Goal: Book appointment/travel/reservation

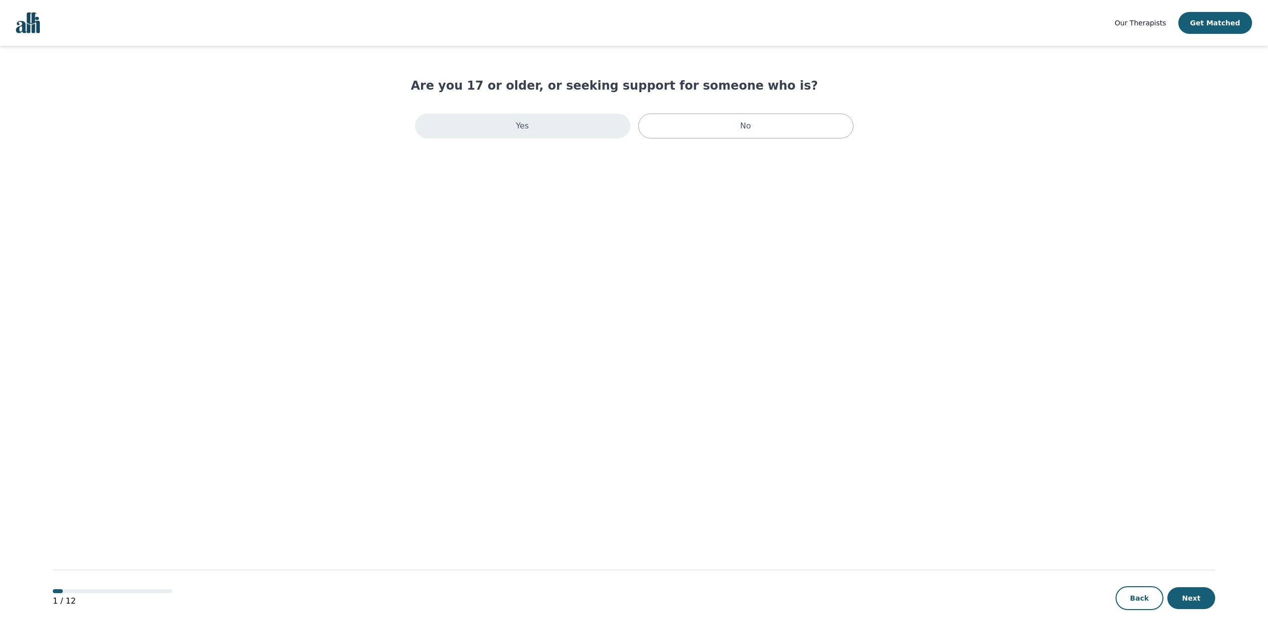
click at [511, 117] on div "Yes" at bounding box center [522, 126] width 215 height 25
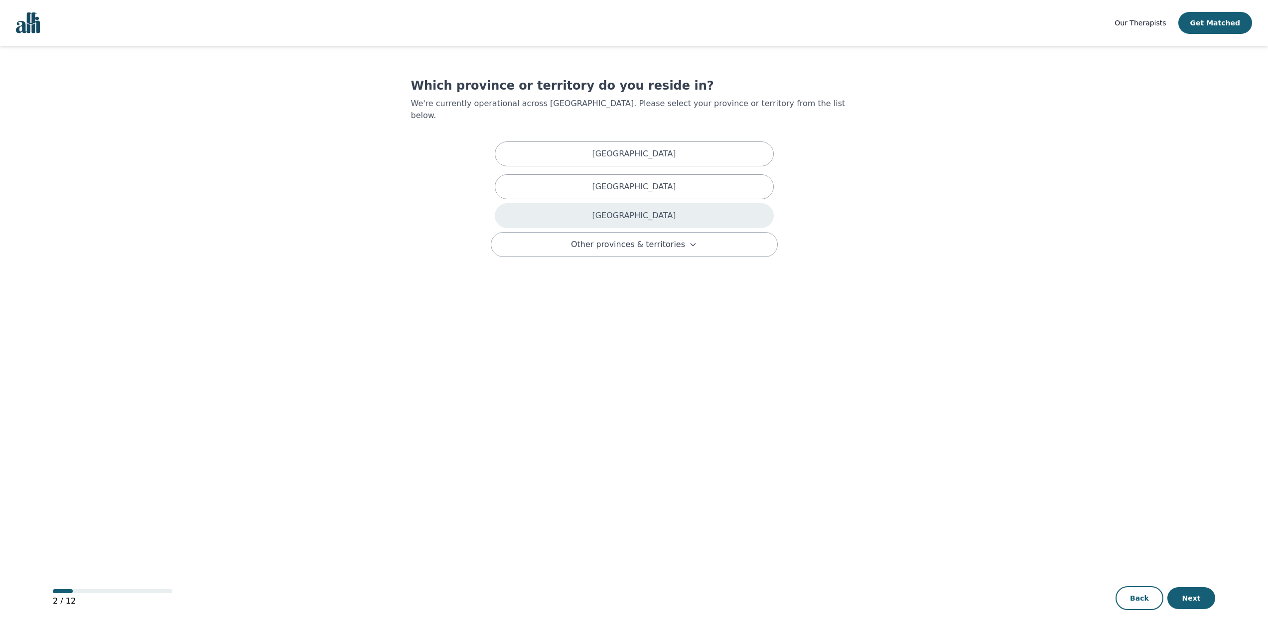
click at [682, 204] on div "[GEOGRAPHIC_DATA]" at bounding box center [634, 215] width 279 height 25
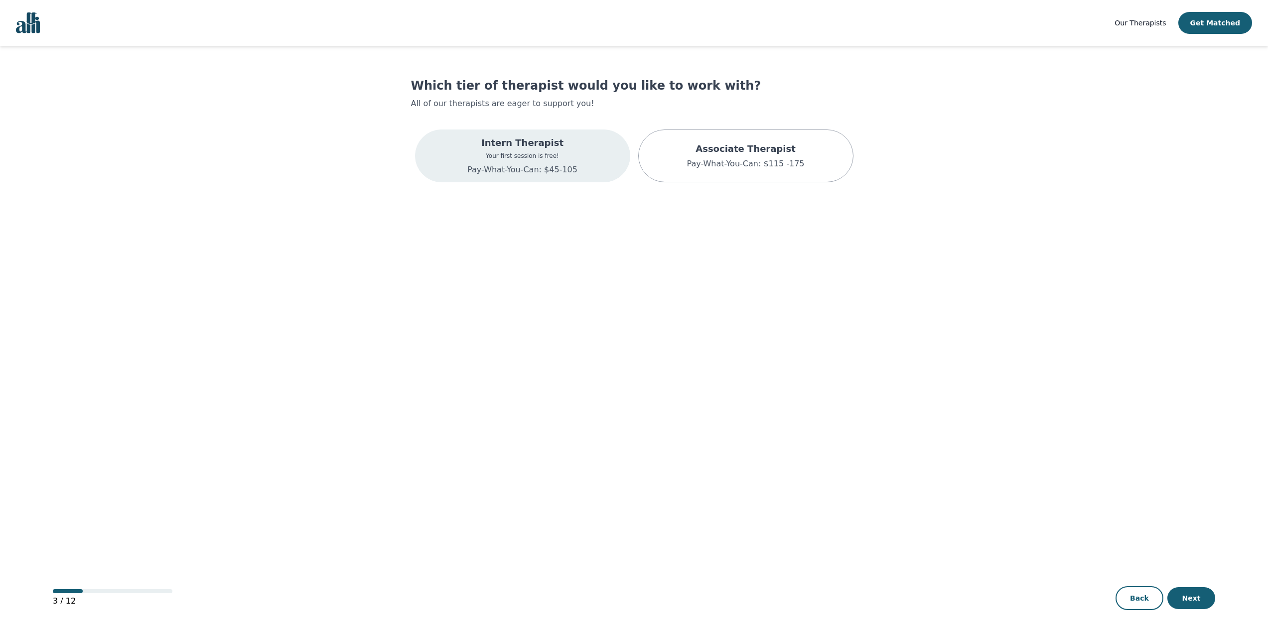
click at [516, 163] on div "Intern Therapist Your first session is free! Pay-What-You-Can: $45-105" at bounding box center [522, 156] width 110 height 40
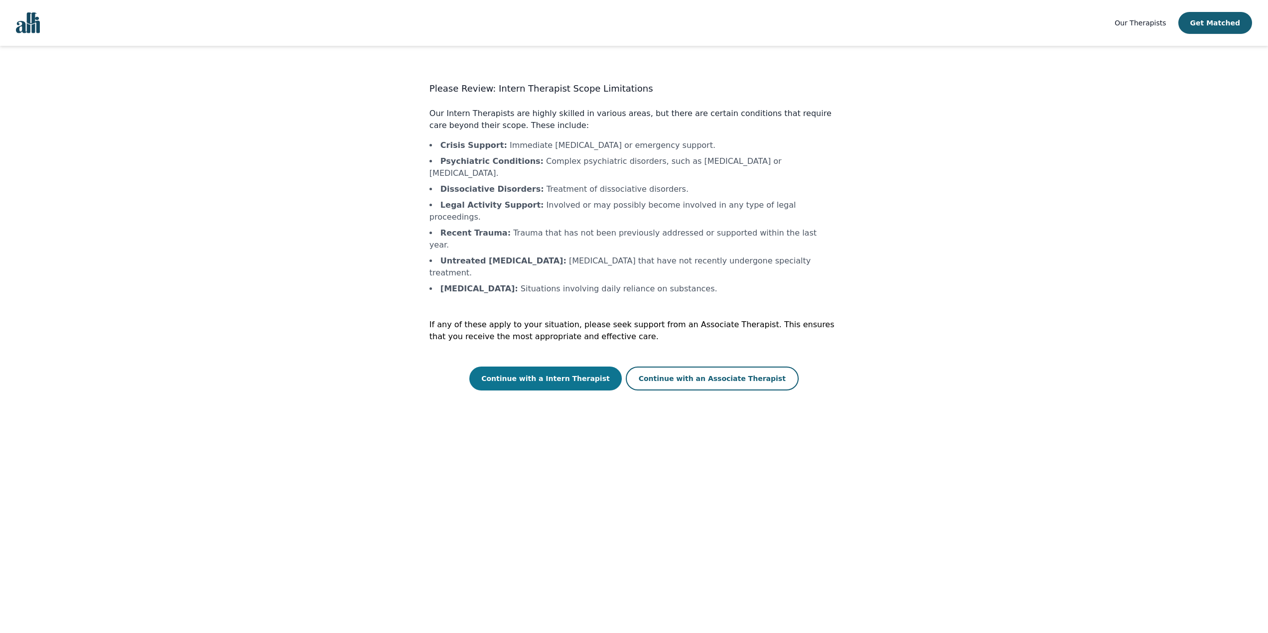
click at [572, 367] on button "Continue with a Intern Therapist" at bounding box center [545, 379] width 152 height 24
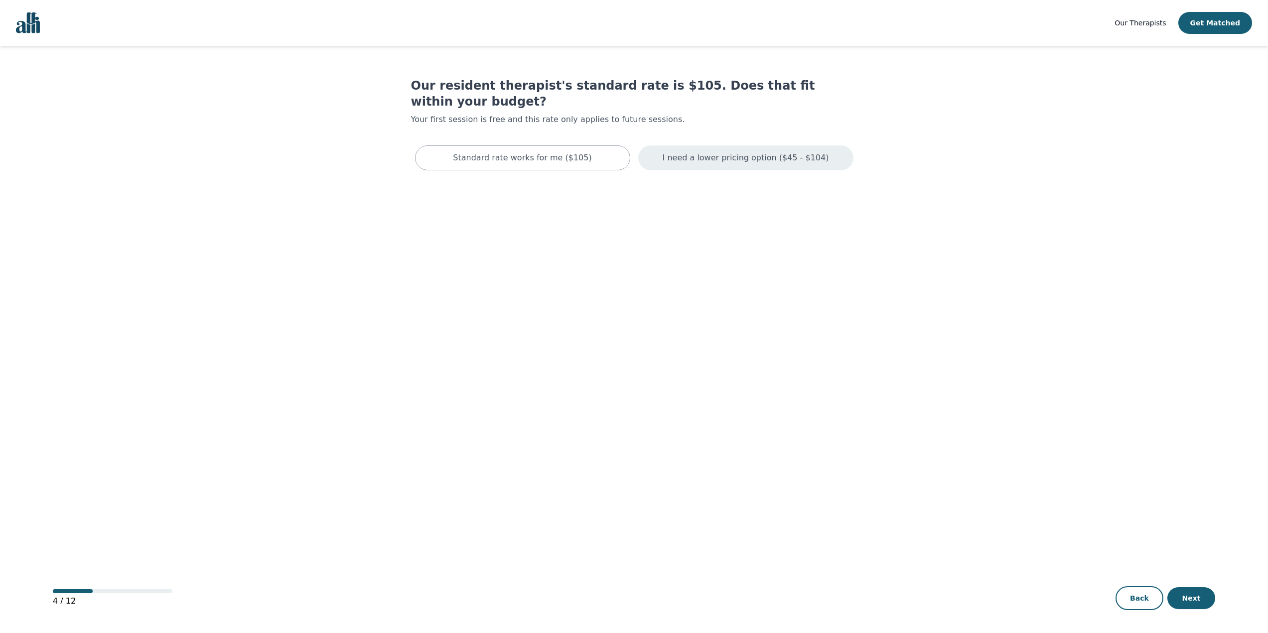
click at [729, 152] on p "I need a lower pricing option ($45 - $104)" at bounding box center [746, 158] width 166 height 12
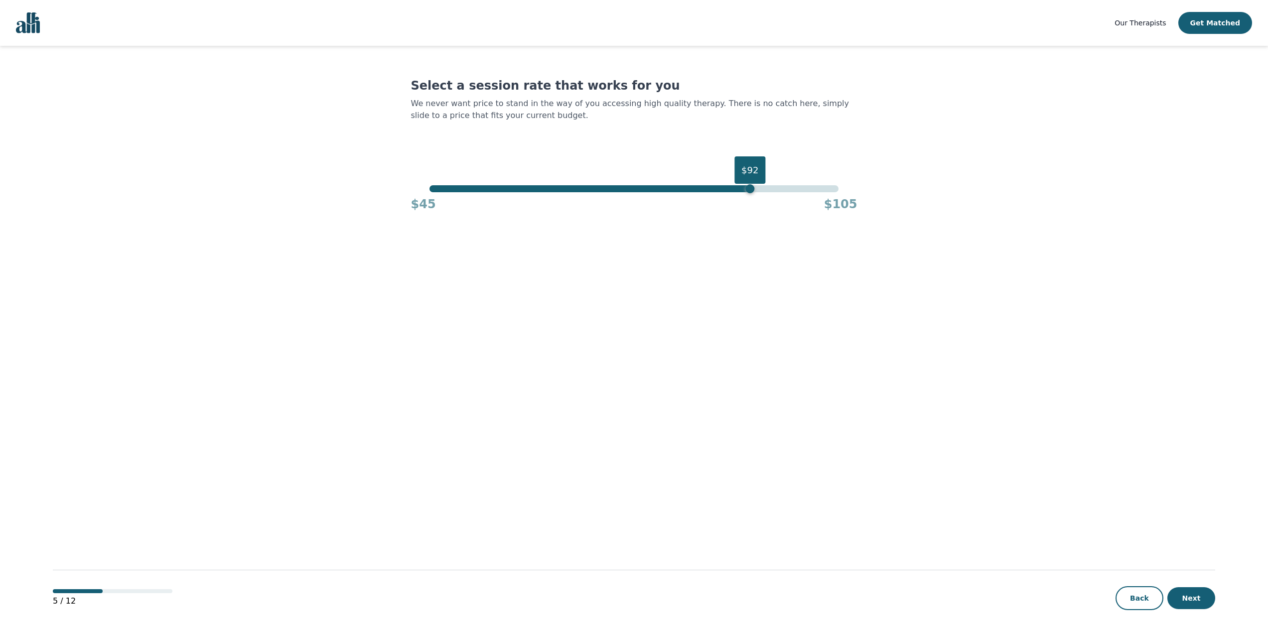
drag, startPoint x: 840, startPoint y: 193, endPoint x: 753, endPoint y: 186, distance: 87.5
click at [753, 186] on div "$92" at bounding box center [750, 188] width 9 height 9
drag, startPoint x: 747, startPoint y: 191, endPoint x: 668, endPoint y: 197, distance: 78.9
click at [668, 197] on div "$80 $45 $105" at bounding box center [634, 198] width 447 height 27
click at [1201, 596] on button "Next" at bounding box center [1192, 599] width 48 height 22
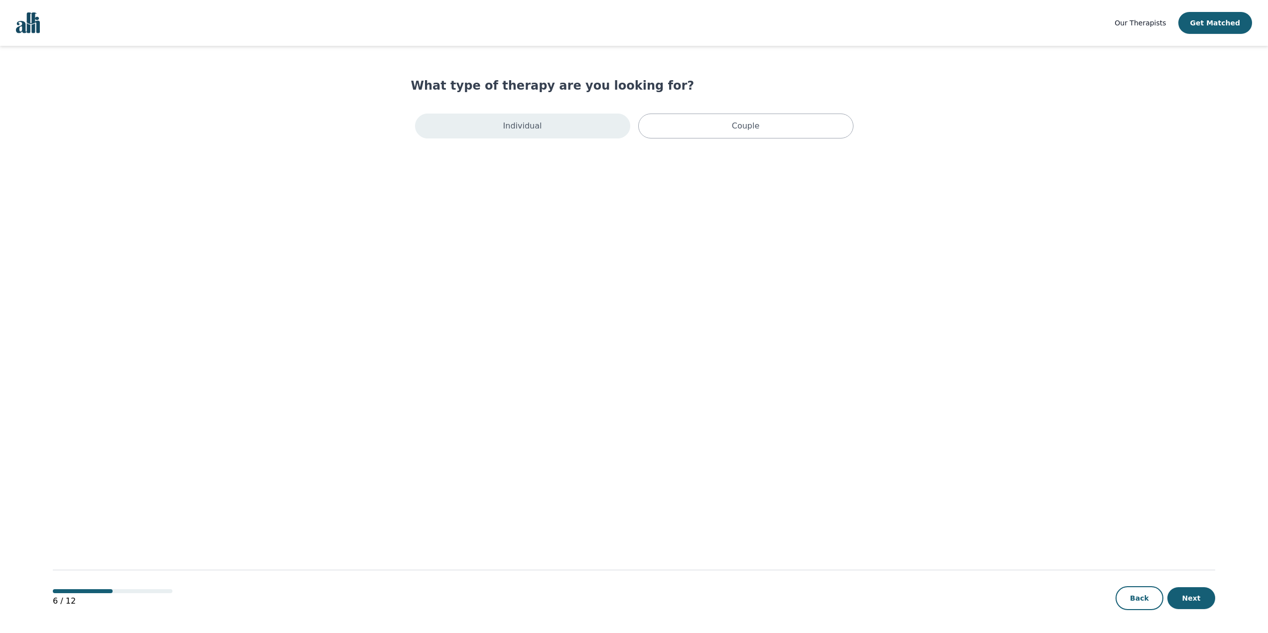
click at [599, 132] on div "Individual" at bounding box center [522, 126] width 215 height 25
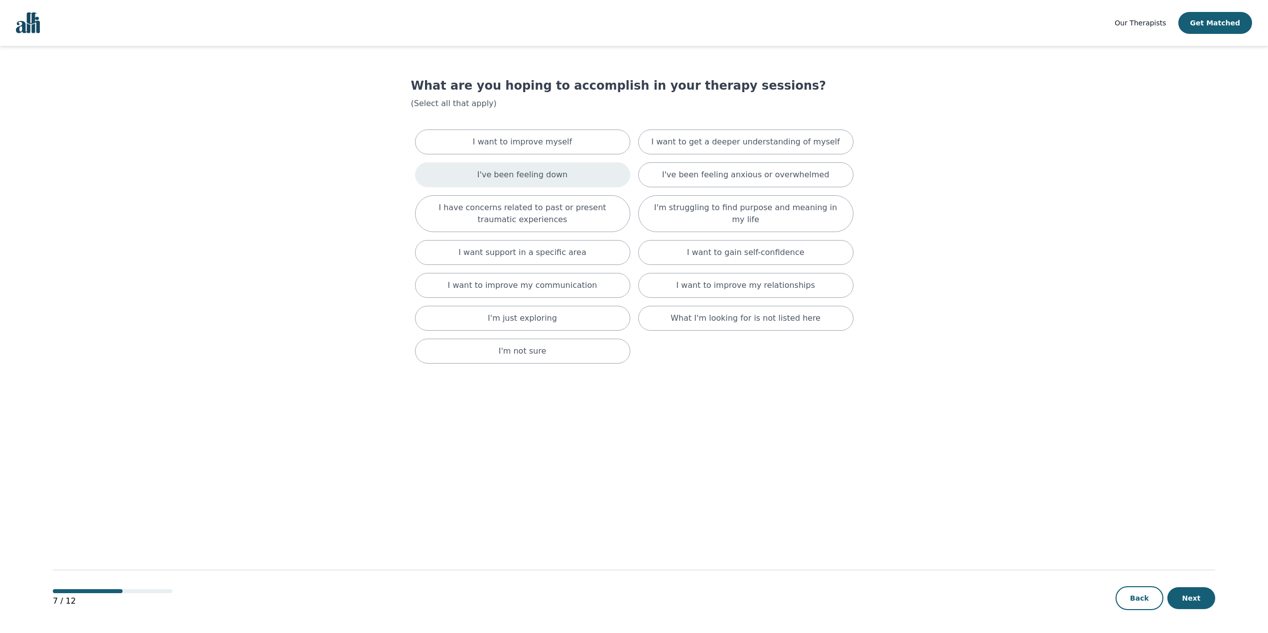
click at [491, 175] on p "I've been feeling down" at bounding box center [522, 175] width 90 height 12
click at [505, 143] on p "I want to improve myself" at bounding box center [522, 142] width 99 height 12
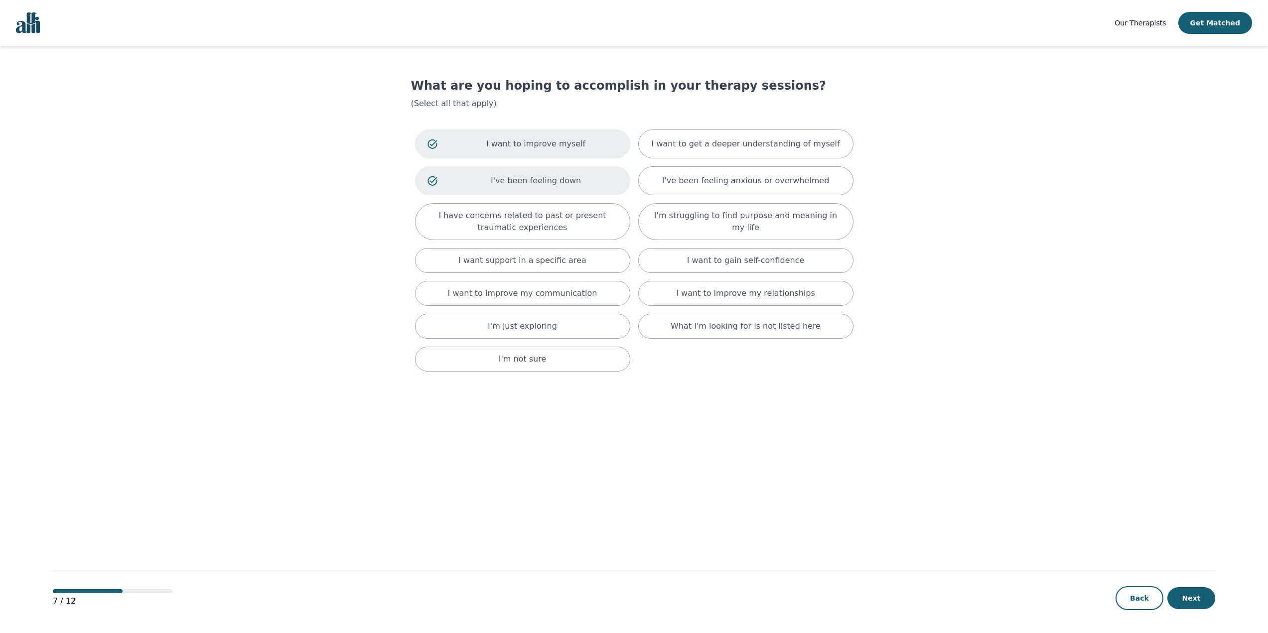
click at [507, 143] on p "I want to improve myself" at bounding box center [535, 144] width 163 height 12
click at [511, 168] on div "I've been feeling down" at bounding box center [522, 176] width 215 height 29
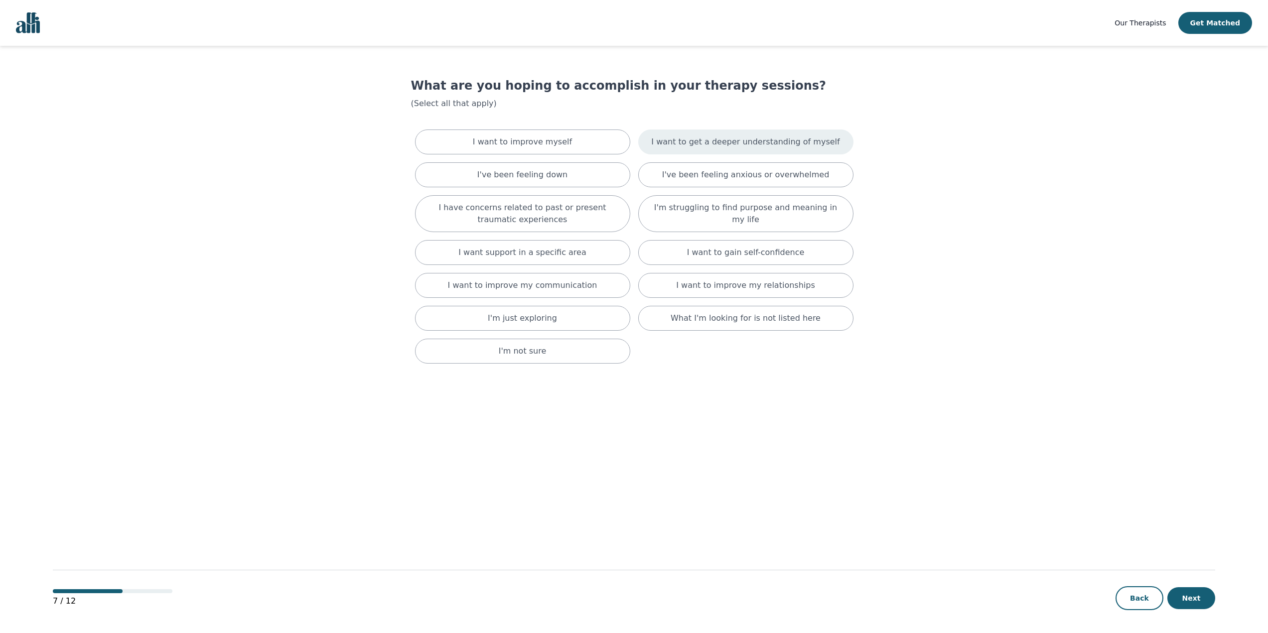
click at [826, 148] on div "I want to get a deeper understanding of myself" at bounding box center [745, 142] width 215 height 25
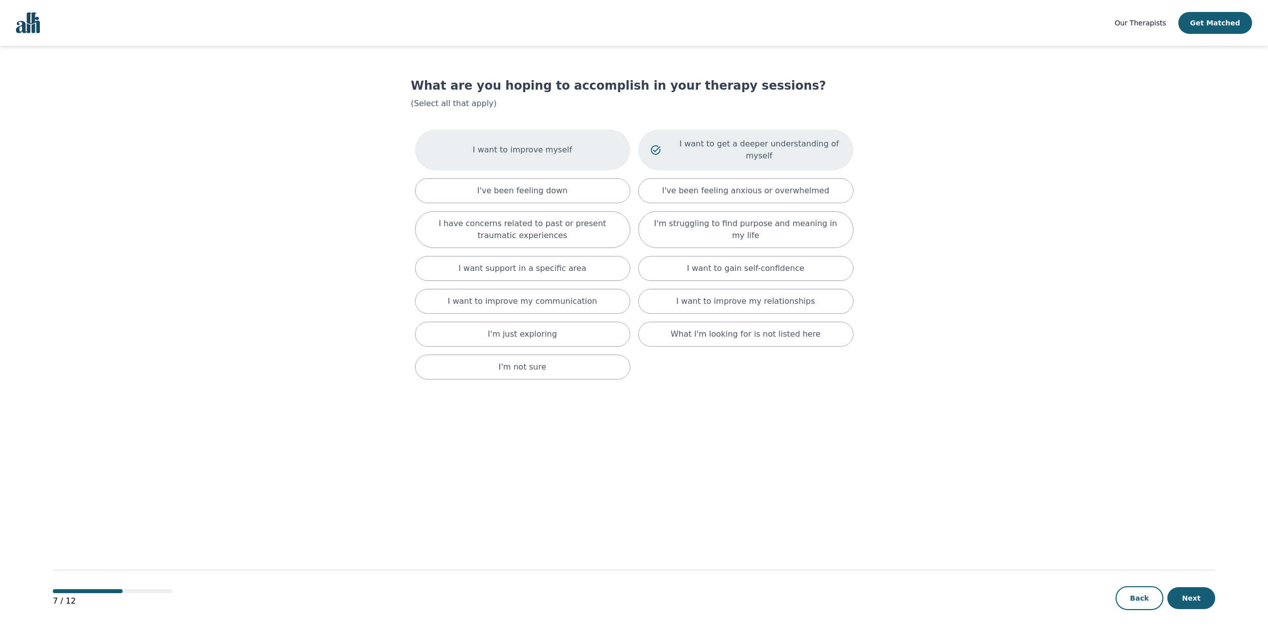
click at [506, 156] on div "I want to improve myself" at bounding box center [522, 150] width 215 height 41
click at [1184, 602] on button "Next" at bounding box center [1192, 599] width 48 height 22
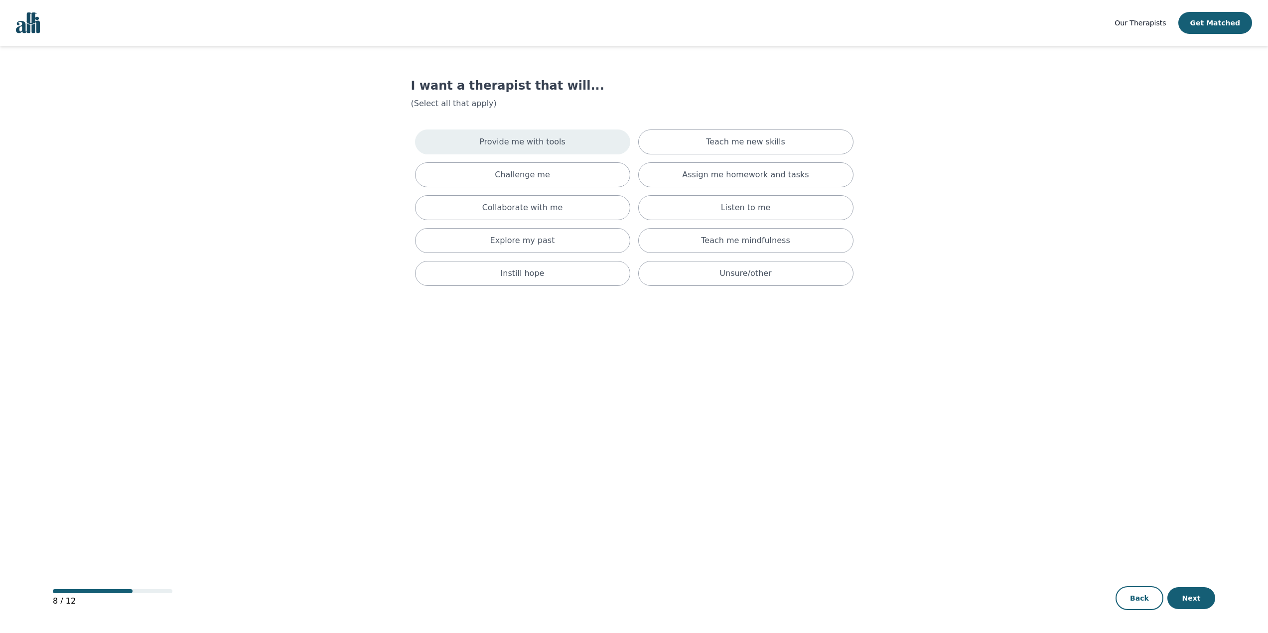
drag, startPoint x: 510, startPoint y: 139, endPoint x: 513, endPoint y: 133, distance: 6.0
click at [510, 138] on p "Provide me with tools" at bounding box center [522, 142] width 86 height 12
click at [747, 147] on p "Teach me new skills" at bounding box center [745, 144] width 79 height 12
click at [537, 185] on div "Challenge me" at bounding box center [522, 178] width 215 height 25
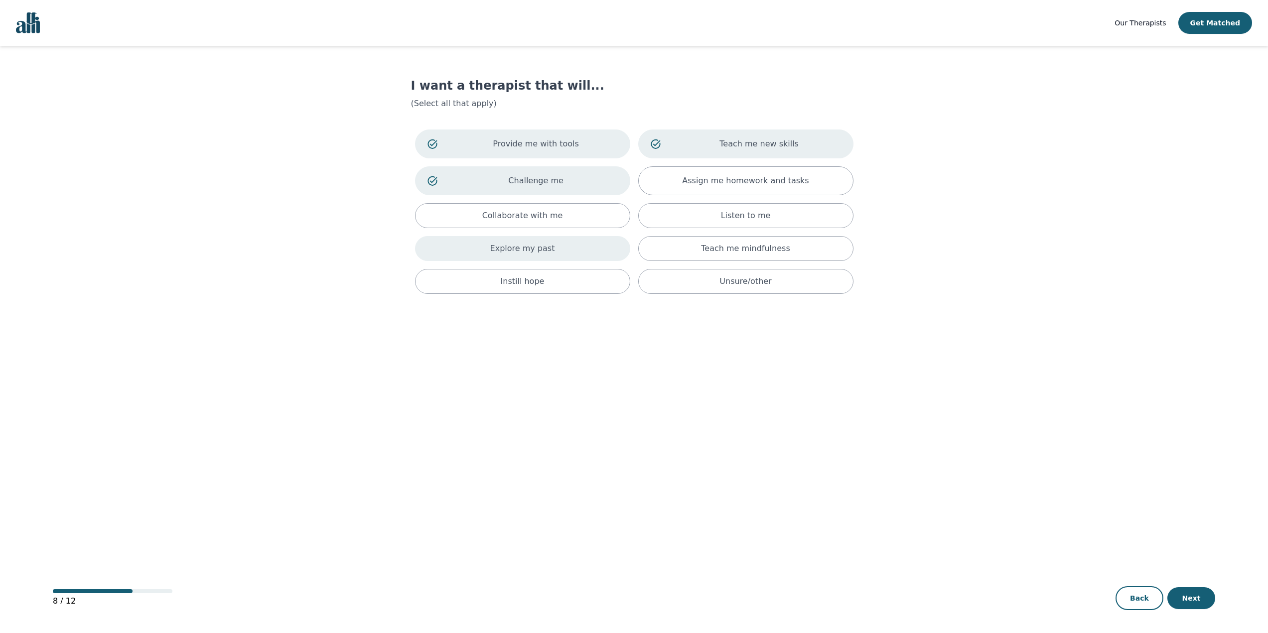
click at [565, 258] on div "Explore my past" at bounding box center [522, 248] width 215 height 25
click at [1194, 596] on button "Next" at bounding box center [1192, 599] width 48 height 22
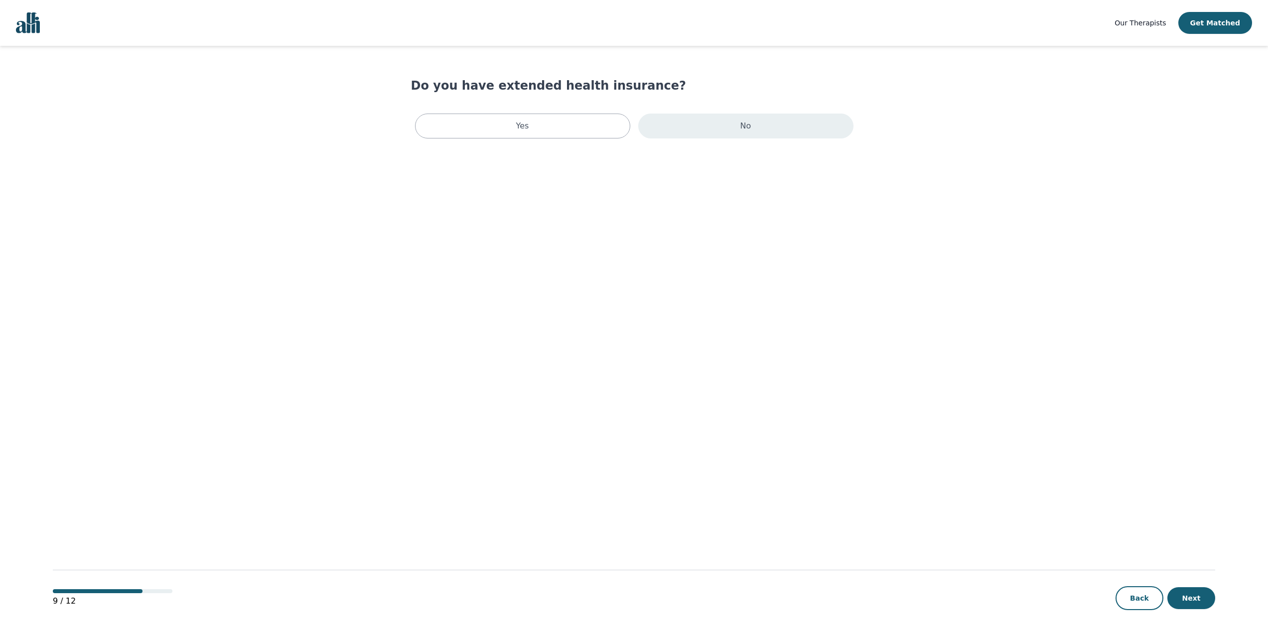
click at [689, 118] on div "No" at bounding box center [745, 126] width 215 height 25
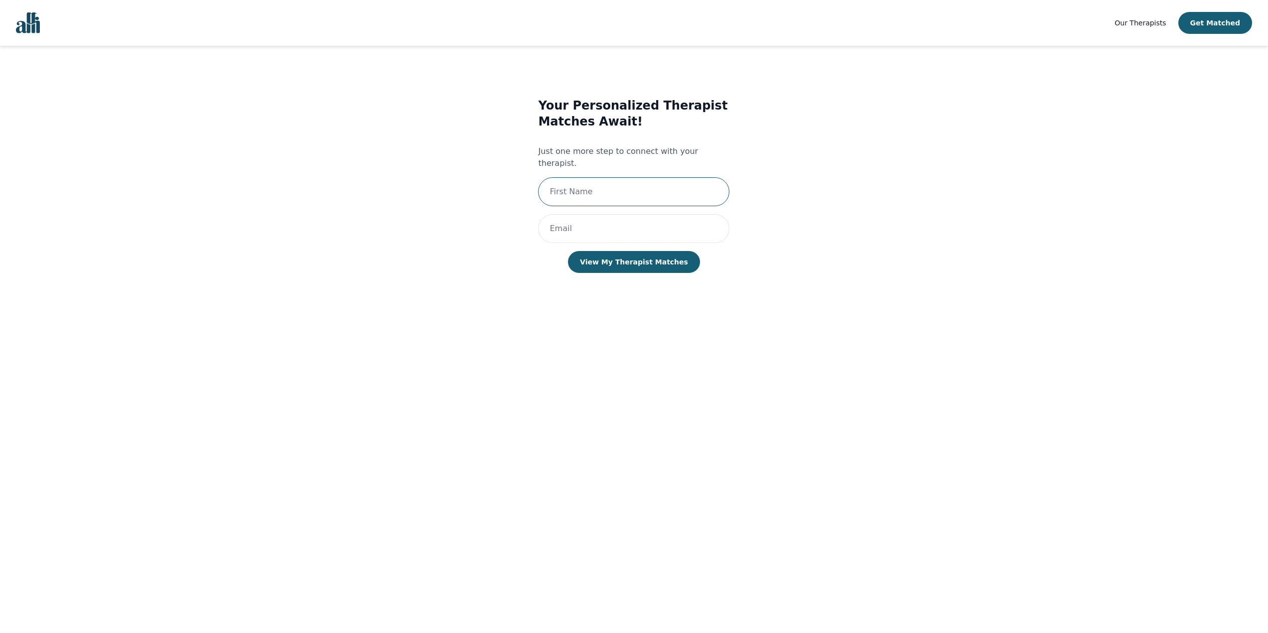
click at [590, 188] on input "text" at bounding box center [633, 191] width 191 height 29
type input "[PERSON_NAME]"
click at [603, 214] on input "email" at bounding box center [633, 228] width 191 height 29
type input "[EMAIL_ADDRESS][DOMAIN_NAME]"
click at [623, 251] on button "View My Therapist Matches" at bounding box center [634, 262] width 132 height 22
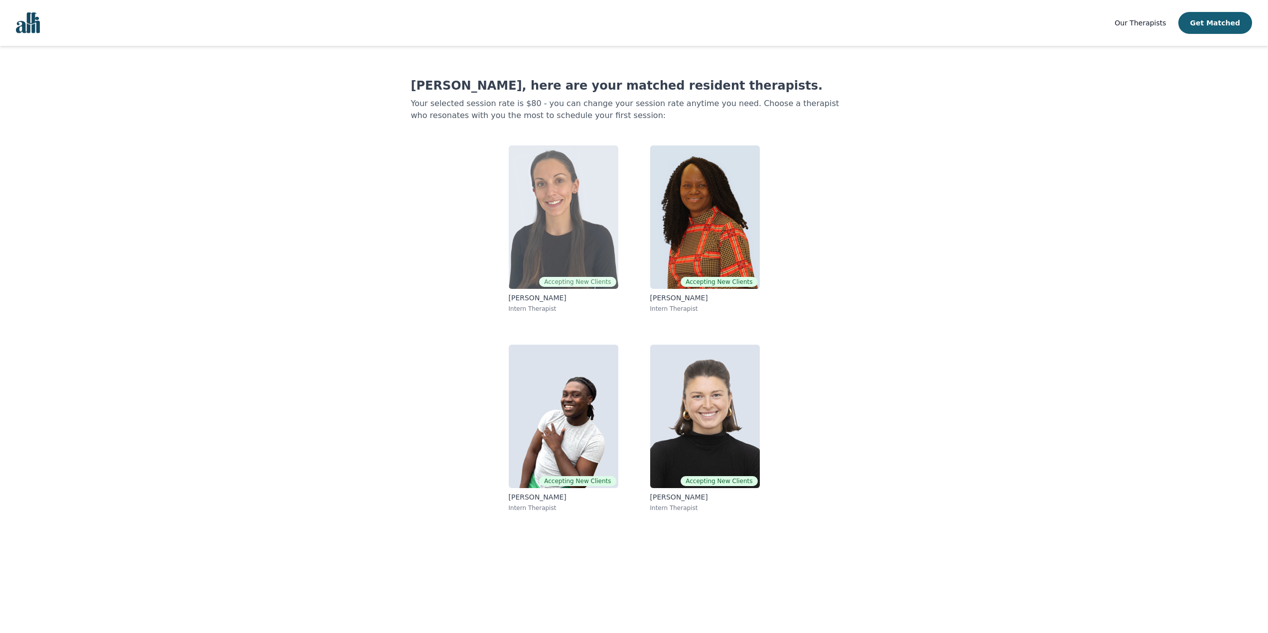
scroll to position [1, 0]
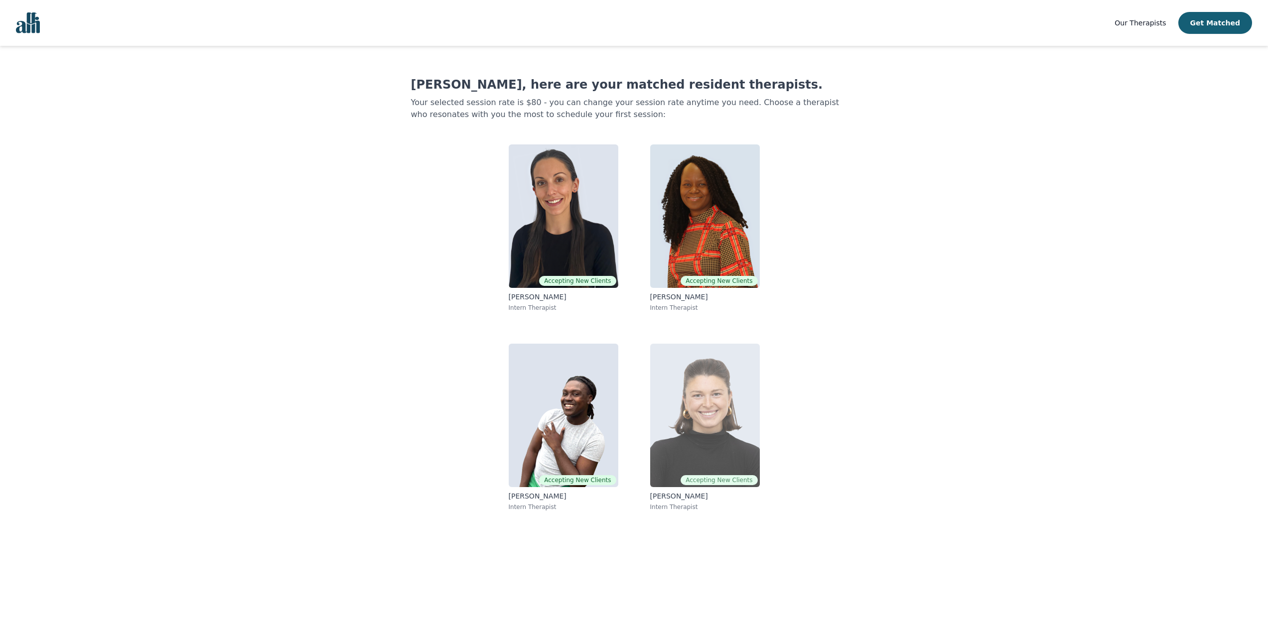
click at [700, 418] on img at bounding box center [705, 416] width 110 height 144
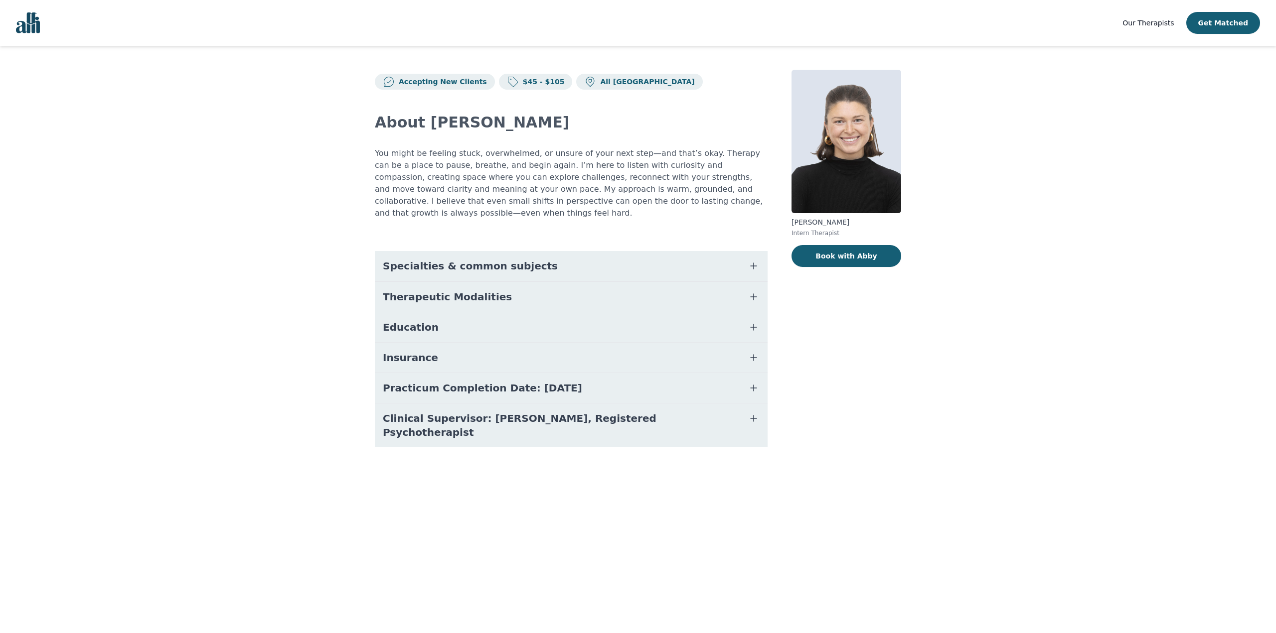
click at [448, 259] on span "Specialties & common subjects" at bounding box center [470, 266] width 175 height 14
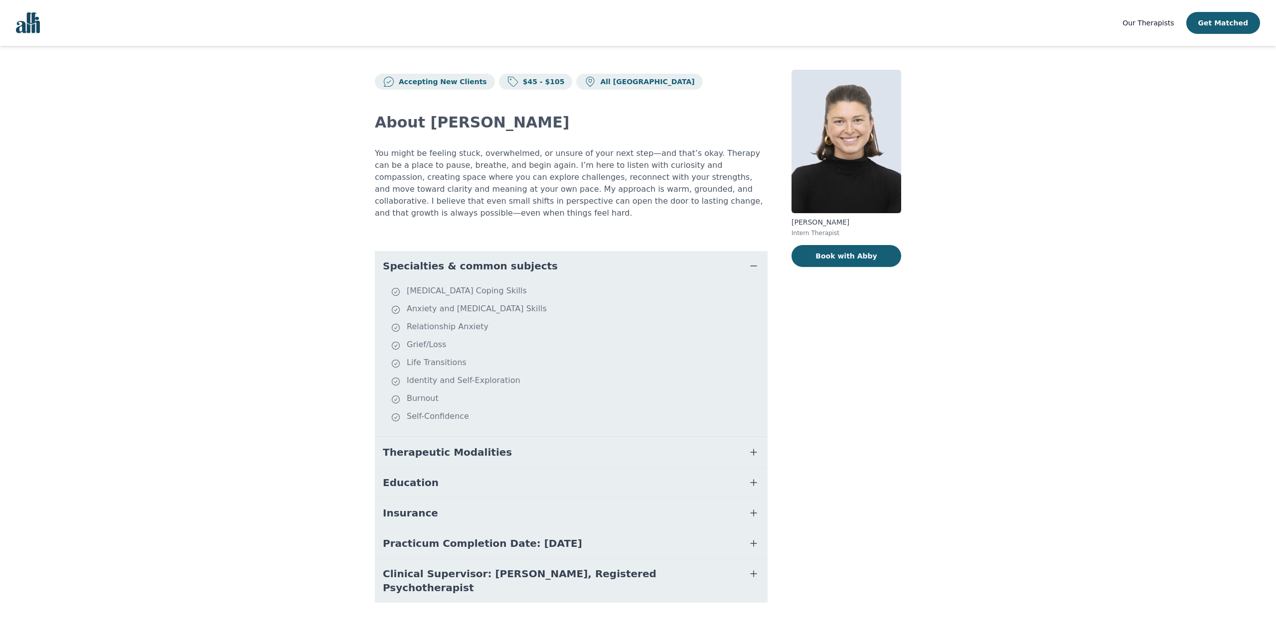
click at [754, 260] on icon "button" at bounding box center [754, 266] width 12 height 12
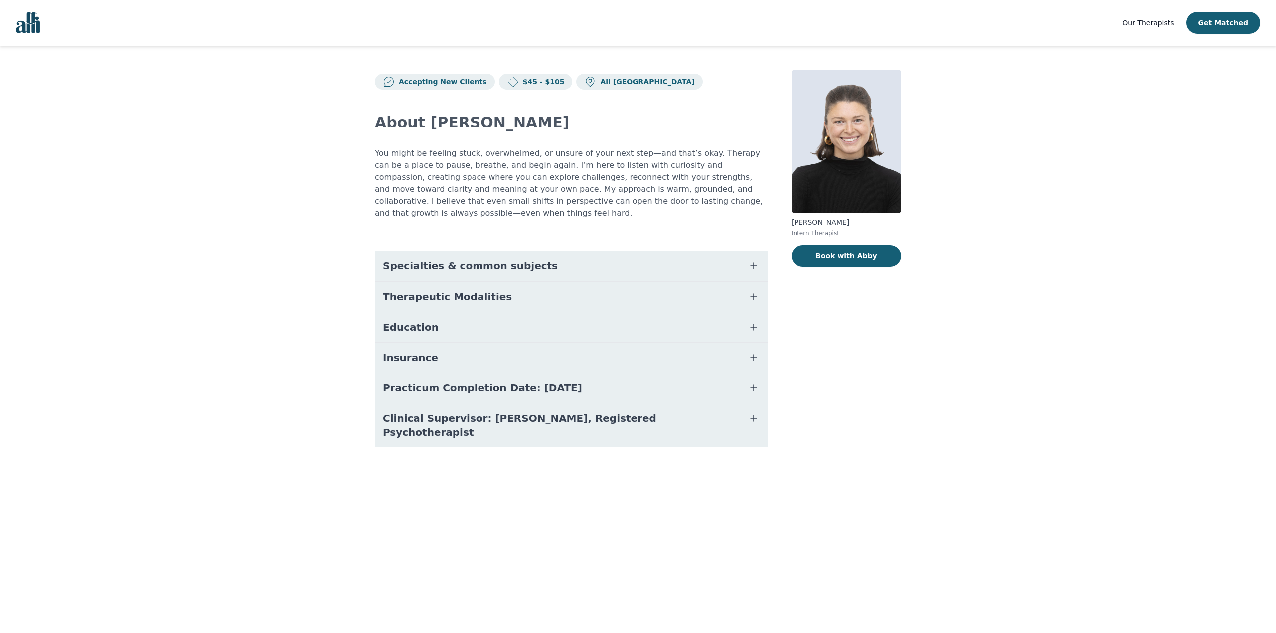
click at [418, 320] on span "Education" at bounding box center [411, 327] width 56 height 14
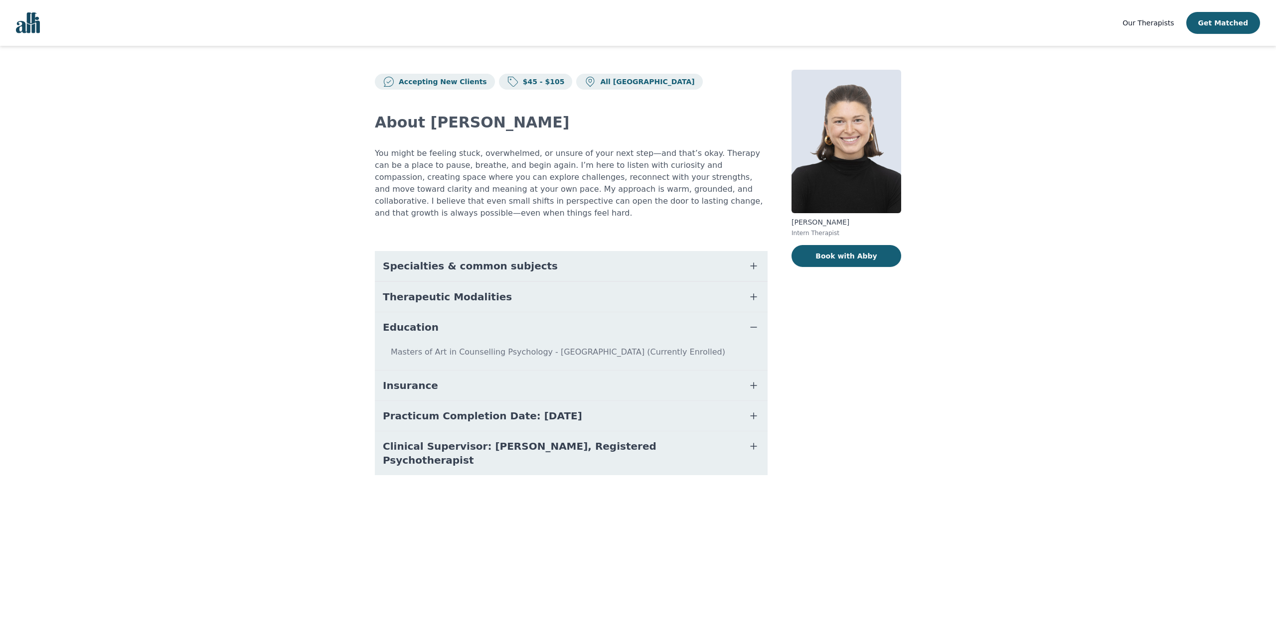
click at [494, 379] on button "Insurance" at bounding box center [571, 386] width 393 height 30
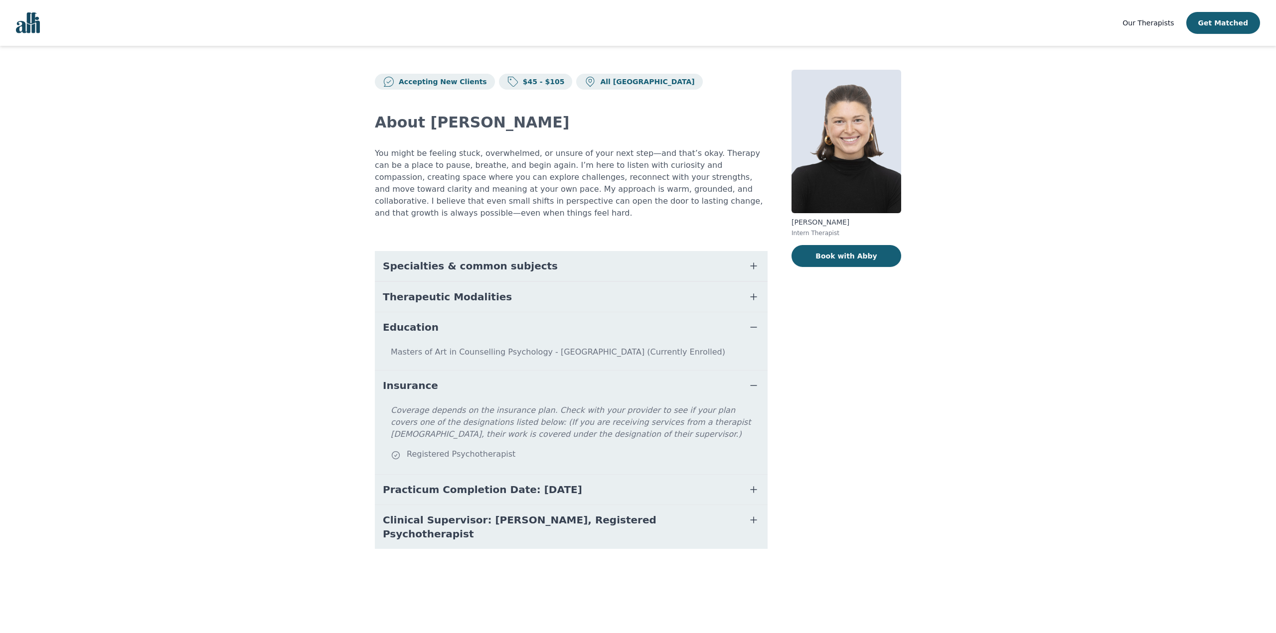
click at [701, 405] on p "Coverage depends on the insurance plan. Check with your provider to see if your…" at bounding box center [577, 427] width 373 height 44
click at [747, 480] on button "Practicum Completion Date: [DATE]" at bounding box center [571, 490] width 393 height 30
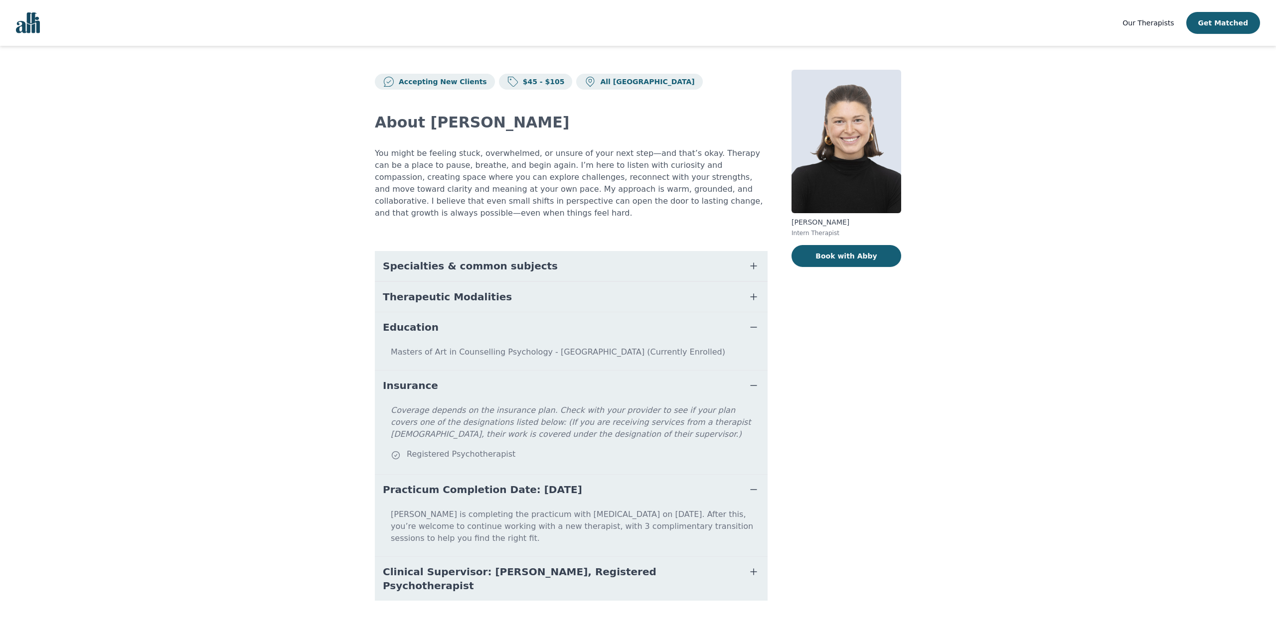
click at [759, 557] on button "Clinical Supervisor: [PERSON_NAME], Registered Psychotherapist" at bounding box center [571, 579] width 393 height 44
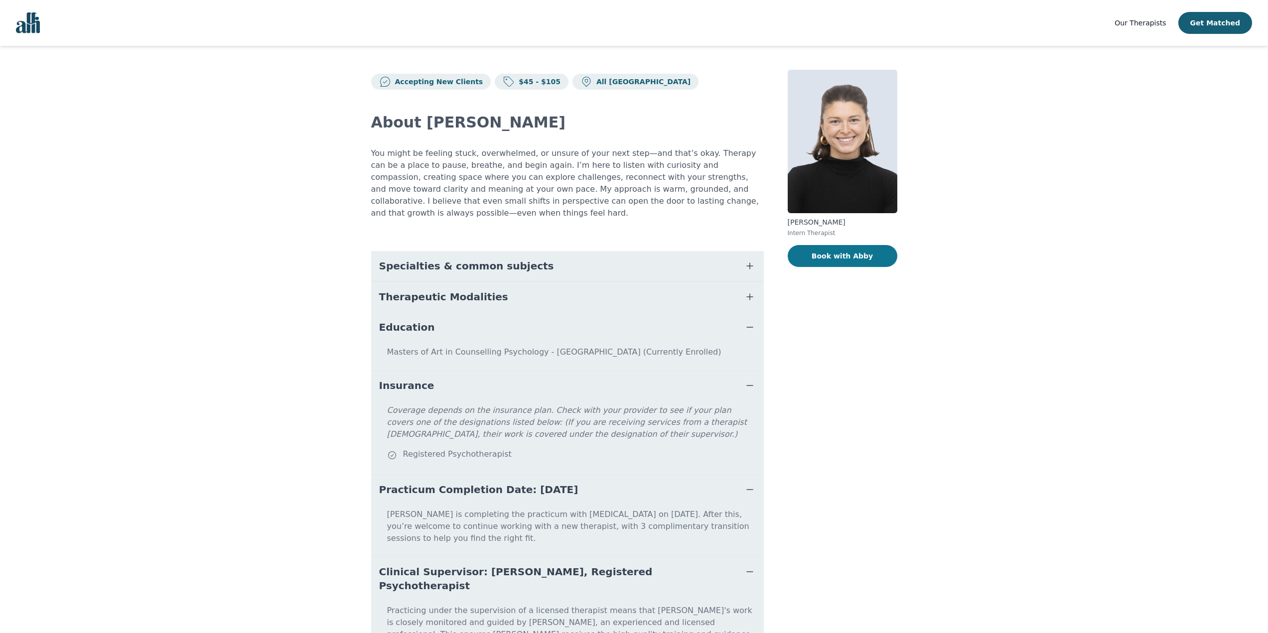
click at [846, 261] on button "Book with Abby" at bounding box center [843, 256] width 110 height 22
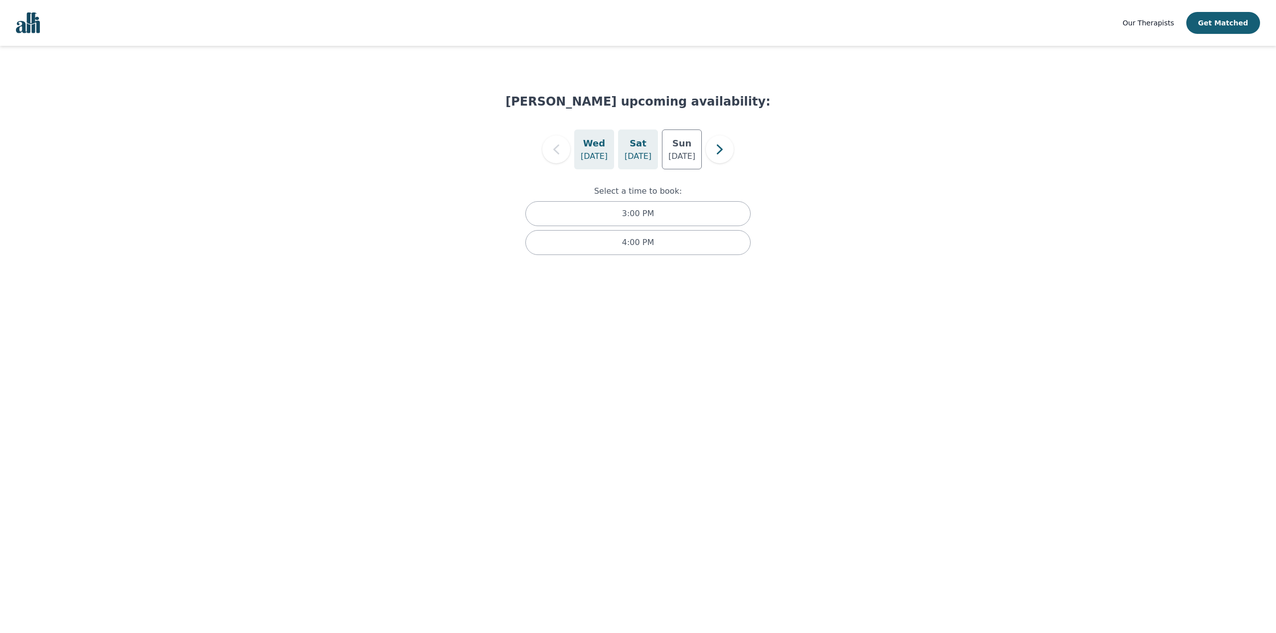
click at [635, 144] on h5 "Sat" at bounding box center [637, 144] width 17 height 14
click at [683, 162] on div "[DATE]" at bounding box center [682, 150] width 40 height 40
click at [592, 155] on p "[DATE]" at bounding box center [594, 156] width 27 height 12
click at [661, 221] on div "3:00 PM" at bounding box center [637, 213] width 225 height 25
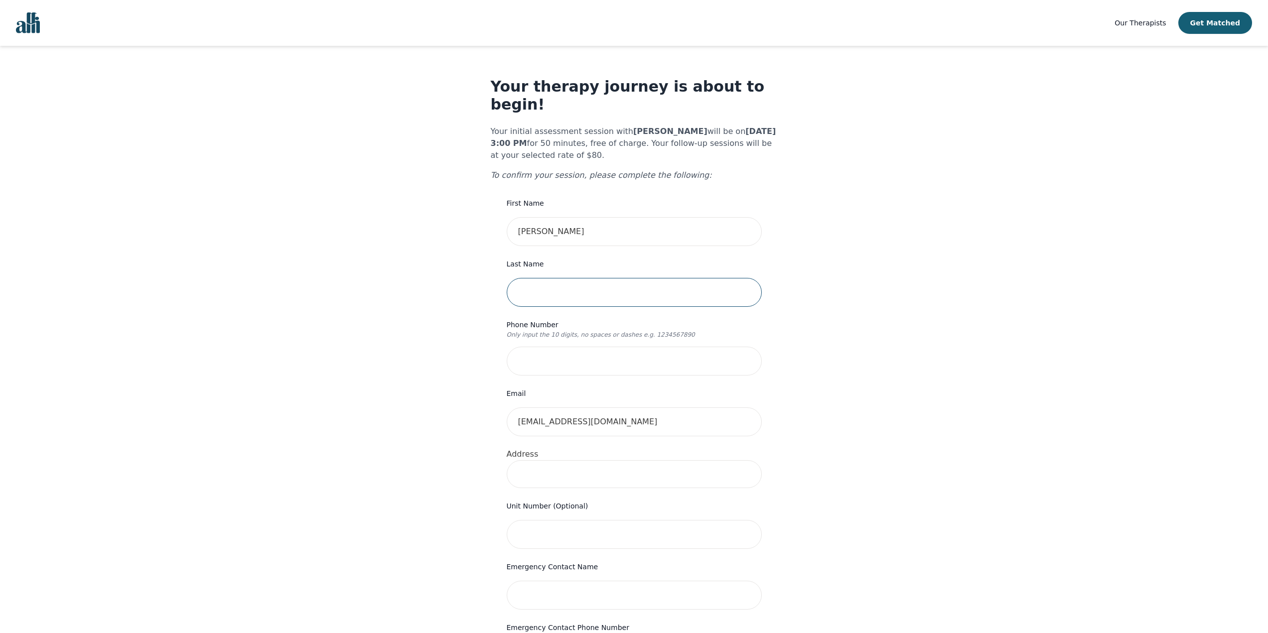
click at [544, 278] on input "text" at bounding box center [634, 292] width 255 height 29
type input "[PERSON_NAME]"
type input "4168540670"
type input "[STREET_ADDRESS]"
type input "Unit 118"
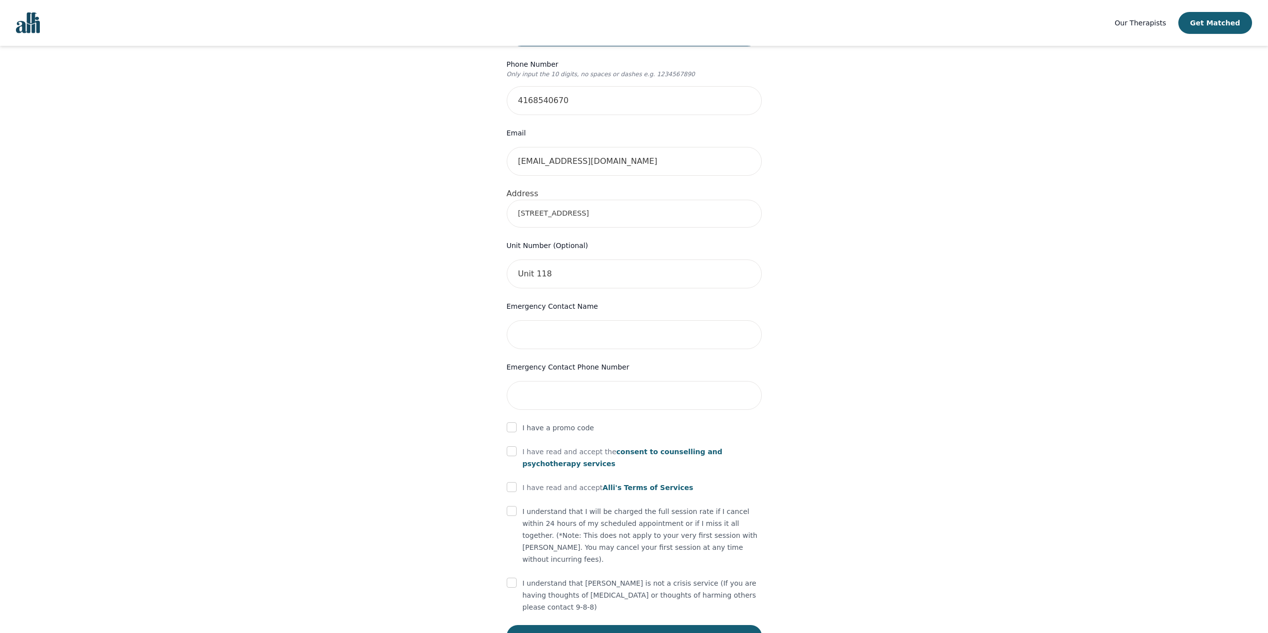
scroll to position [265, 0]
click at [596, 317] on input "text" at bounding box center [634, 330] width 255 height 29
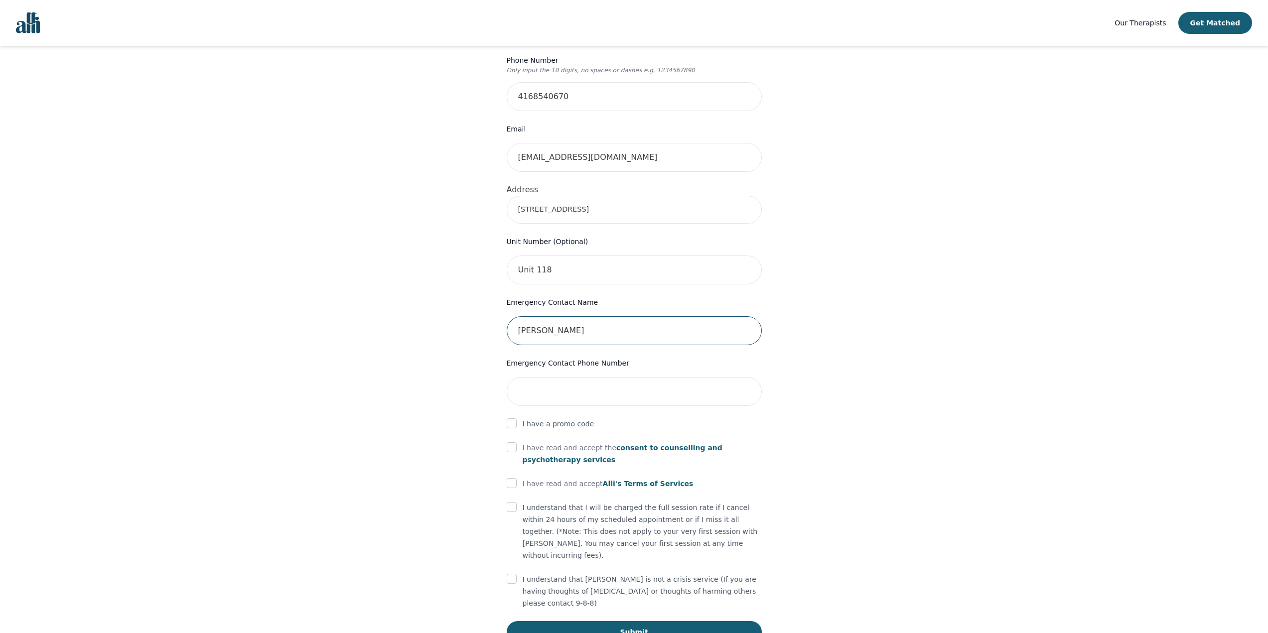
type input "[PERSON_NAME]"
click at [582, 377] on input "tel" at bounding box center [634, 391] width 255 height 29
type input "4168760847"
click at [514, 443] on input "checkbox" at bounding box center [512, 448] width 10 height 10
checkbox input "true"
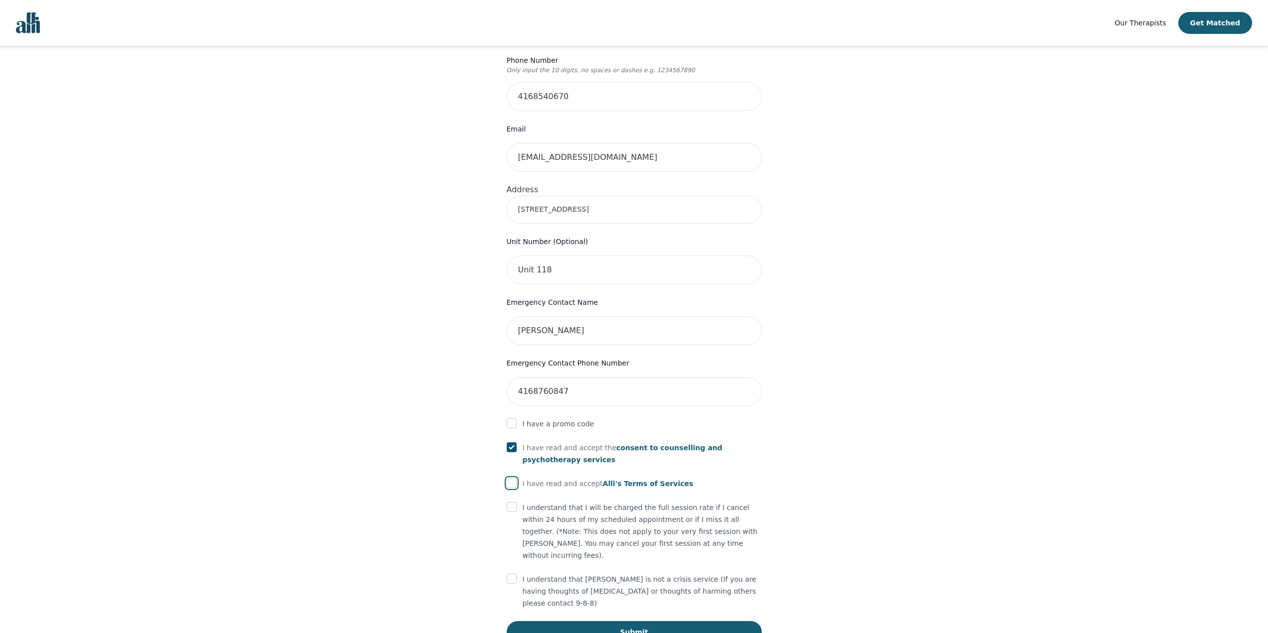
click at [512, 478] on input "checkbox" at bounding box center [512, 483] width 10 height 10
checkbox input "true"
click at [512, 502] on input "checkbox" at bounding box center [512, 507] width 10 height 10
checkbox input "true"
click at [510, 574] on input "checkbox" at bounding box center [512, 579] width 10 height 10
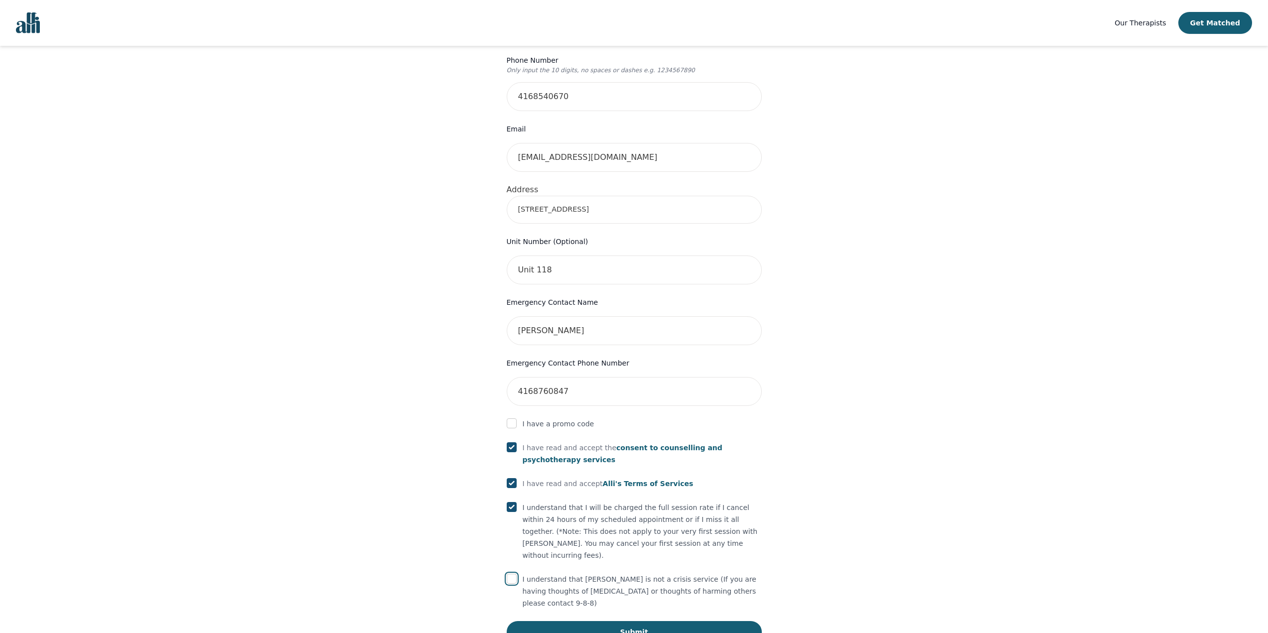
checkbox input "true"
click at [718, 621] on button "Submit" at bounding box center [634, 632] width 255 height 22
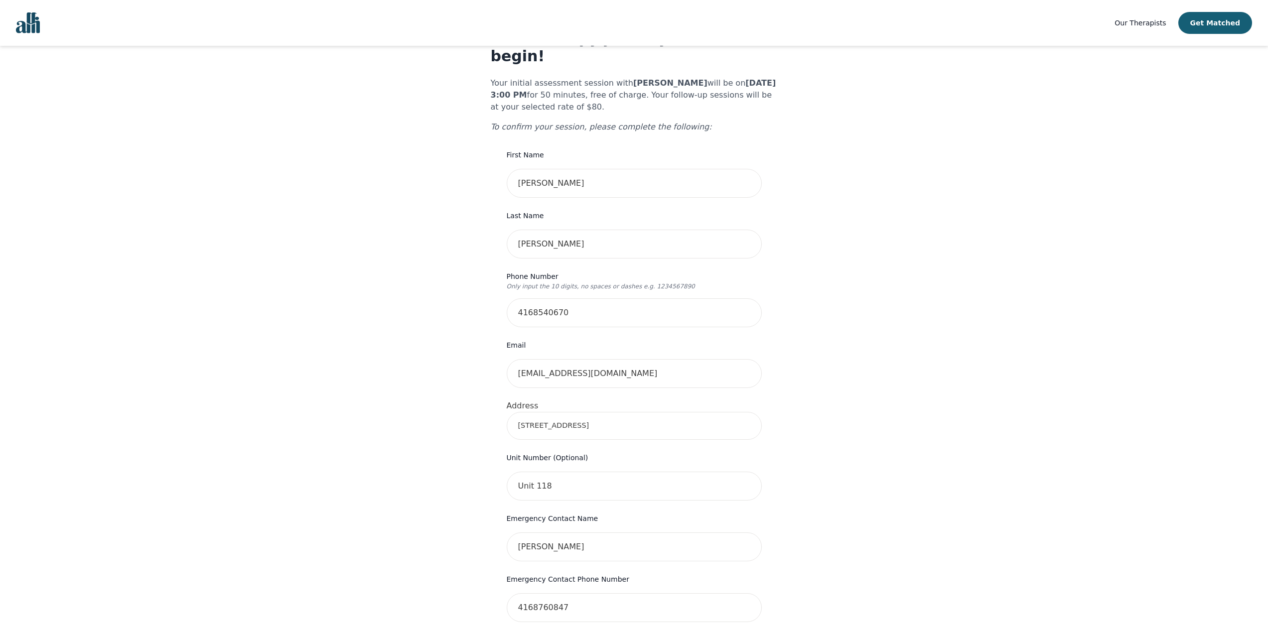
scroll to position [50, 0]
click at [607, 470] on input "Unit 118" at bounding box center [634, 484] width 255 height 29
click at [921, 434] on div "Your therapy journey is about to begin! Your initial assessment session with [P…" at bounding box center [634, 462] width 1244 height 932
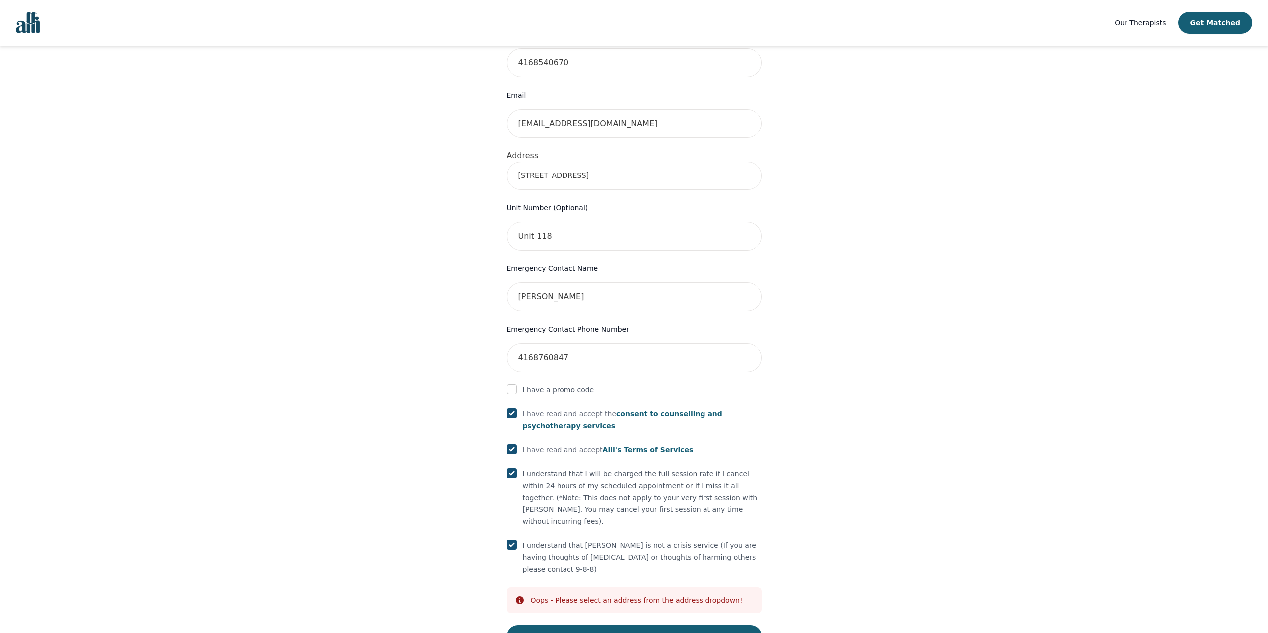
scroll to position [302, 0]
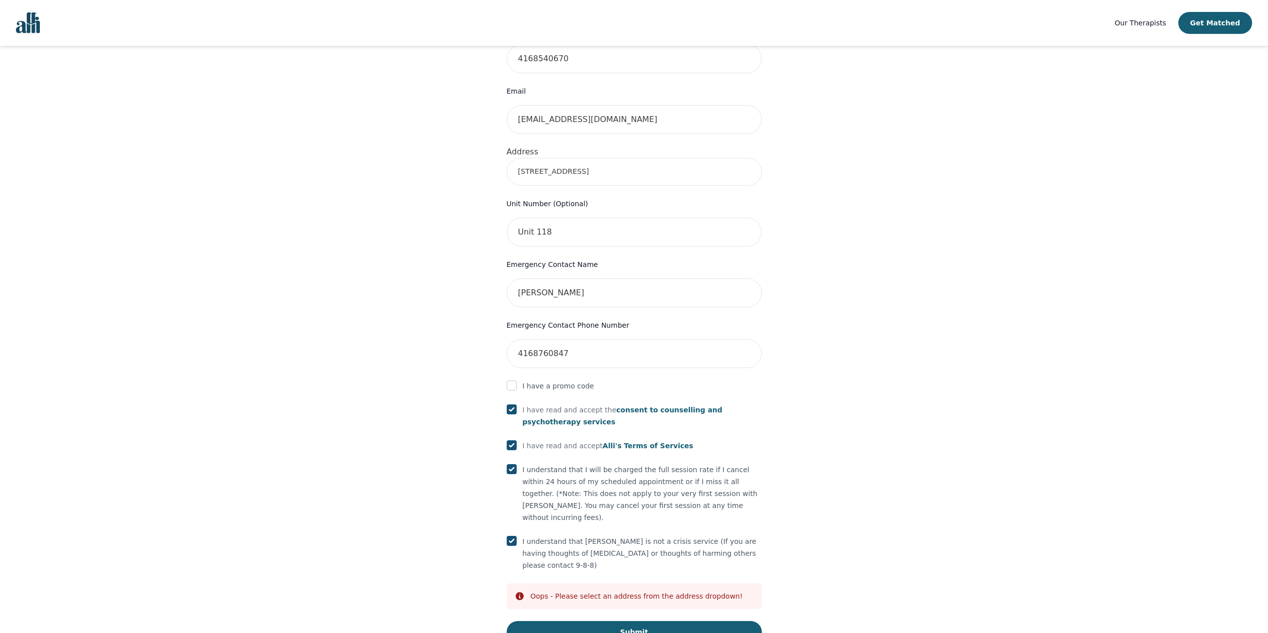
click at [555, 592] on div "Oops - Please select an address from the address dropdown!" at bounding box center [637, 597] width 212 height 10
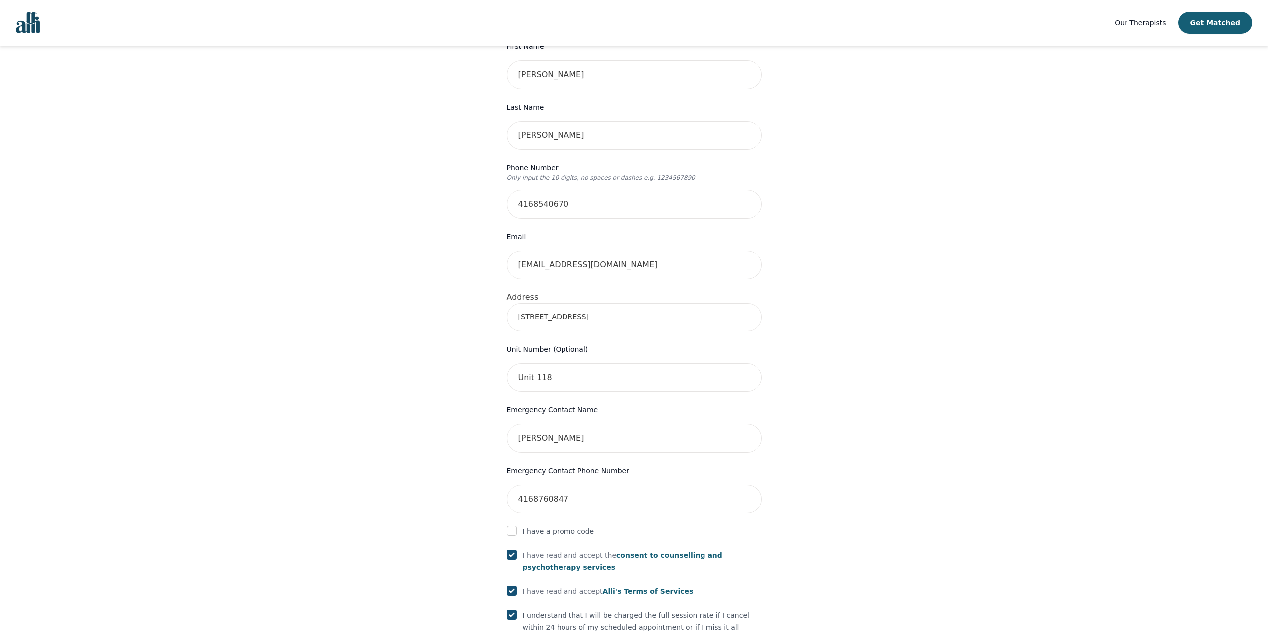
scroll to position [153, 0]
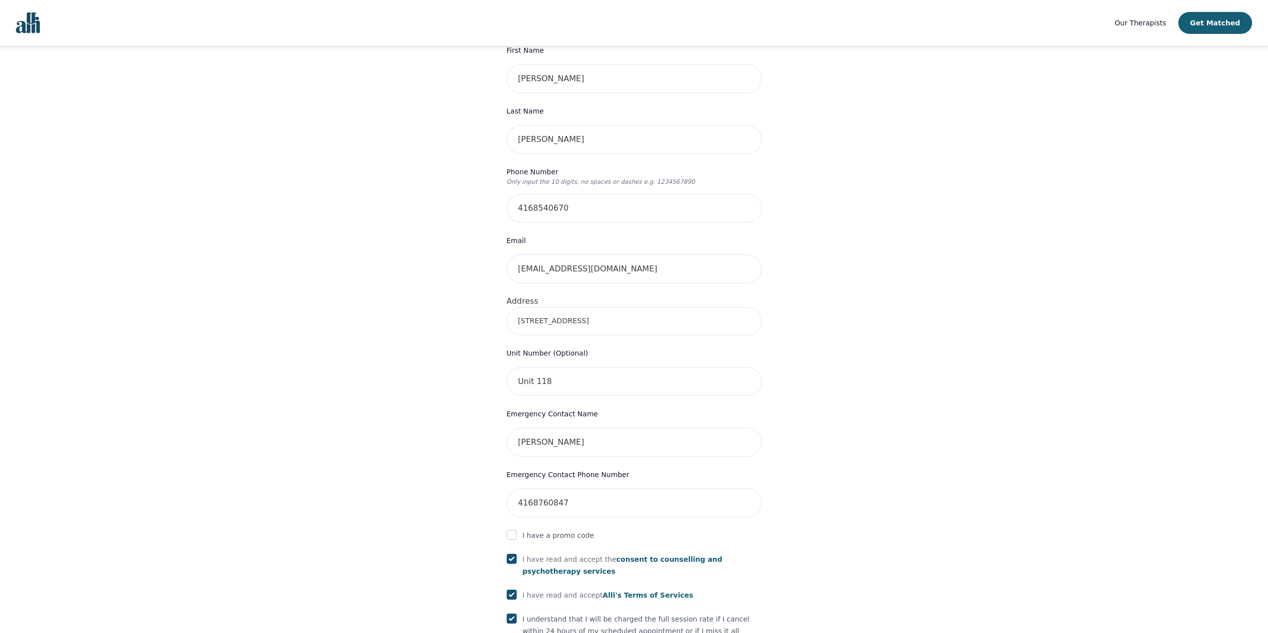
click at [580, 307] on input "[STREET_ADDRESS]" at bounding box center [634, 321] width 255 height 28
click at [576, 367] on input "Unit 118" at bounding box center [634, 381] width 255 height 29
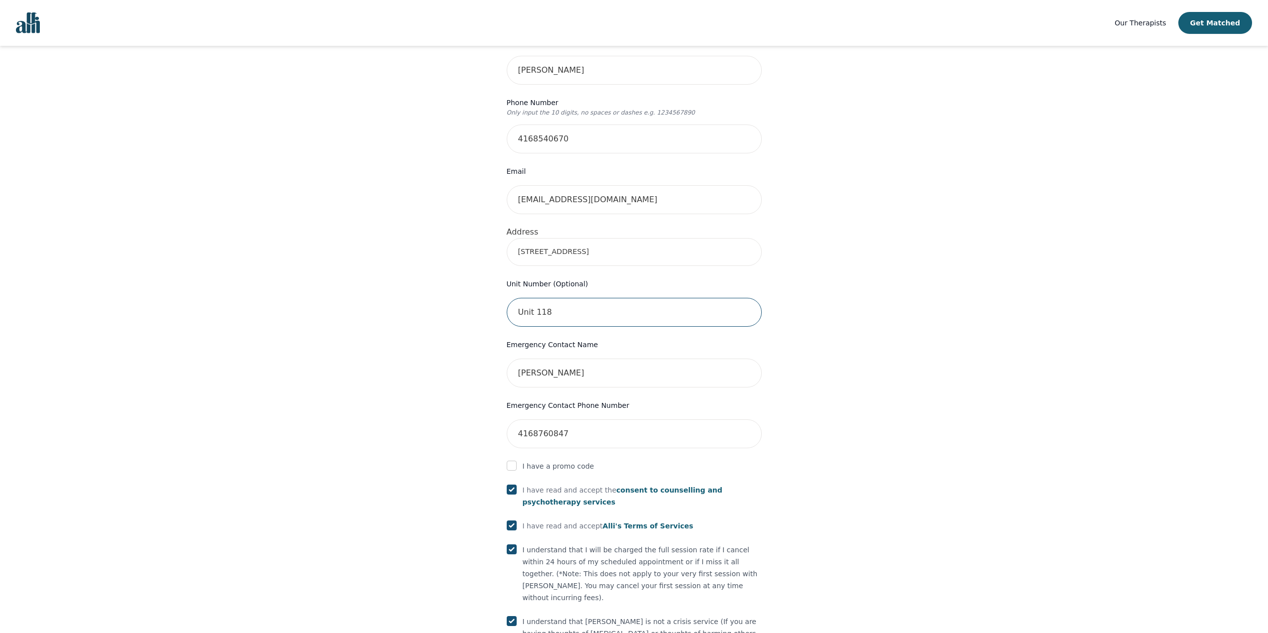
scroll to position [302, 0]
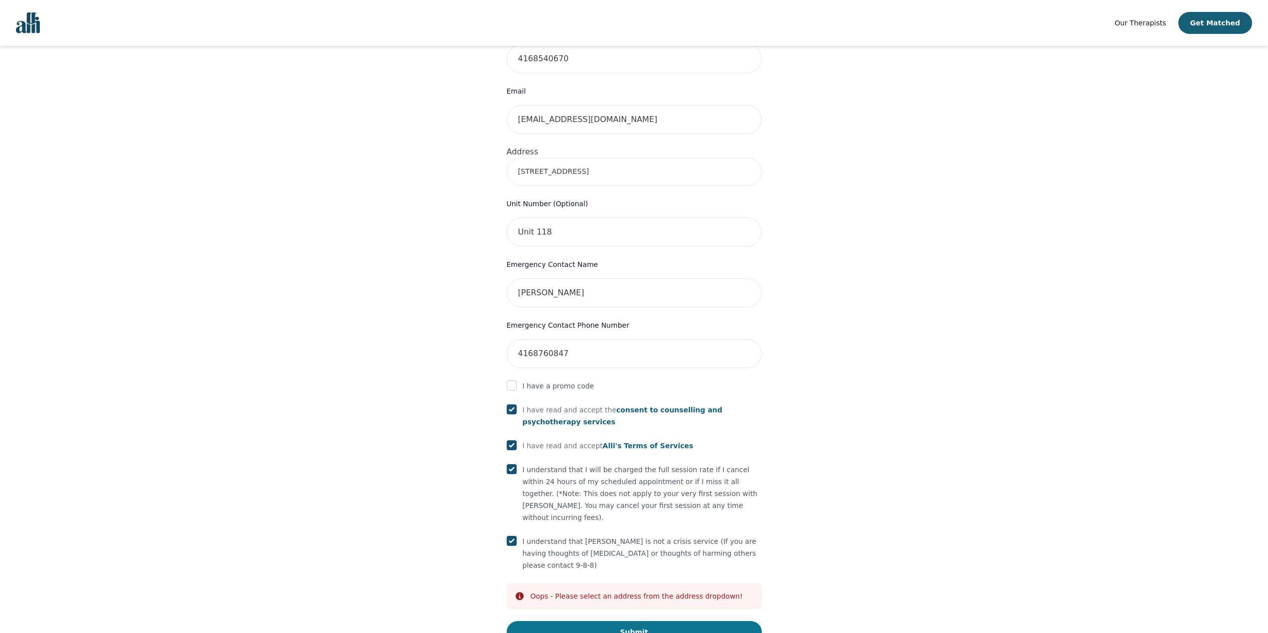
click at [648, 621] on button "Submit" at bounding box center [634, 632] width 255 height 22
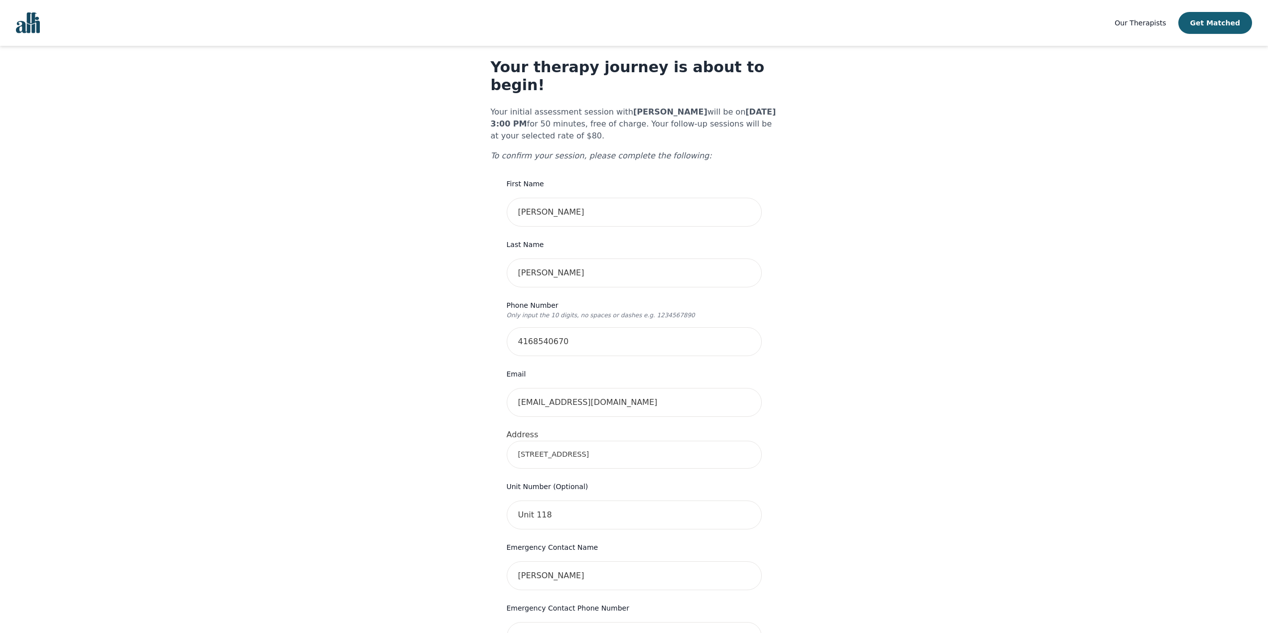
scroll to position [0, 0]
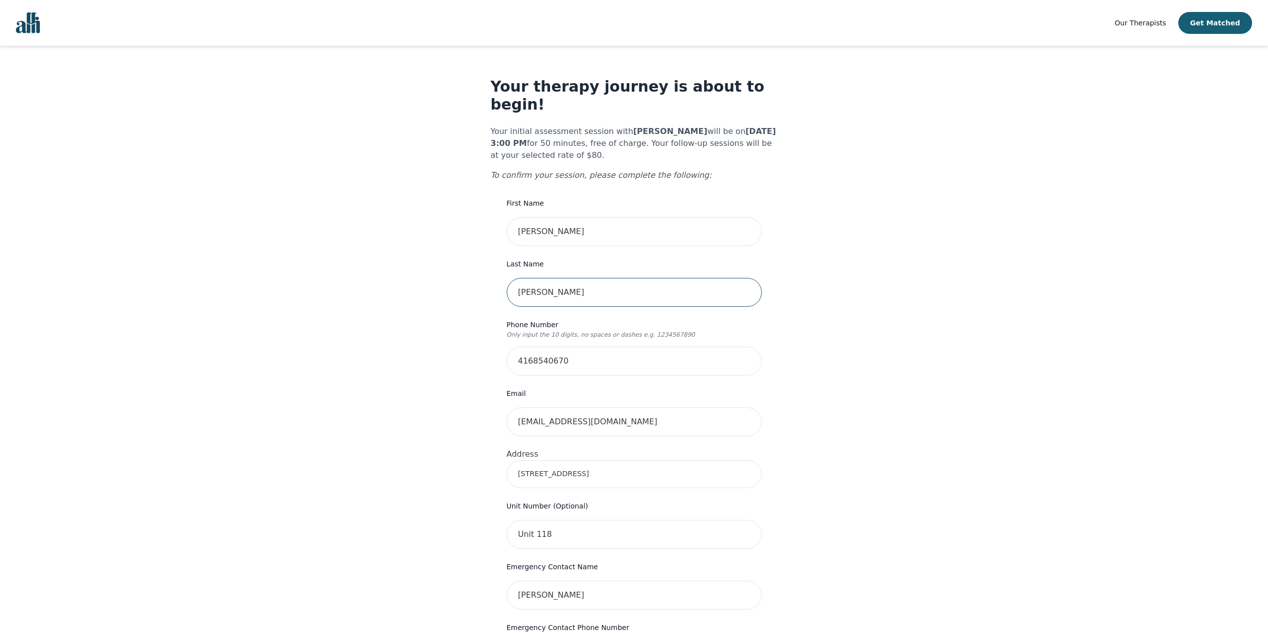
click at [604, 278] on input "[PERSON_NAME]" at bounding box center [634, 292] width 255 height 29
click at [880, 281] on div "Your therapy journey is about to begin! Your initial assessment session with [P…" at bounding box center [634, 512] width 1244 height 932
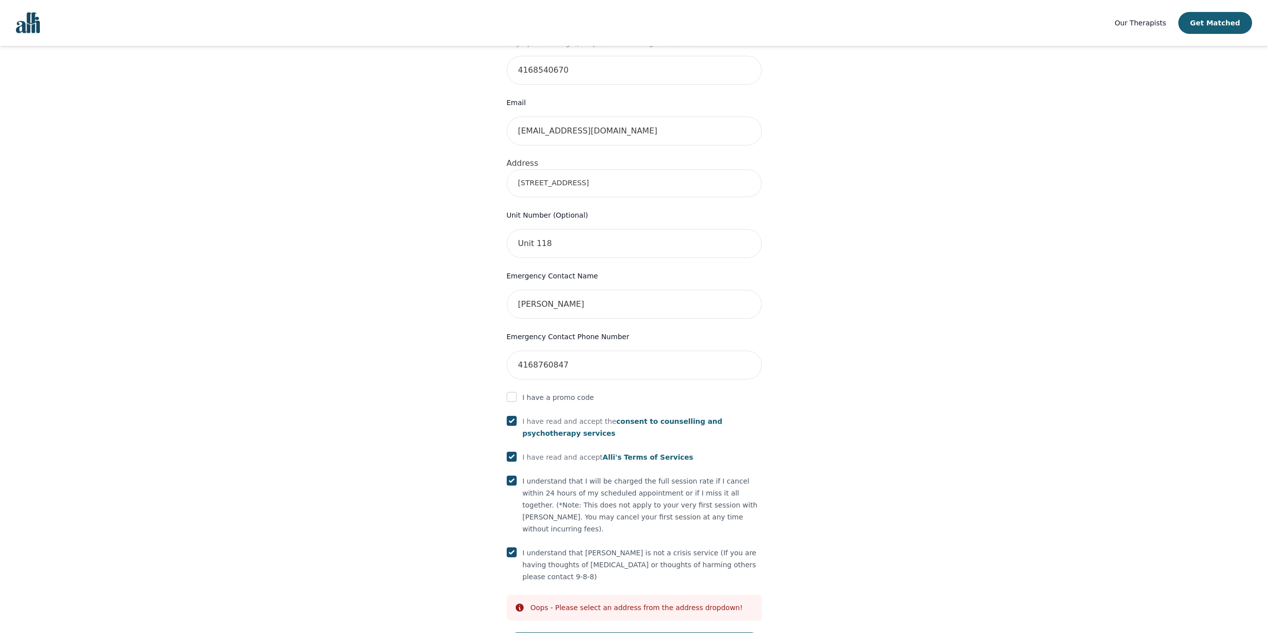
scroll to position [299, 0]
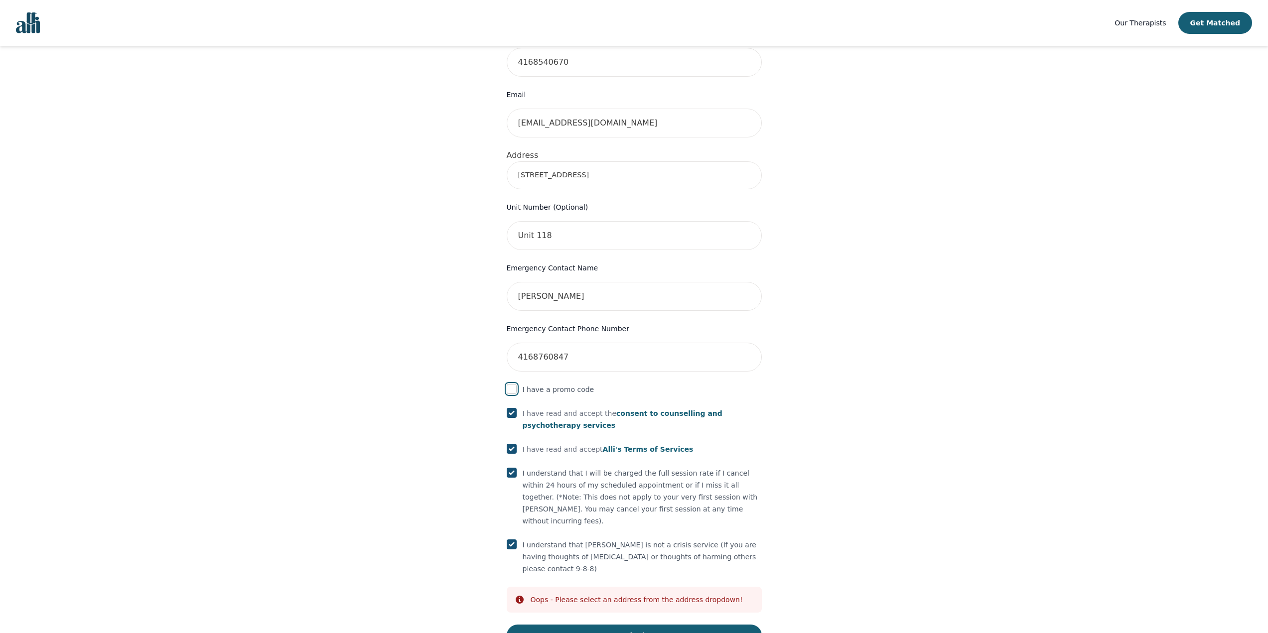
click at [507, 384] on input "checkbox" at bounding box center [512, 389] width 10 height 10
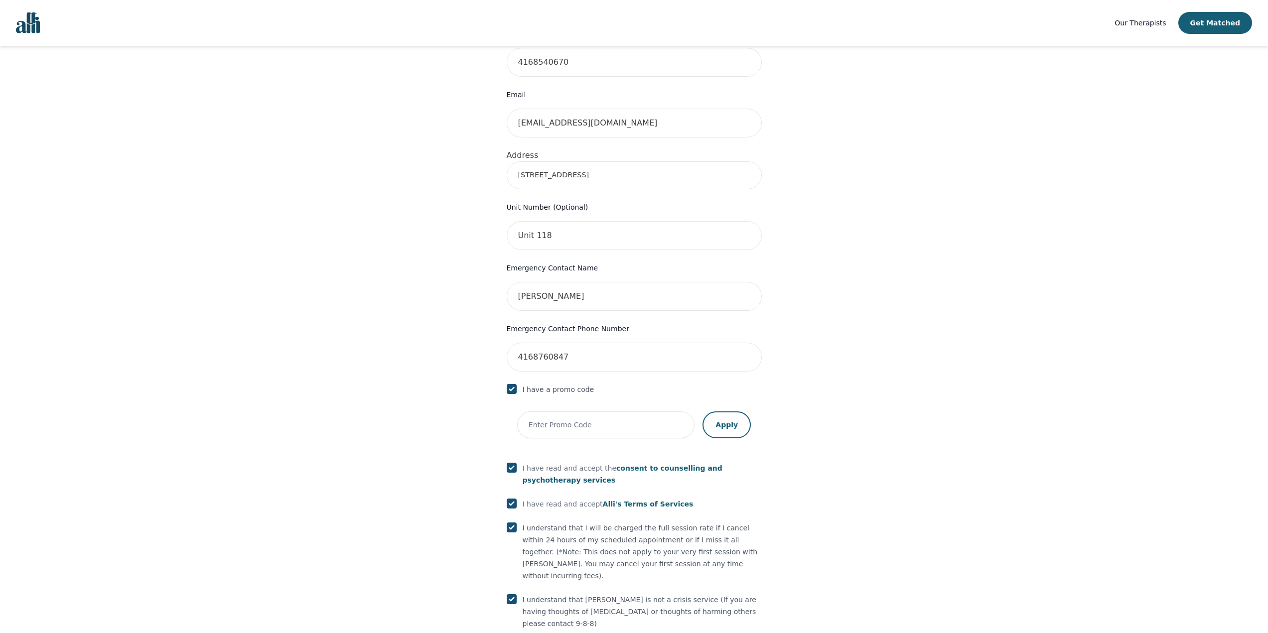
click at [512, 384] on input "checkbox" at bounding box center [512, 389] width 10 height 10
checkbox input "false"
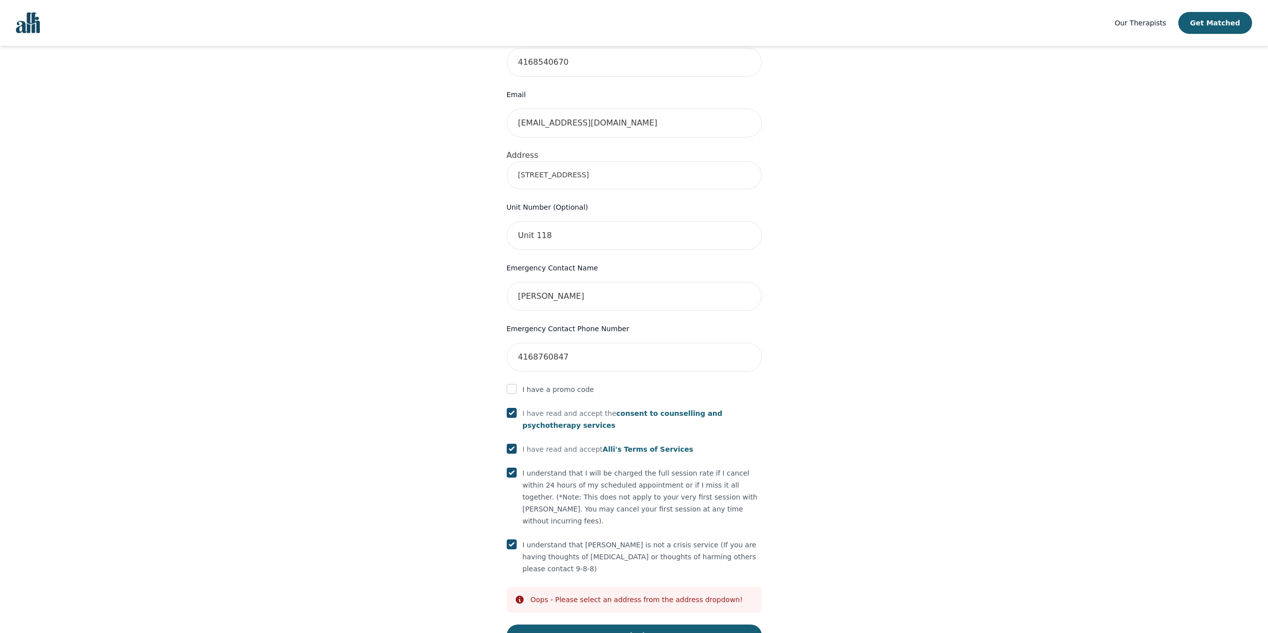
click at [517, 539] on div "I understand that [PERSON_NAME] is not a crisis service (If you are having thou…" at bounding box center [634, 557] width 255 height 36
click at [510, 540] on input "checkbox" at bounding box center [512, 545] width 10 height 10
checkbox input "true"
click at [561, 625] on button "Submit" at bounding box center [634, 636] width 255 height 22
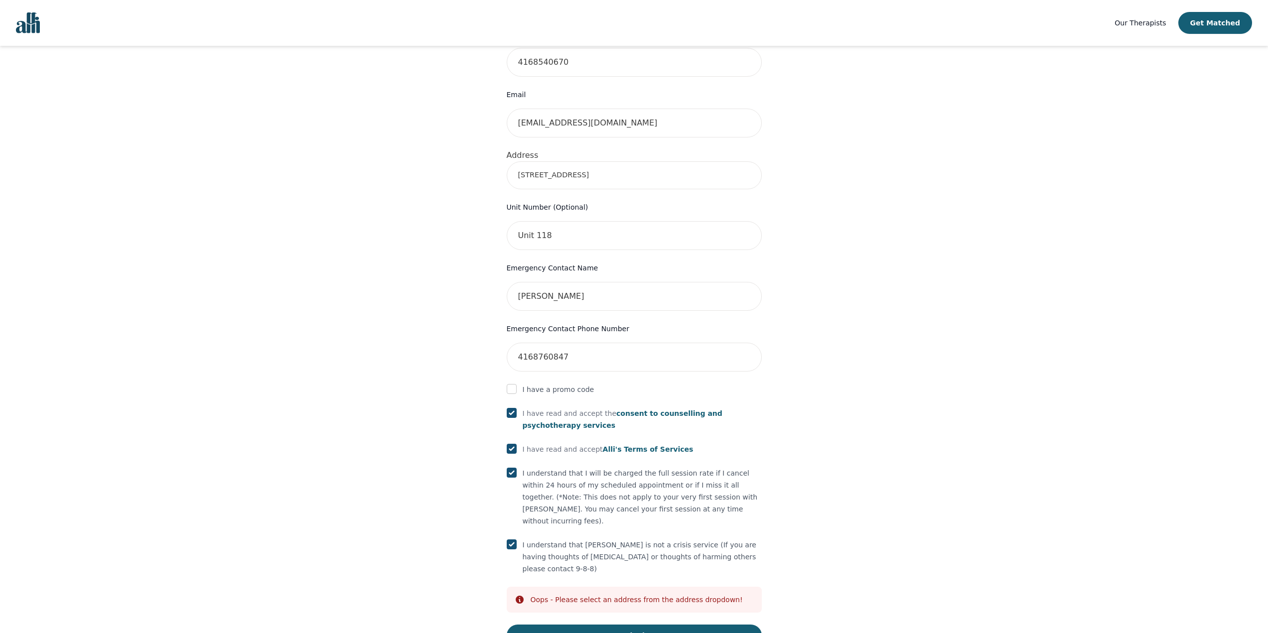
click at [588, 161] on input "[STREET_ADDRESS]" at bounding box center [634, 175] width 255 height 28
click at [445, 194] on div "Your therapy journey is about to begin! Your initial assessment session with [P…" at bounding box center [634, 213] width 1244 height 932
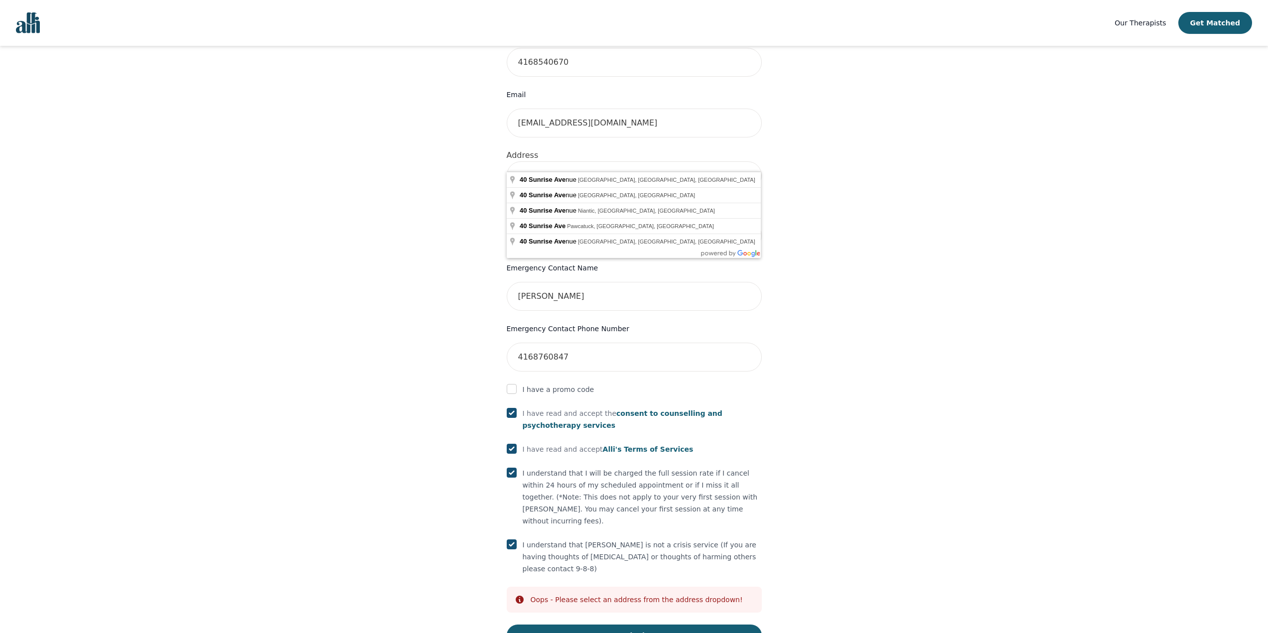
click at [594, 161] on input "[STREET_ADDRESS]" at bounding box center [634, 175] width 255 height 28
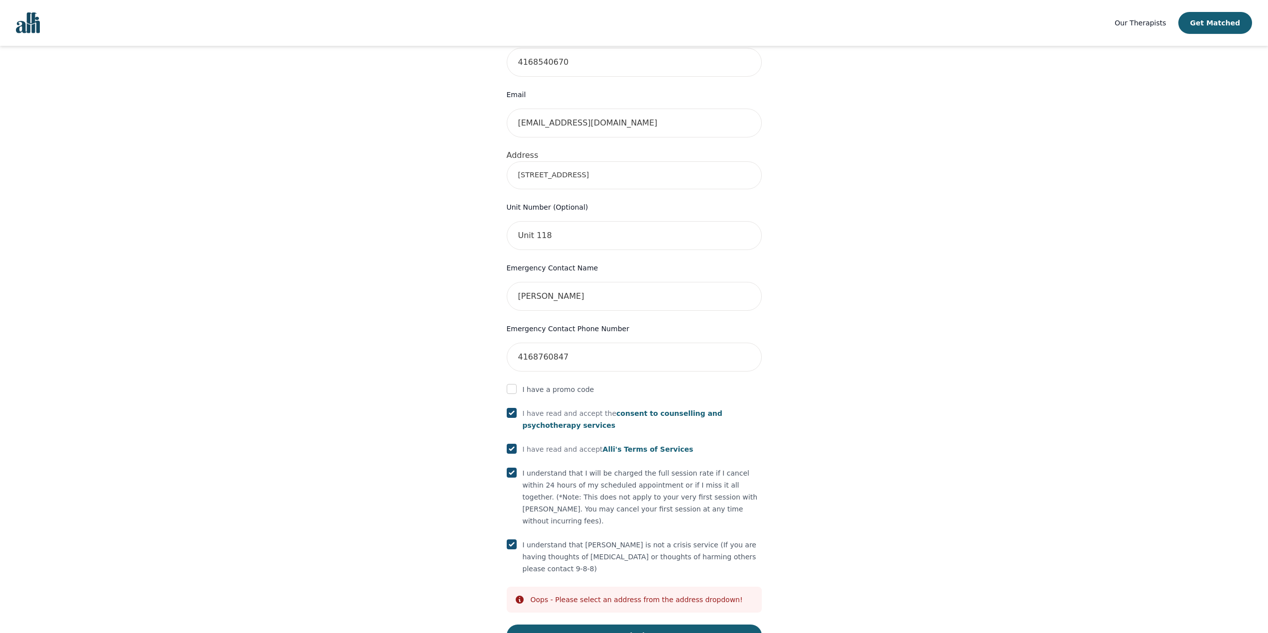
type input "[STREET_ADDRESS]"
click at [635, 621] on button "Submit" at bounding box center [634, 632] width 255 height 22
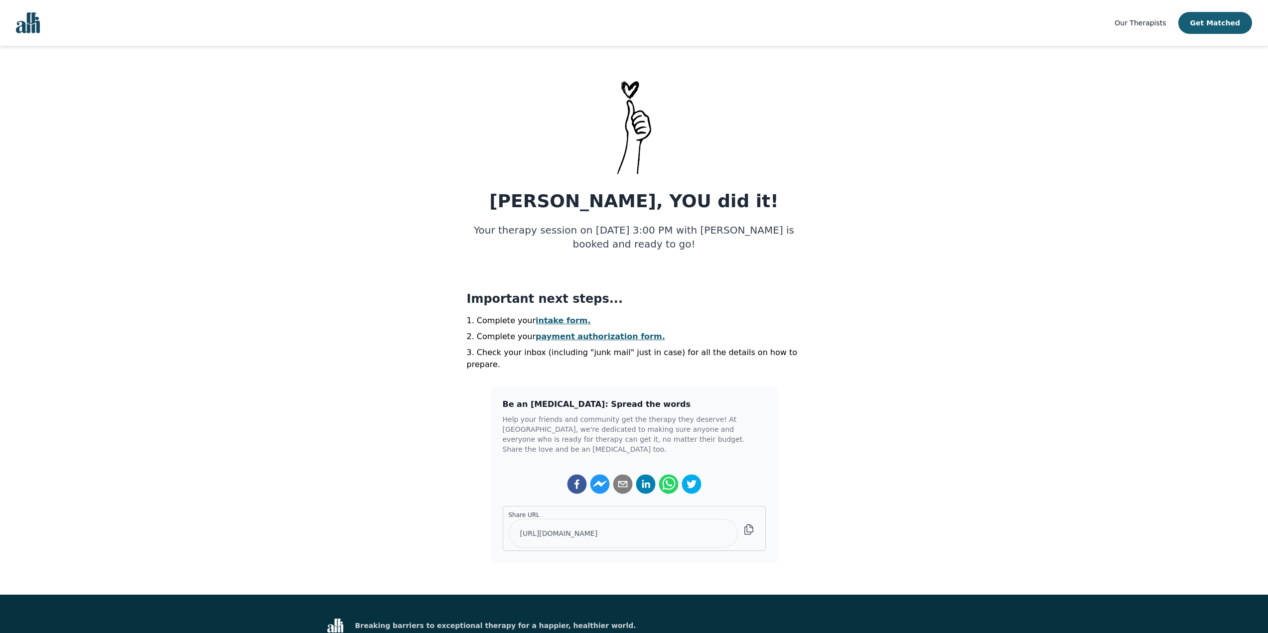
click at [558, 321] on link "intake form." at bounding box center [563, 320] width 55 height 9
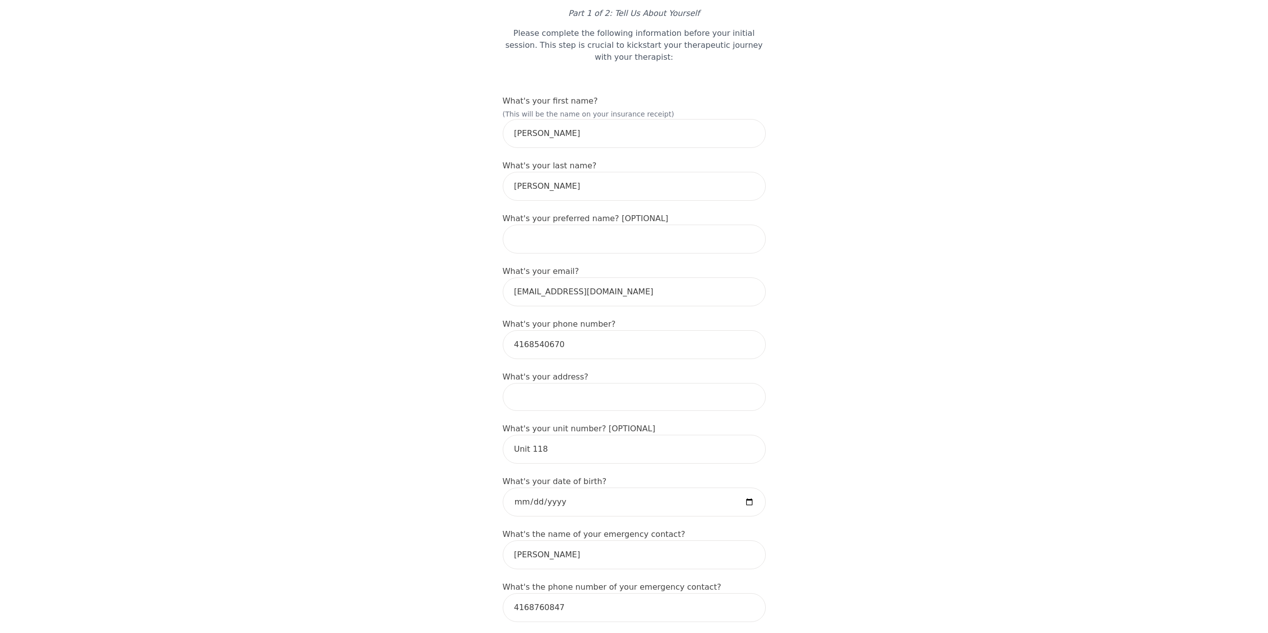
scroll to position [100, 0]
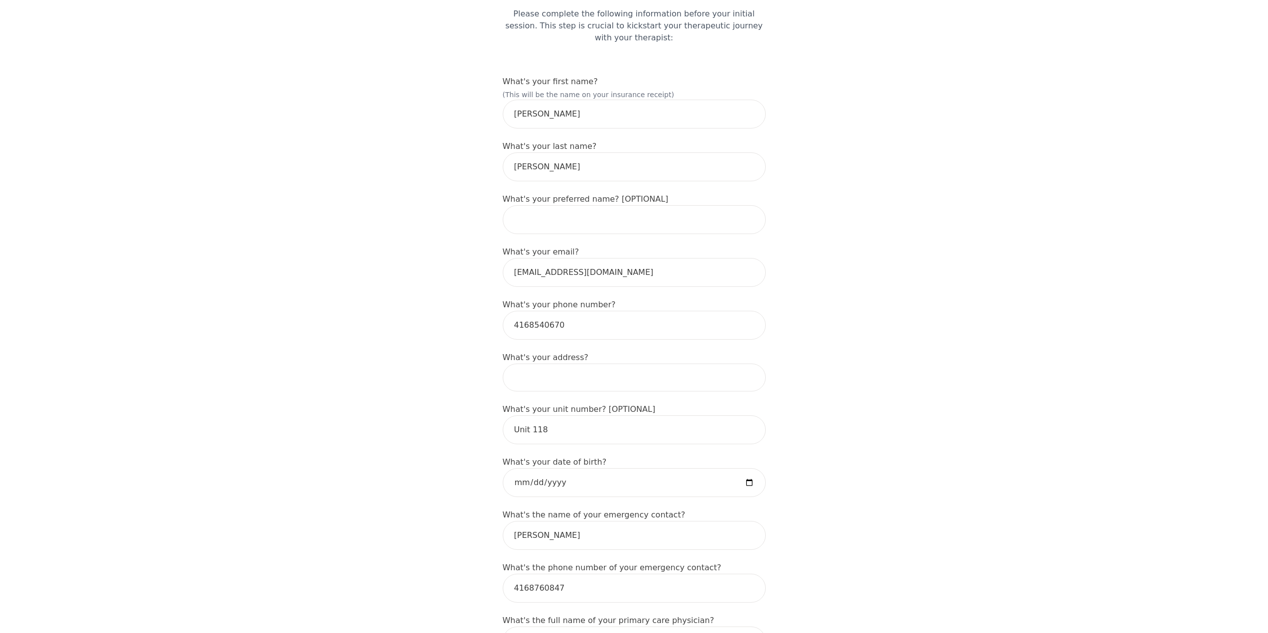
click at [567, 377] on input at bounding box center [634, 378] width 263 height 28
click at [589, 364] on input at bounding box center [634, 378] width 263 height 28
type input "[STREET_ADDRESS]"
type input "[PERSON_NAME]"
click at [584, 369] on input "[STREET_ADDRESS]" at bounding box center [634, 378] width 263 height 28
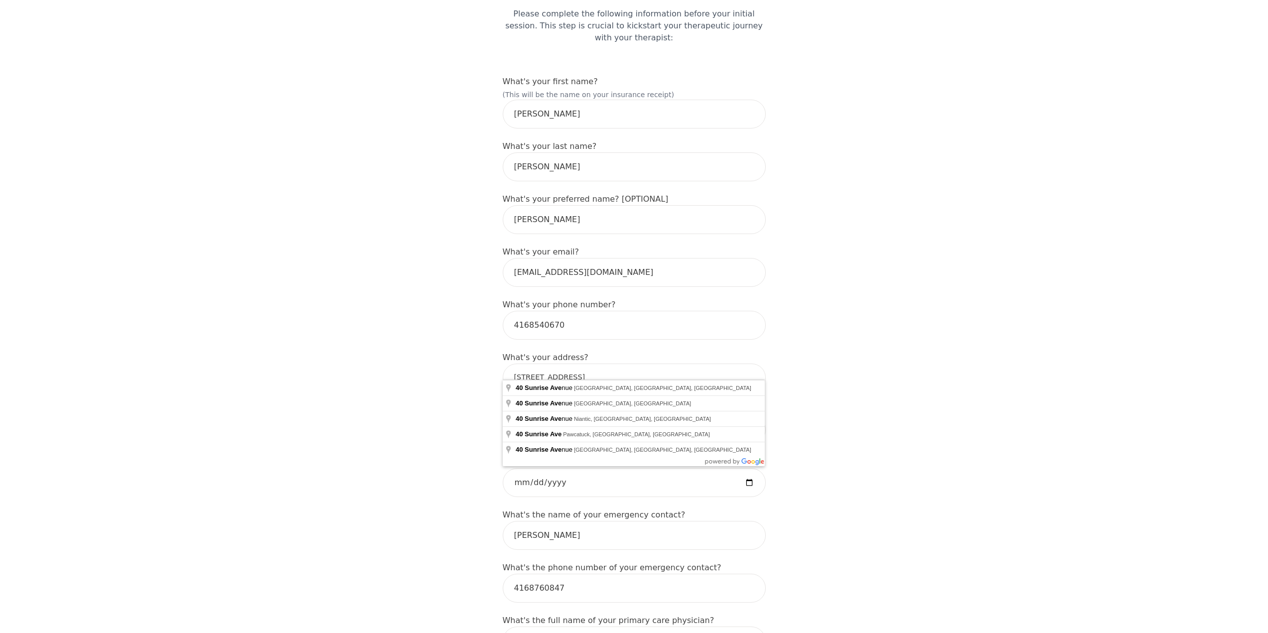
type input "[STREET_ADDRESS]"
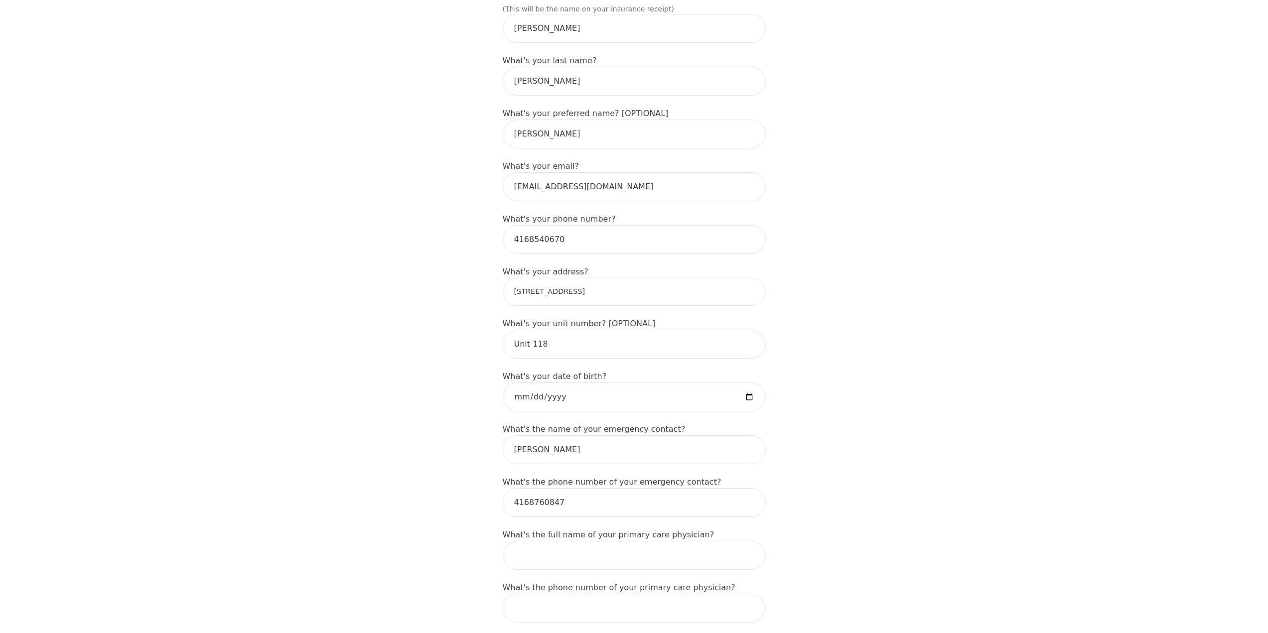
scroll to position [199, 0]
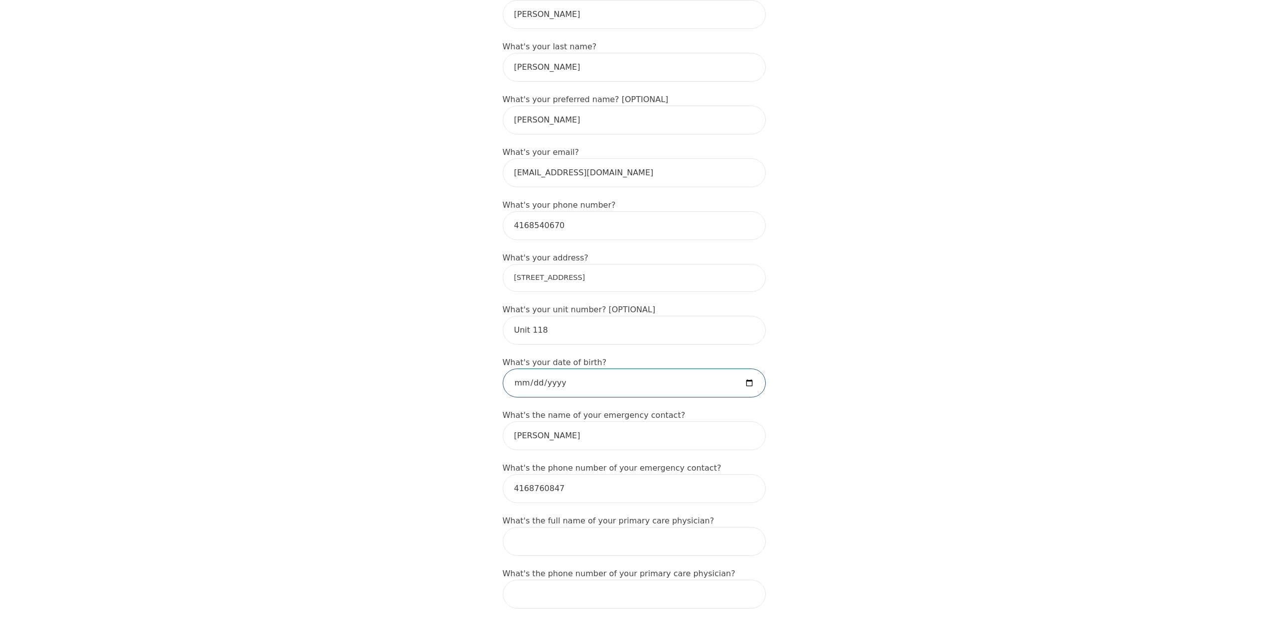
click at [748, 371] on input "date" at bounding box center [634, 383] width 263 height 29
click at [528, 373] on input "date" at bounding box center [634, 383] width 263 height 29
click at [543, 371] on input "date" at bounding box center [634, 383] width 263 height 29
click at [553, 371] on input "date" at bounding box center [634, 383] width 263 height 29
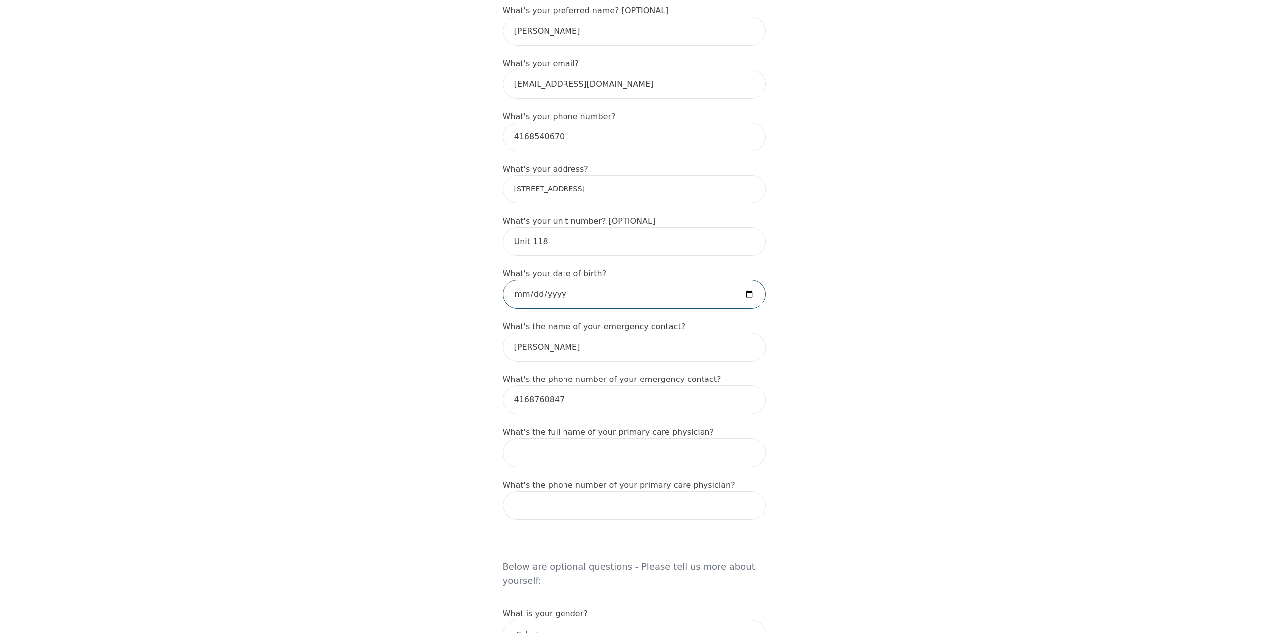
scroll to position [299, 0]
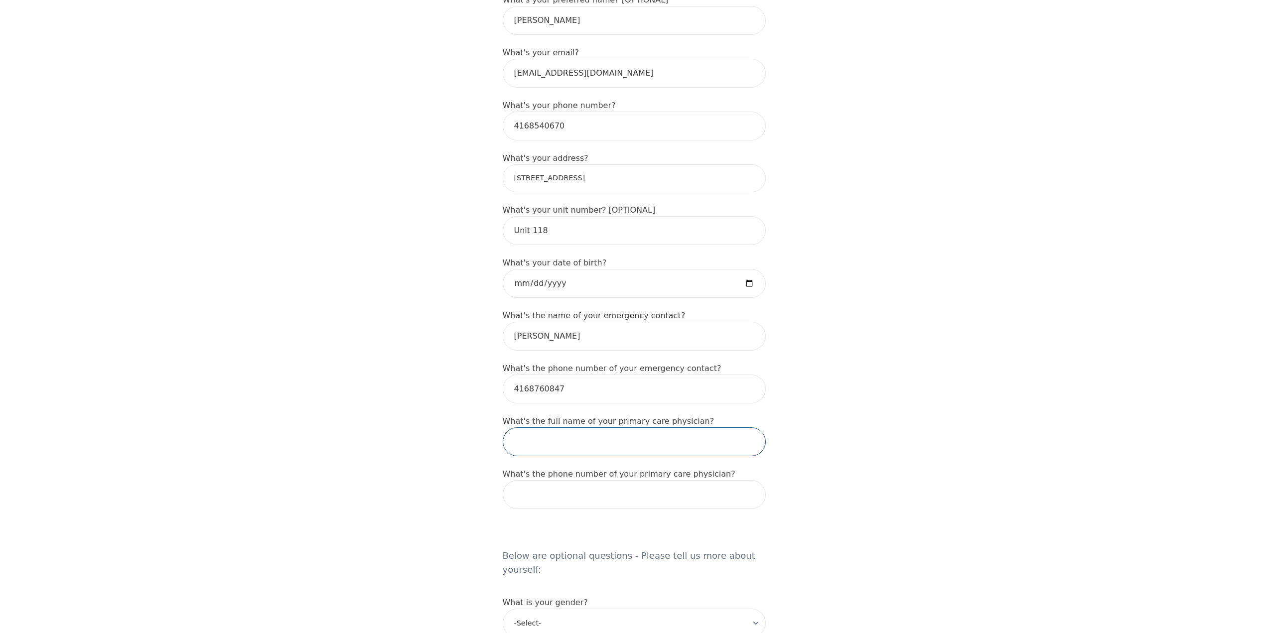
click at [568, 437] on input "text" at bounding box center [634, 442] width 263 height 29
click at [879, 442] on div "Intake Assessment for [PERSON_NAME] Part 1 of 2: Tell Us About Yourself Please …" at bounding box center [634, 493] width 1268 height 1504
click at [691, 443] on input "text" at bounding box center [634, 442] width 263 height 29
type input "[PERSON_NAME]"
click at [558, 486] on input "tel" at bounding box center [634, 494] width 263 height 29
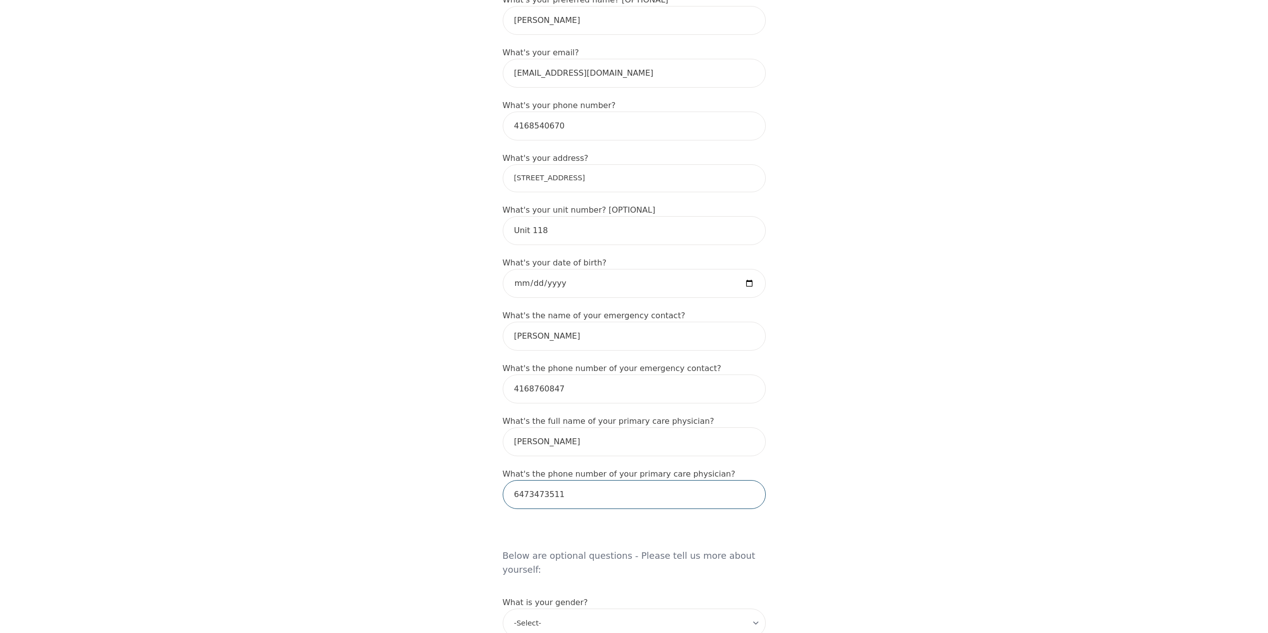
type input "6473473511"
click at [565, 482] on input "6473473511" at bounding box center [634, 494] width 263 height 29
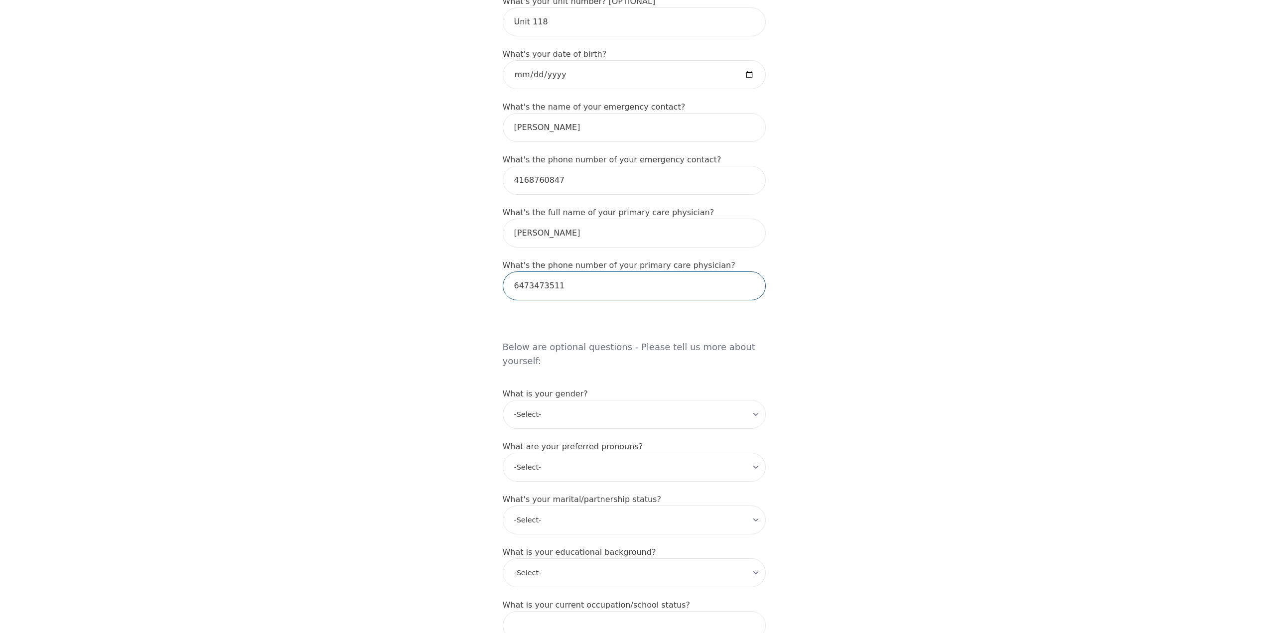
scroll to position [548, 0]
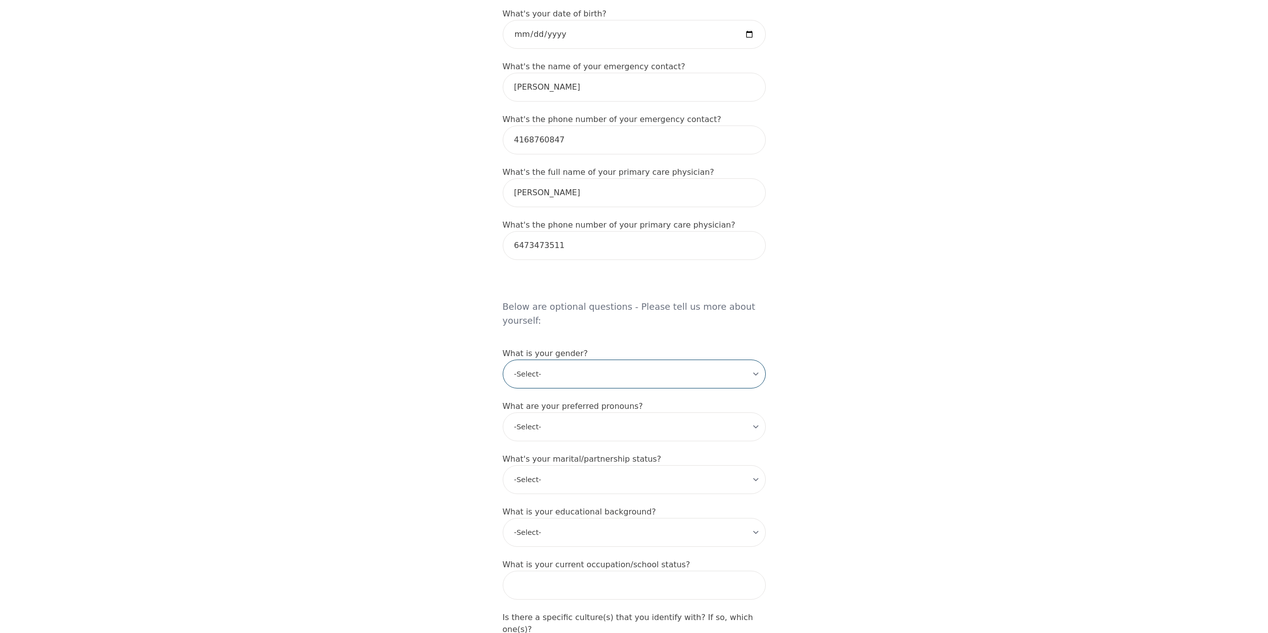
click at [636, 360] on select "-Select- [DEMOGRAPHIC_DATA] [DEMOGRAPHIC_DATA] [DEMOGRAPHIC_DATA] [DEMOGRAPHIC_…" at bounding box center [634, 374] width 263 height 29
select select "[DEMOGRAPHIC_DATA]"
click at [503, 360] on select "-Select- [DEMOGRAPHIC_DATA] [DEMOGRAPHIC_DATA] [DEMOGRAPHIC_DATA] [DEMOGRAPHIC_…" at bounding box center [634, 374] width 263 height 29
click at [580, 413] on select "-Select- he/him she/her they/them ze/zir xe/xem ey/em ve/ver tey/ter e/e per/pe…" at bounding box center [634, 427] width 263 height 29
select select "he/him"
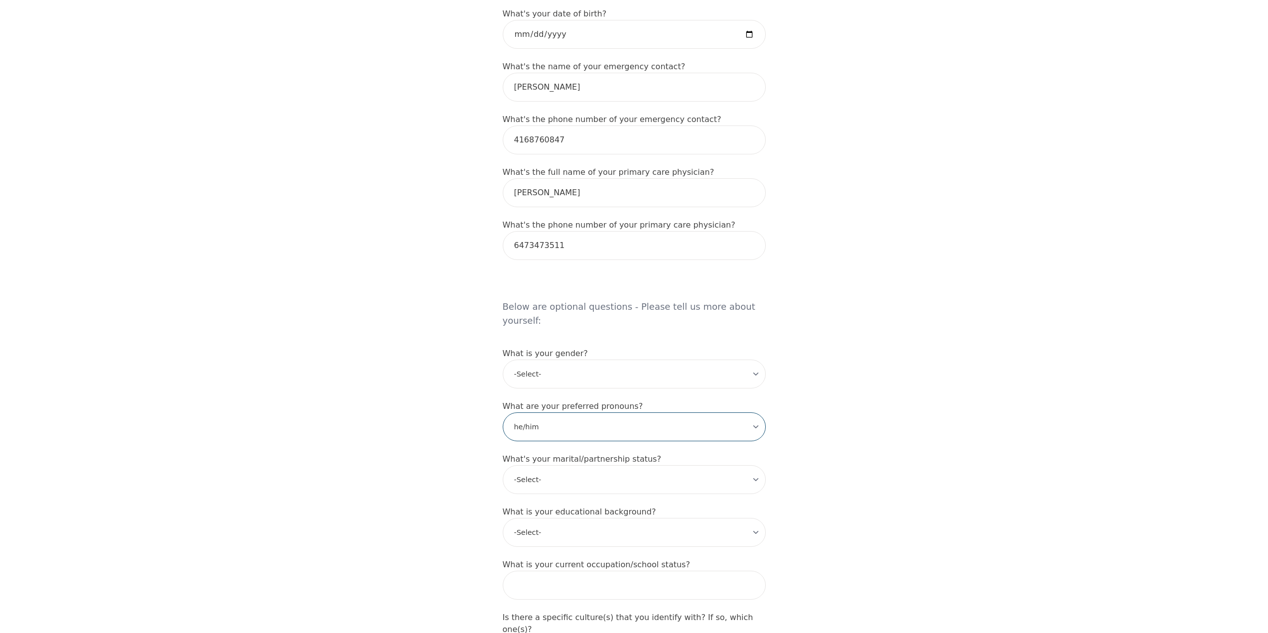
click at [503, 413] on select "-Select- he/him she/her they/them ze/zir xe/xem ey/em ve/ver tey/ter e/e per/pe…" at bounding box center [634, 427] width 263 height 29
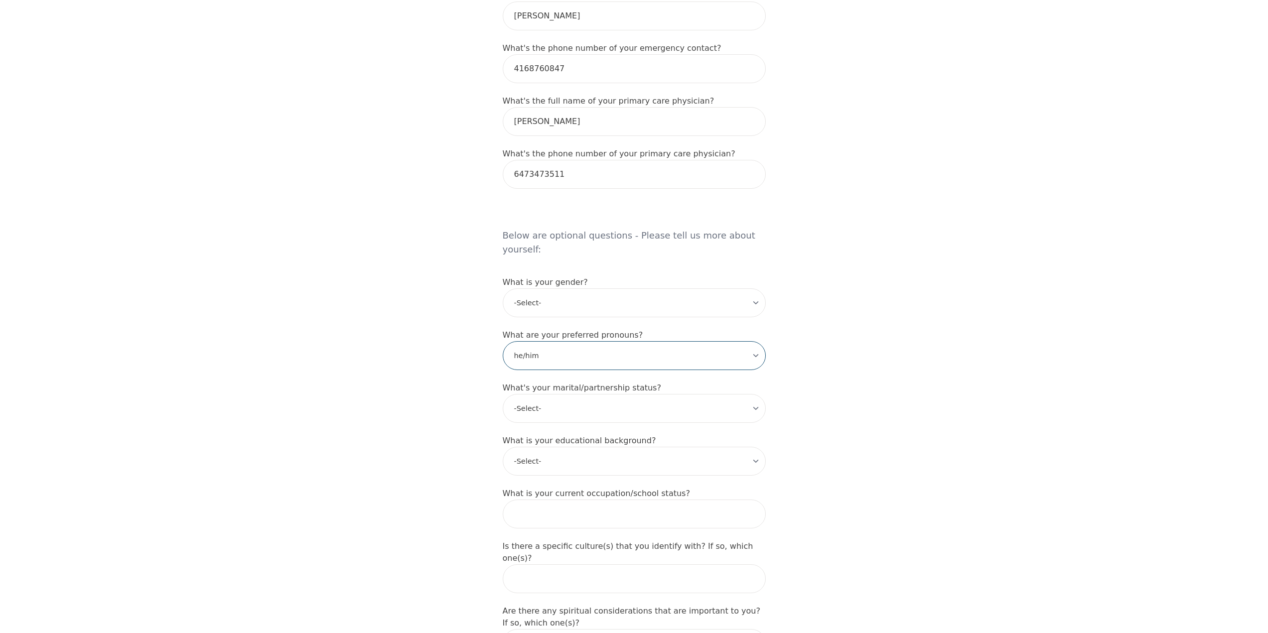
scroll to position [648, 0]
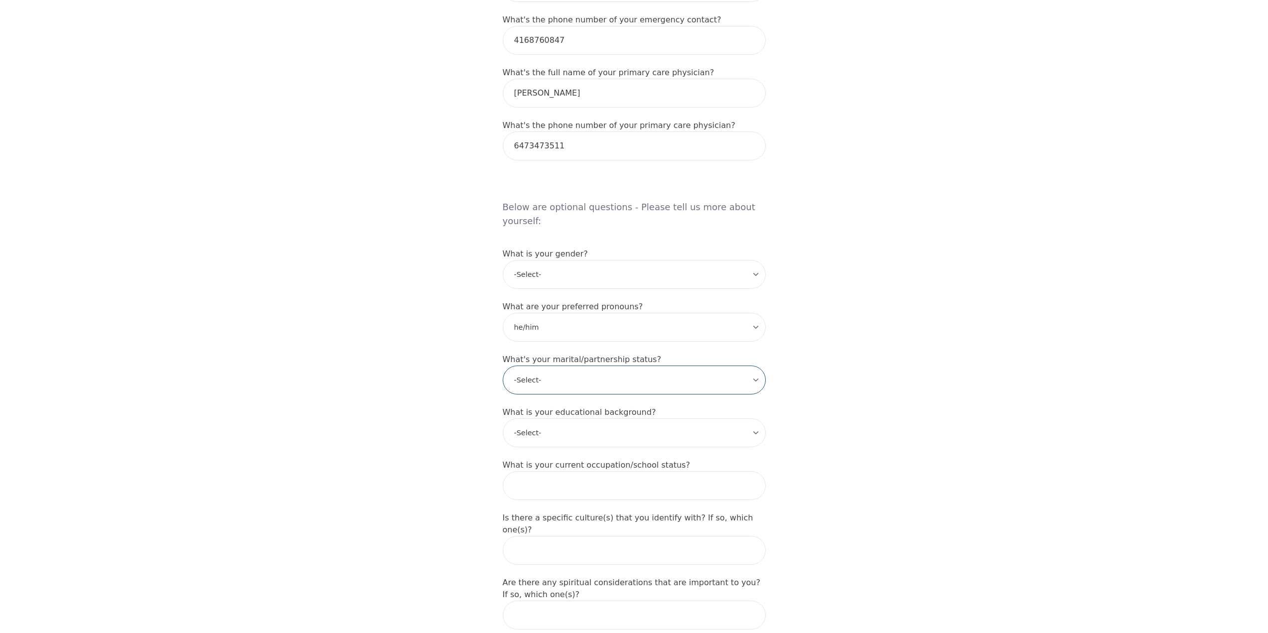
click at [591, 366] on select "-Select- Single Partnered Married Common Law Widowed Separated Divorced" at bounding box center [634, 380] width 263 height 29
select select "Single"
click at [503, 366] on select "-Select- Single Partnered Married Common Law Widowed Separated Divorced" at bounding box center [634, 380] width 263 height 29
click at [596, 419] on select "-Select- Less than high school High school Associate degree Bachelor degree Mas…" at bounding box center [634, 433] width 263 height 29
select select "High school"
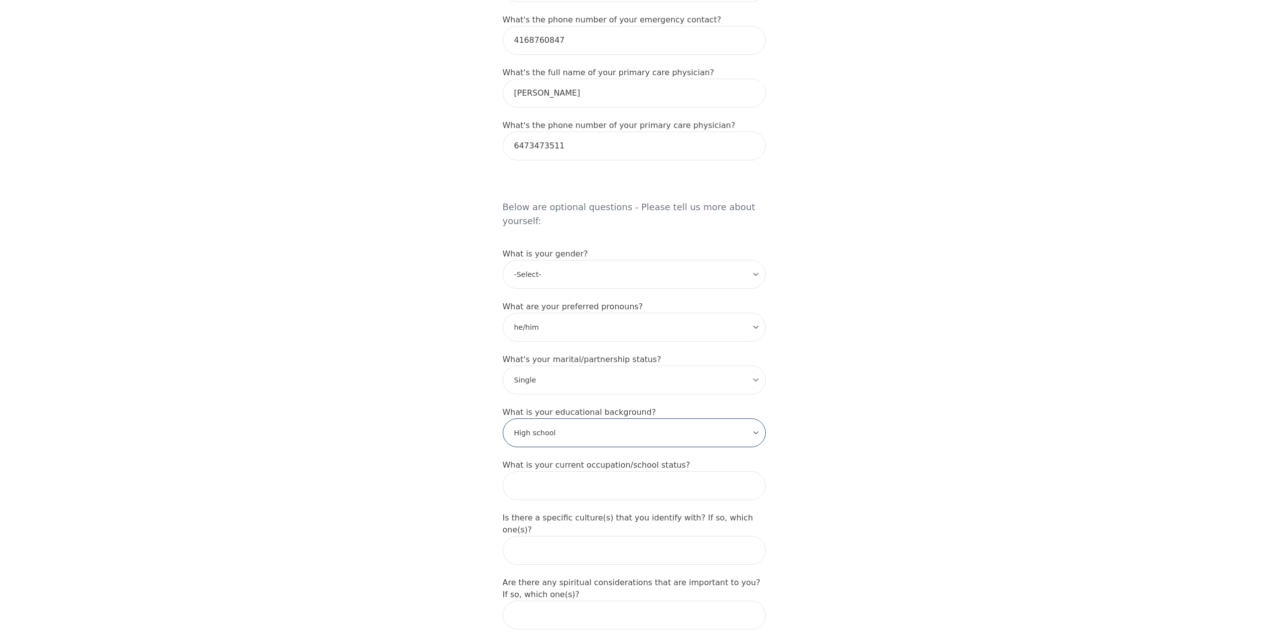
click at [503, 419] on select "-Select- Less than high school High school Associate degree Bachelor degree Mas…" at bounding box center [634, 433] width 263 height 29
click at [607, 471] on input "text" at bounding box center [634, 485] width 263 height 29
type input "Bartender"
click at [546, 536] on input "text" at bounding box center [634, 550] width 263 height 29
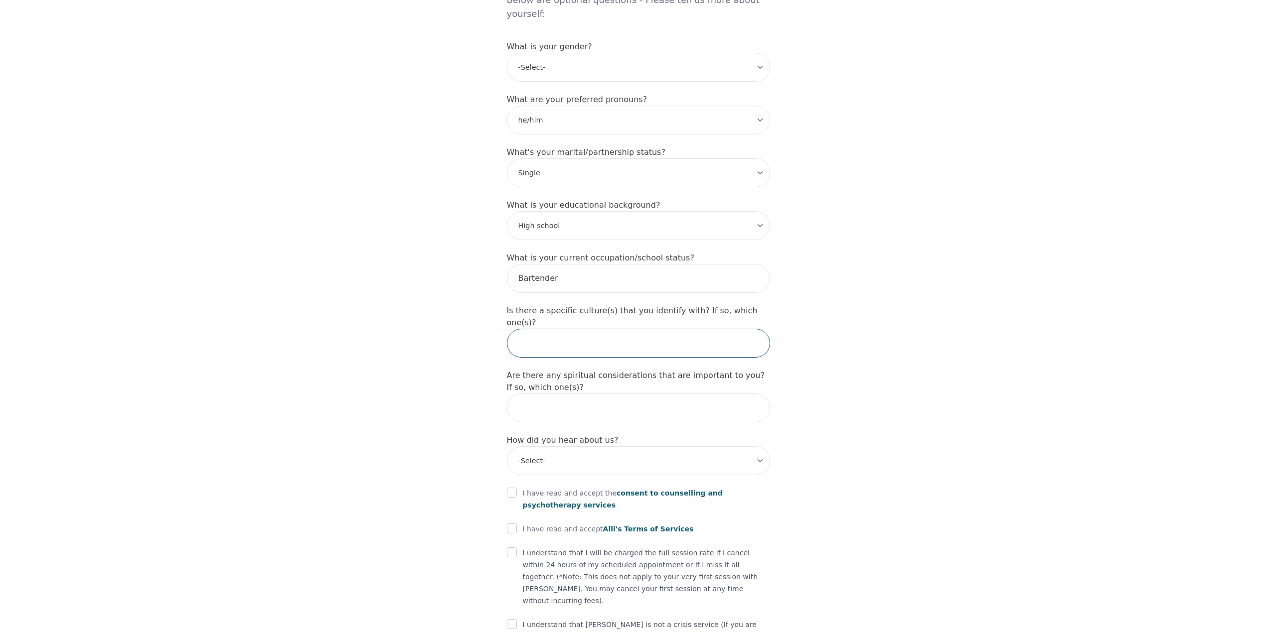
scroll to position [877, 0]
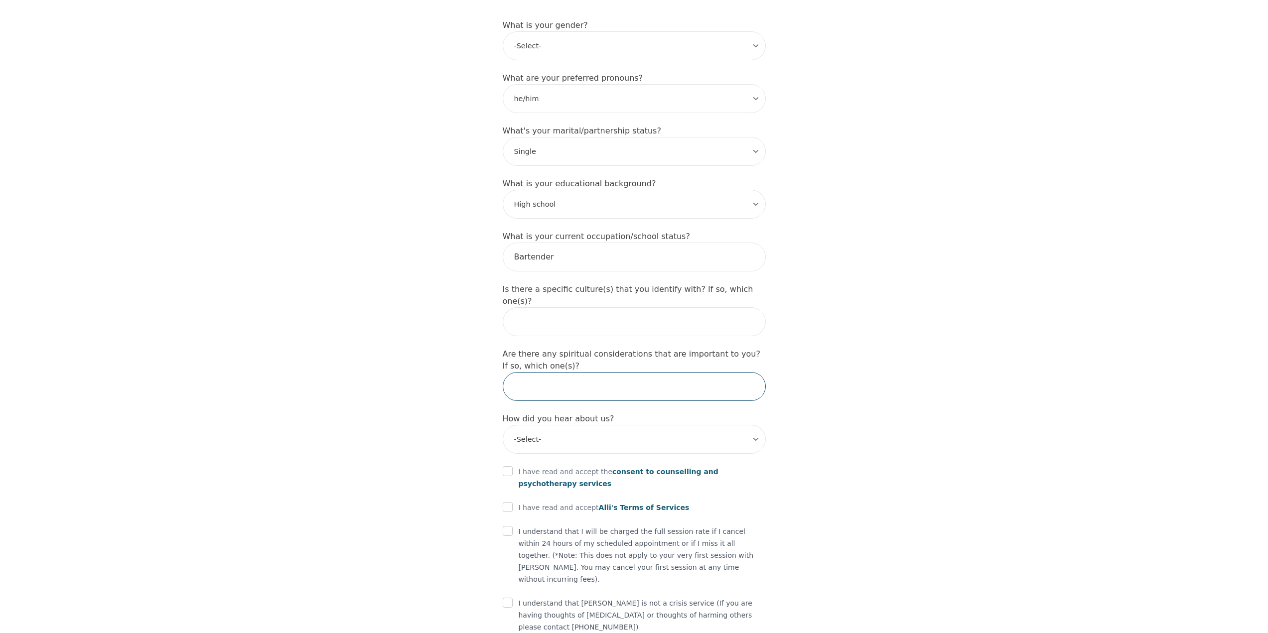
click at [574, 372] on input "text" at bounding box center [634, 386] width 263 height 29
click at [605, 425] on select "-Select- Physician/Specialist Friend Facebook Instagram Google Search Google Ad…" at bounding box center [634, 439] width 263 height 29
select select "Google Search"
click at [503, 425] on select "-Select- Physician/Specialist Friend Facebook Instagram Google Search Google Ad…" at bounding box center [634, 439] width 263 height 29
click at [506, 466] on input "checkbox" at bounding box center [508, 471] width 10 height 10
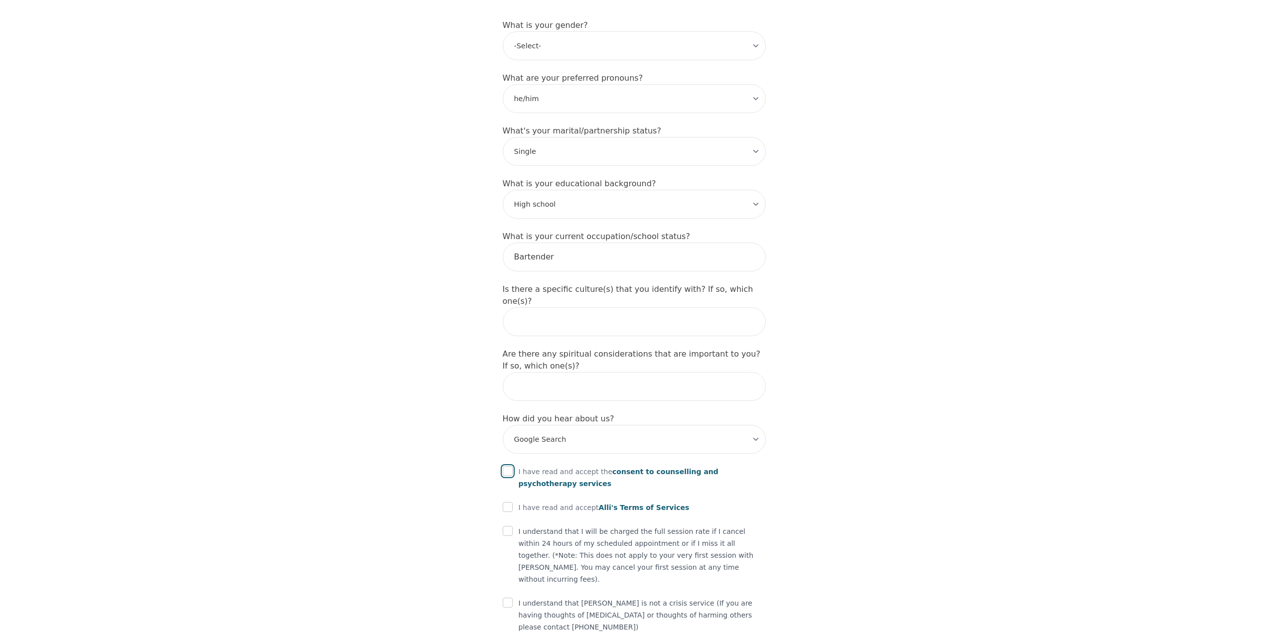
checkbox input "true"
click at [673, 468] on span "consent to counselling and psychotherapy services" at bounding box center [619, 478] width 200 height 20
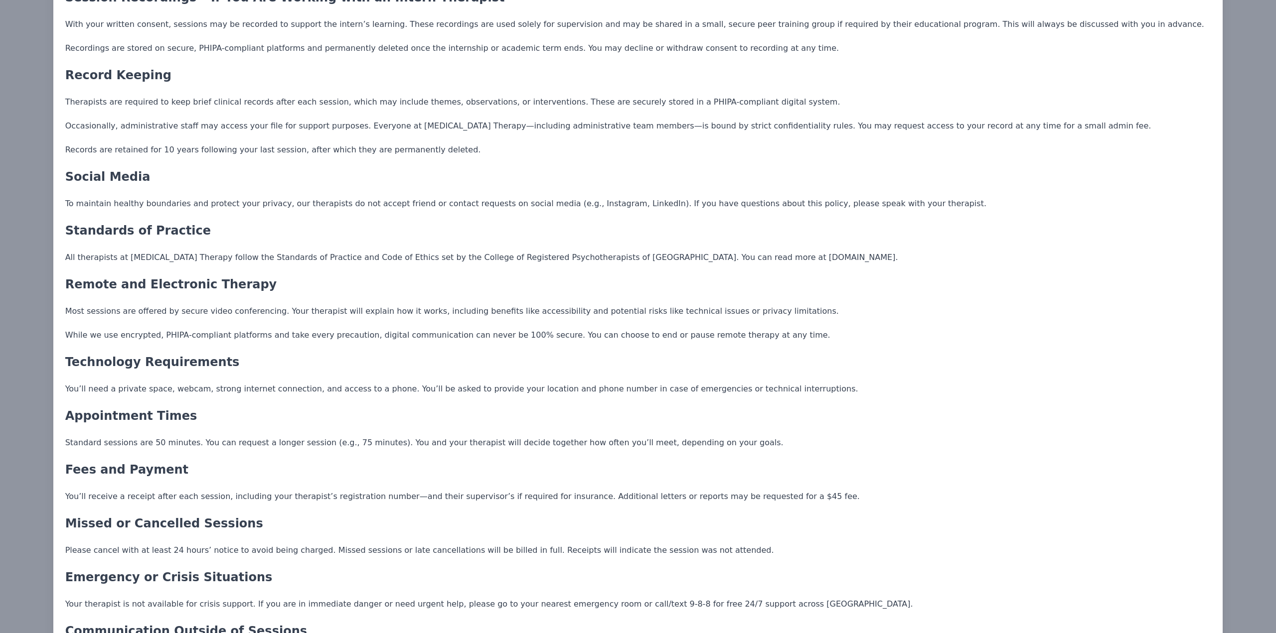
scroll to position [698, 0]
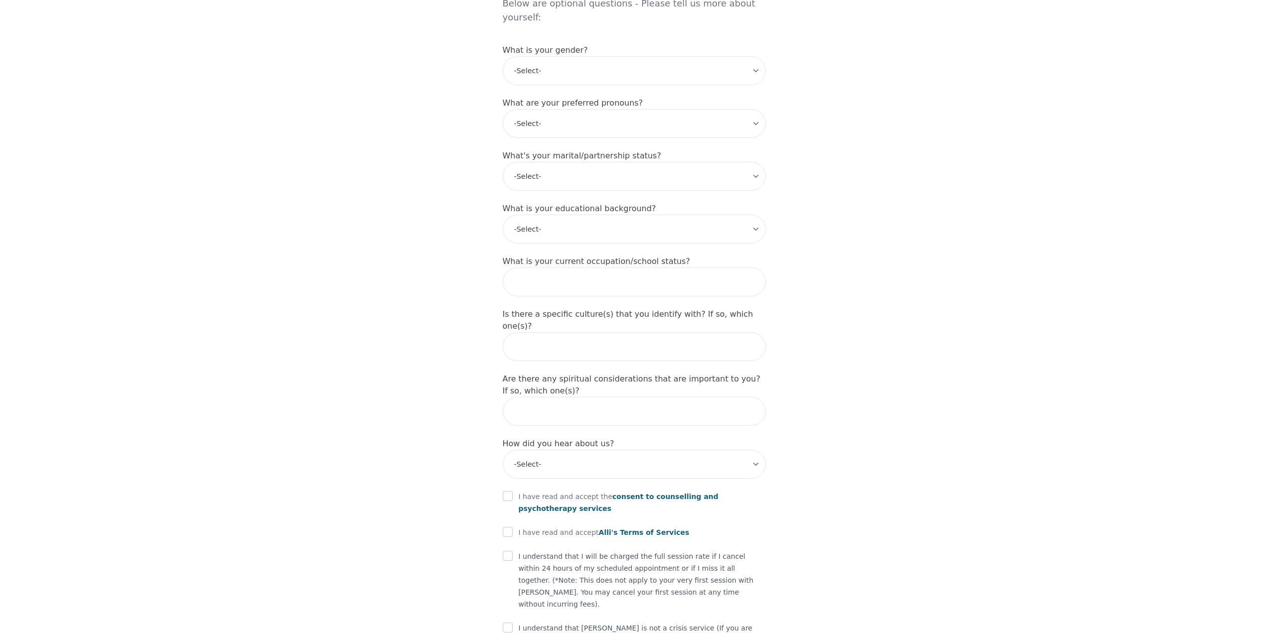
scroll to position [877, 0]
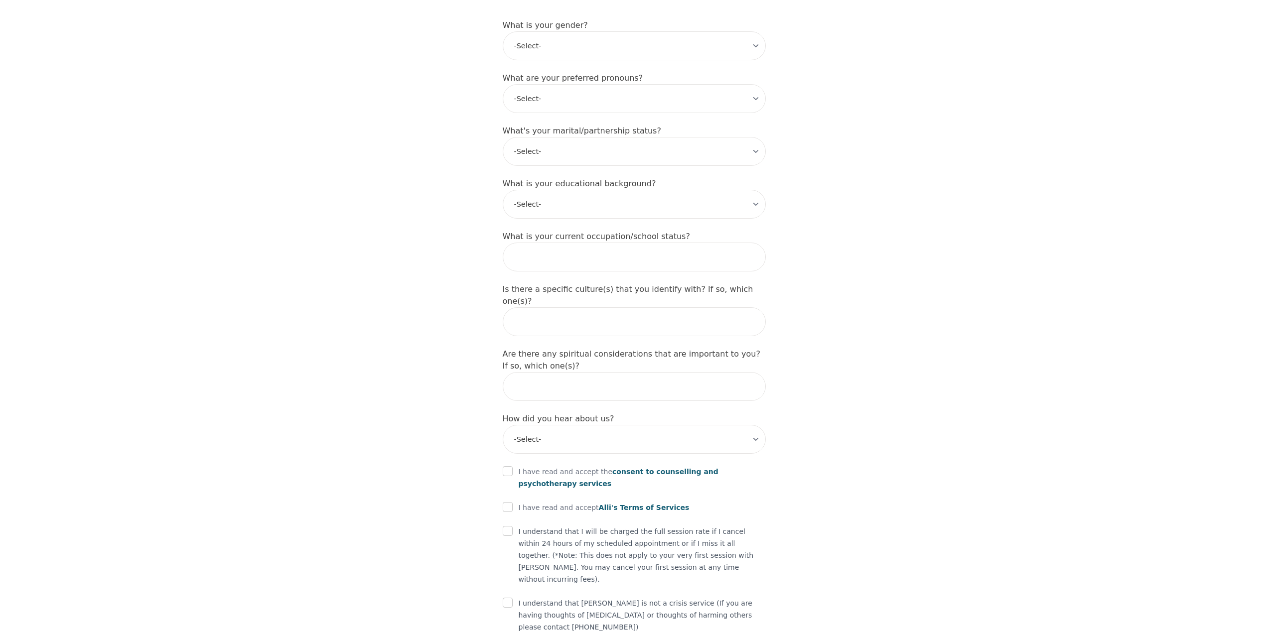
click at [623, 504] on span "Alli's Terms of Services" at bounding box center [644, 508] width 91 height 8
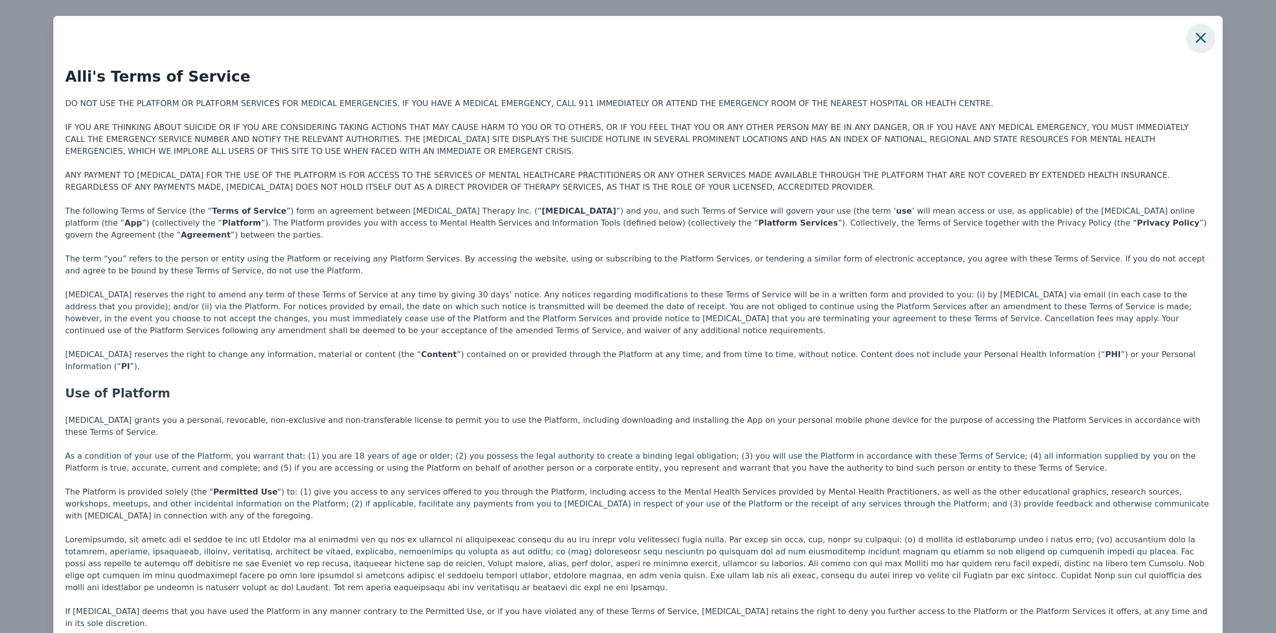
click at [1193, 44] on icon "button" at bounding box center [1201, 38] width 20 height 20
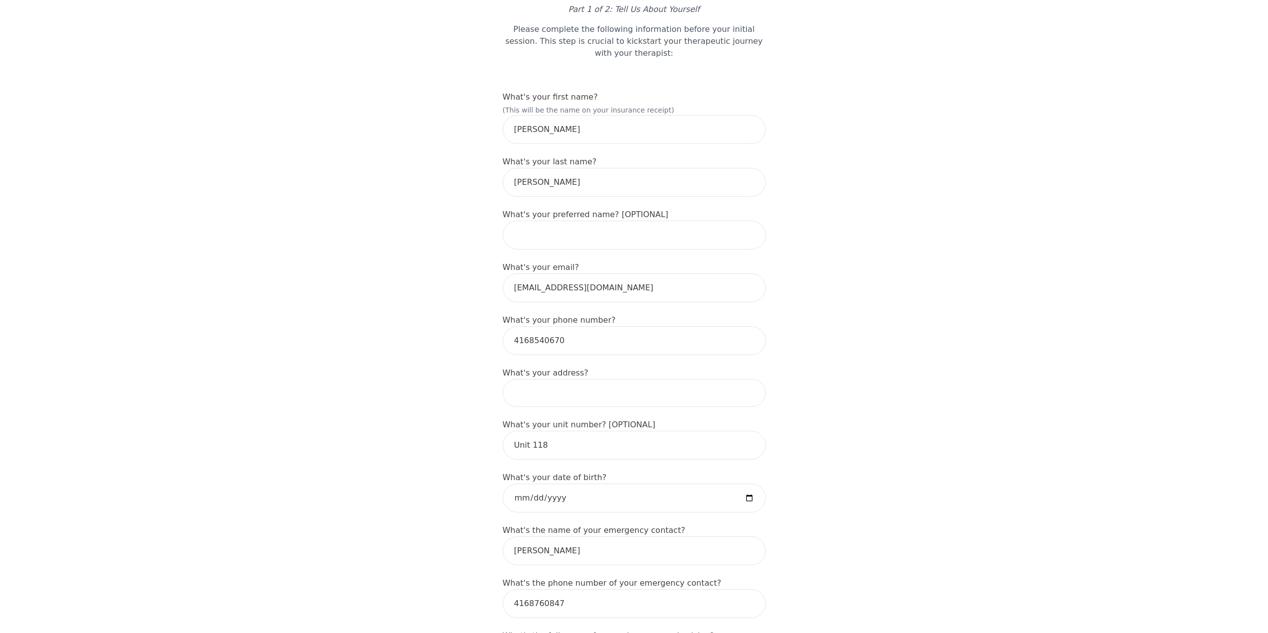
scroll to position [150, 0]
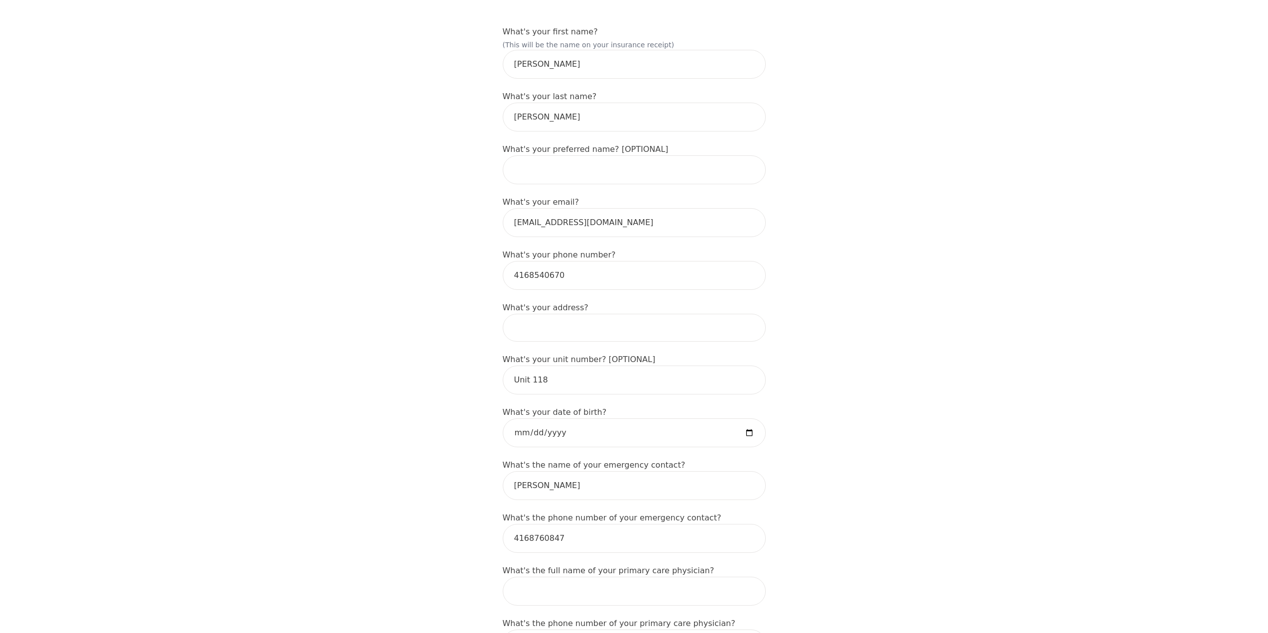
click at [596, 322] on input at bounding box center [634, 328] width 263 height 28
type input "[STREET_ADDRESS]"
type input "[PERSON_NAME]"
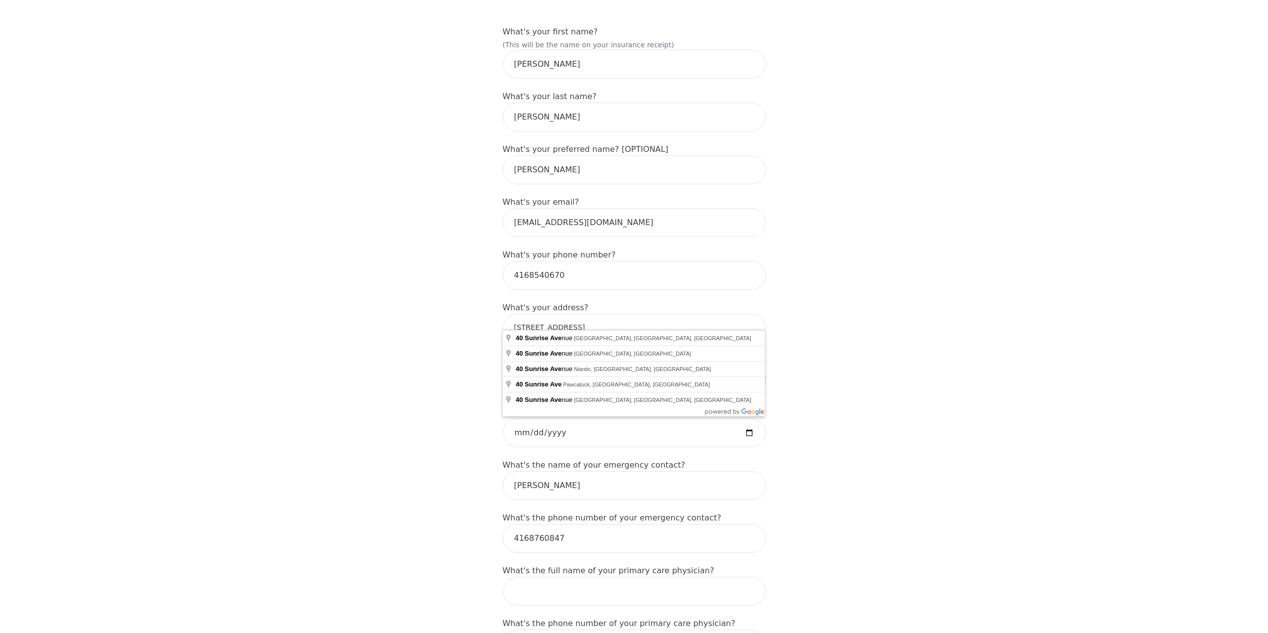
type input "[STREET_ADDRESS]"
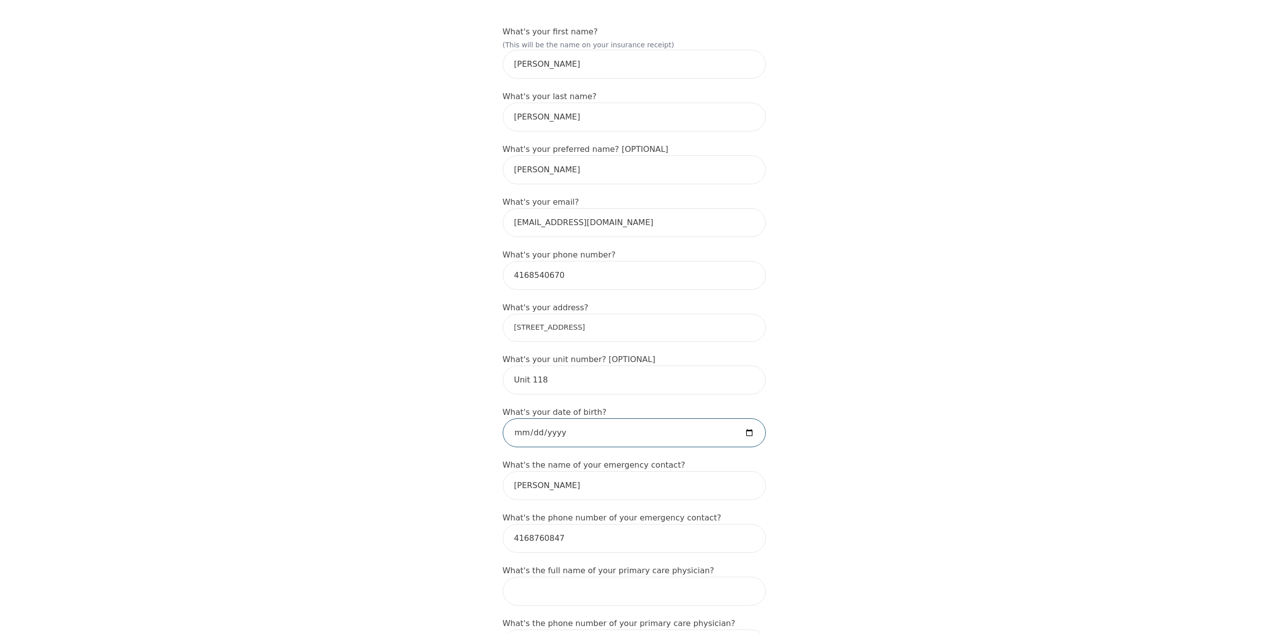
click at [524, 423] on input "date" at bounding box center [634, 433] width 263 height 29
click at [548, 420] on input "date" at bounding box center [634, 433] width 263 height 29
type input "[DATE]"
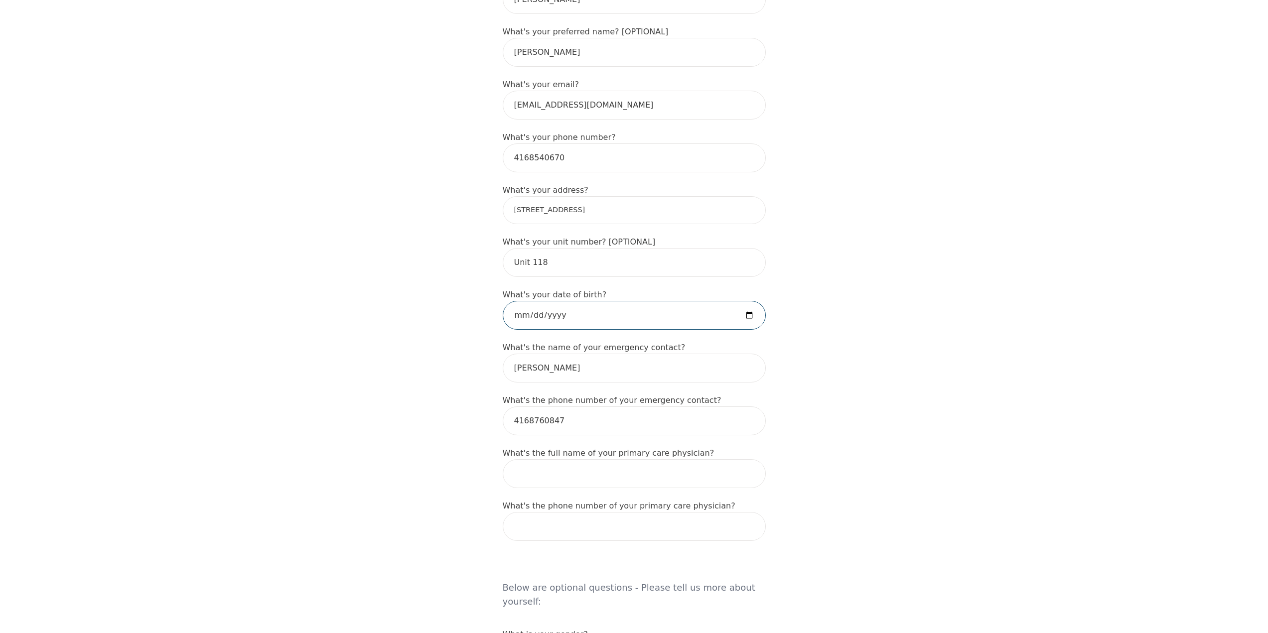
scroll to position [299, 0]
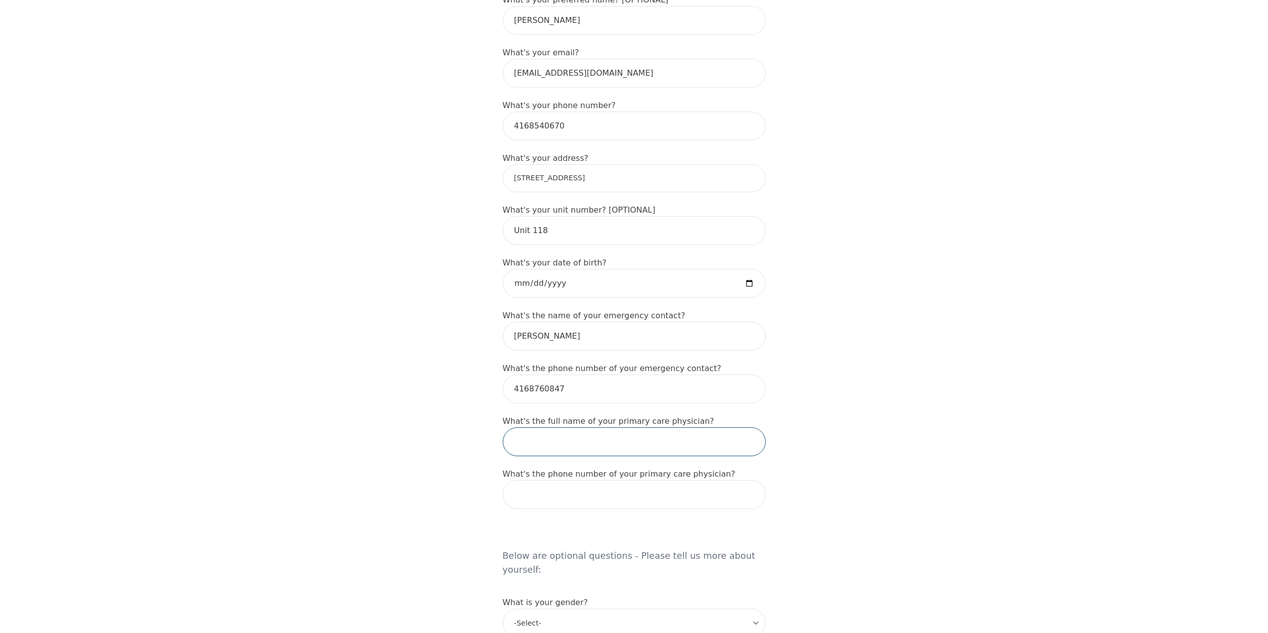
click at [582, 438] on input "text" at bounding box center [634, 442] width 263 height 29
type input "[PERSON_NAME]"
click at [663, 480] on input "tel" at bounding box center [634, 494] width 263 height 29
click at [319, 470] on div "Intake Assessment for [PERSON_NAME] Part 1 of 2: Tell Us About Yourself Please …" at bounding box center [634, 493] width 1268 height 1504
click at [540, 486] on input "tel" at bounding box center [634, 494] width 263 height 29
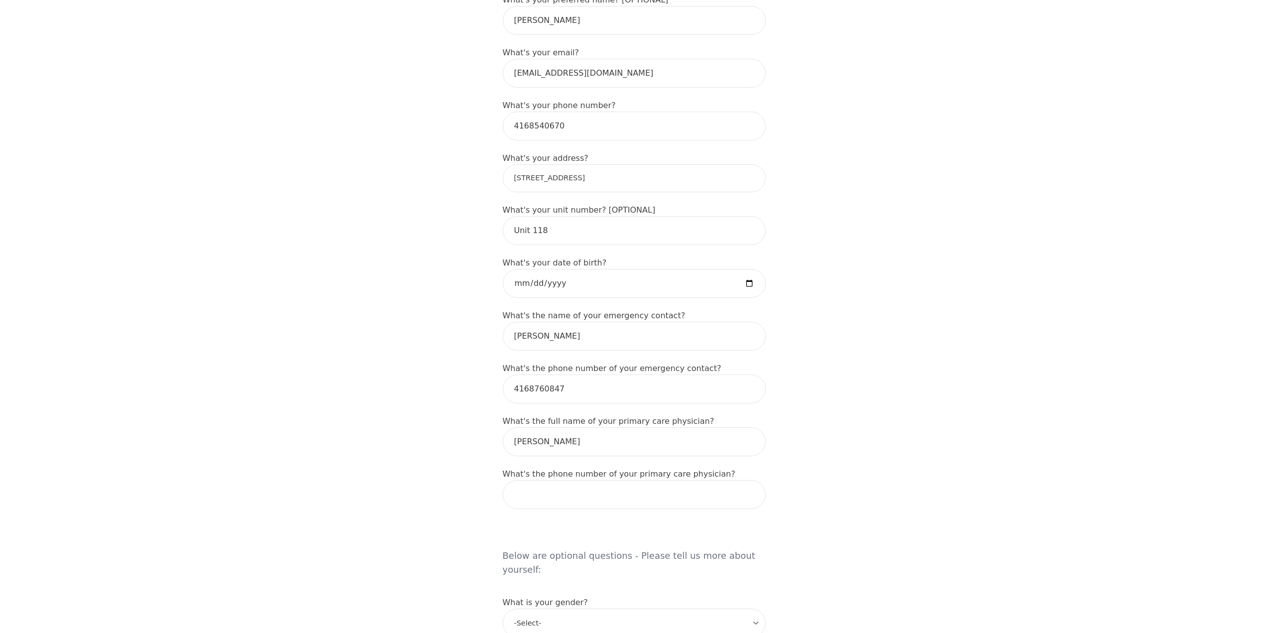
click at [783, 539] on div "Intake Assessment for [PERSON_NAME] Part 1 of 2: Tell Us About Yourself Please …" at bounding box center [634, 493] width 1268 height 1504
click at [588, 485] on input "tel" at bounding box center [634, 494] width 263 height 29
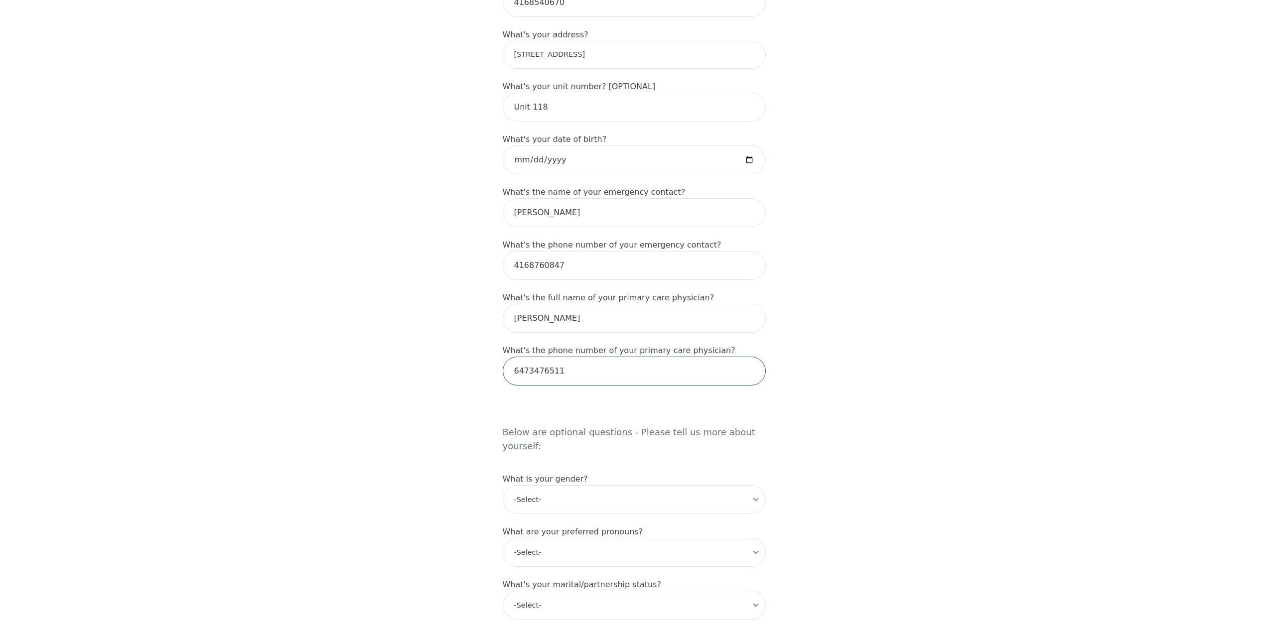
scroll to position [449, 0]
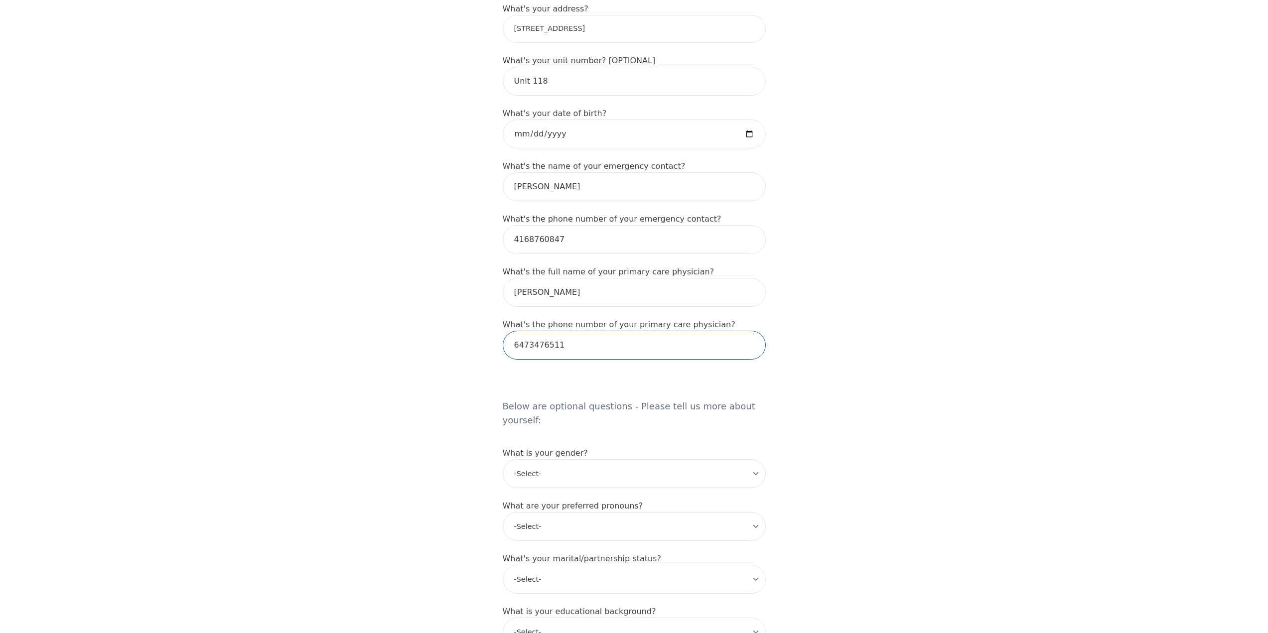
type input "6473476511"
click at [590, 448] on div "What is your gender? -Select- [DEMOGRAPHIC_DATA] [DEMOGRAPHIC_DATA] [DEMOGRAPHI…" at bounding box center [634, 468] width 263 height 41
click at [591, 459] on select "-Select- [DEMOGRAPHIC_DATA] [DEMOGRAPHIC_DATA] [DEMOGRAPHIC_DATA] [DEMOGRAPHIC_…" at bounding box center [634, 473] width 263 height 29
select select "[DEMOGRAPHIC_DATA]"
click at [503, 459] on select "-Select- [DEMOGRAPHIC_DATA] [DEMOGRAPHIC_DATA] [DEMOGRAPHIC_DATA] [DEMOGRAPHIC_…" at bounding box center [634, 473] width 263 height 29
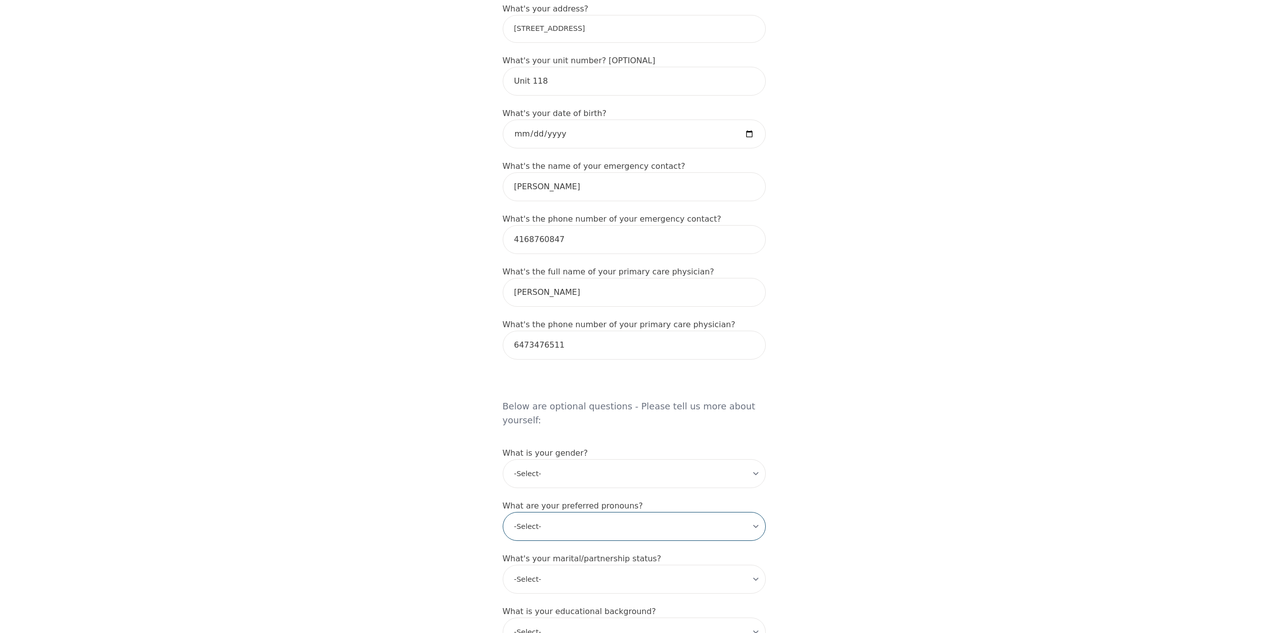
click at [580, 512] on select "-Select- he/him she/her they/them ze/zir xe/xem ey/em ve/ver tey/ter e/e per/pe…" at bounding box center [634, 526] width 263 height 29
select select "he/him"
click at [503, 512] on select "-Select- he/him she/her they/them ze/zir xe/xem ey/em ve/ver tey/ter e/e per/pe…" at bounding box center [634, 526] width 263 height 29
click at [562, 565] on select "-Select- Single Partnered Married Common Law Widowed Separated Divorced" at bounding box center [634, 579] width 263 height 29
select select "Single"
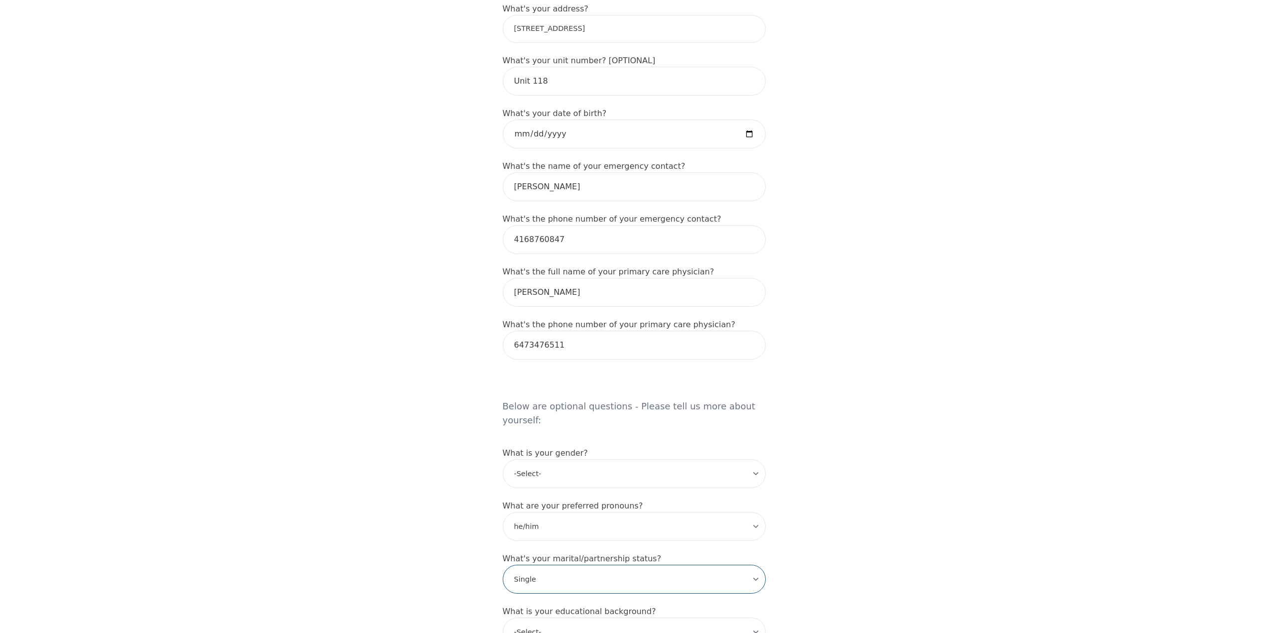
click at [503, 565] on select "-Select- Single Partnered Married Common Law Widowed Separated Divorced" at bounding box center [634, 579] width 263 height 29
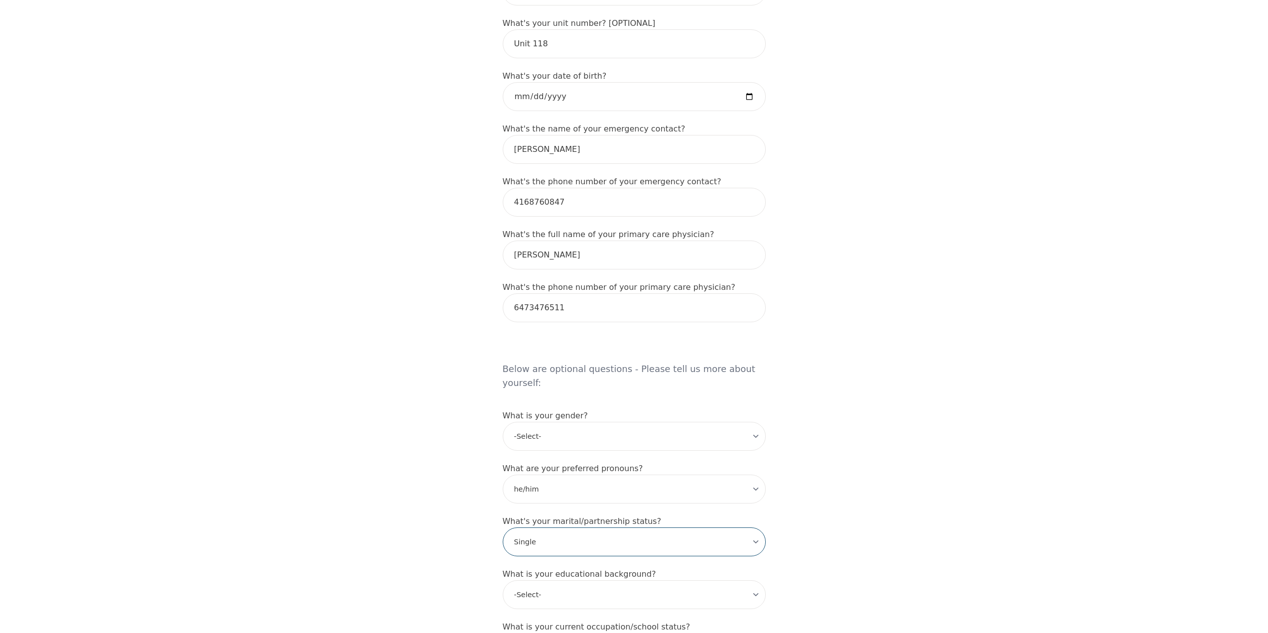
scroll to position [648, 0]
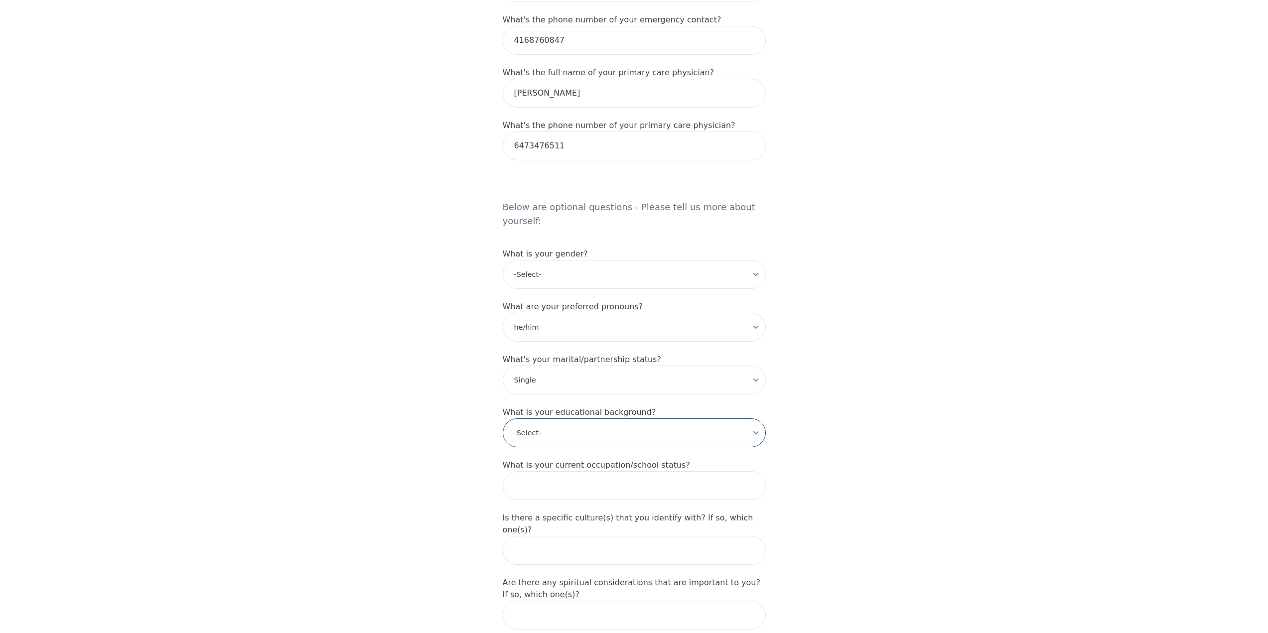
click at [574, 419] on select "-Select- Less than high school High school Associate degree Bachelor degree Mas…" at bounding box center [634, 433] width 263 height 29
select select "High school"
click at [503, 419] on select "-Select- Less than high school High school Associate degree Bachelor degree Mas…" at bounding box center [634, 433] width 263 height 29
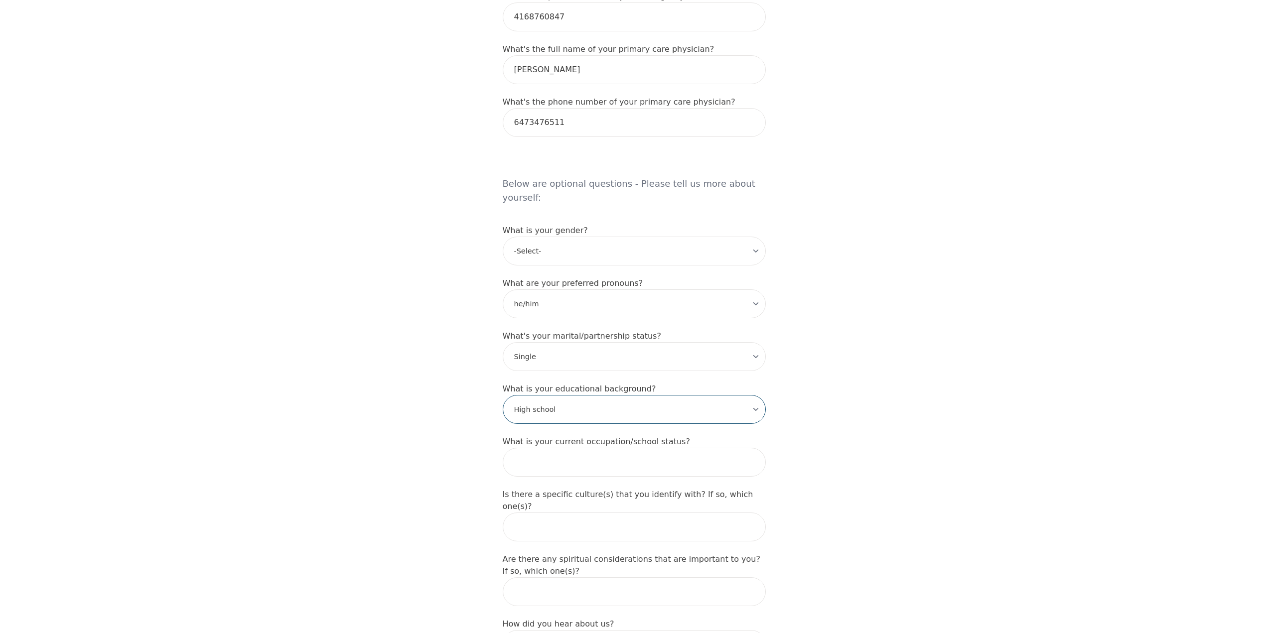
scroll to position [748, 0]
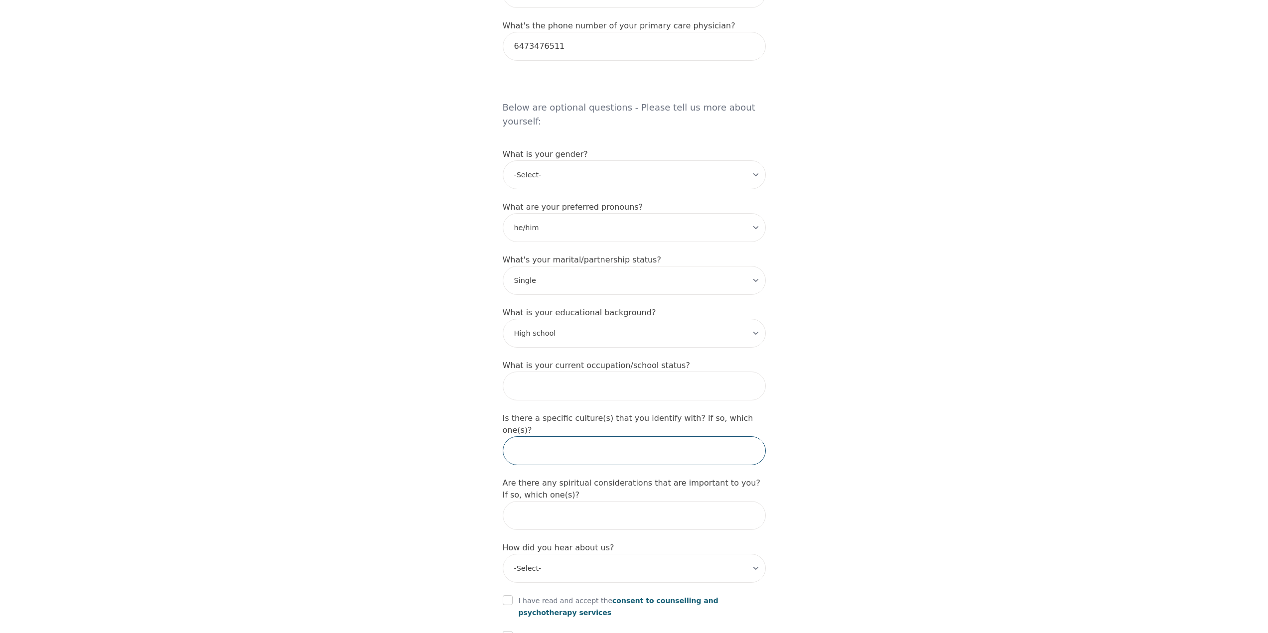
click at [623, 437] on input "text" at bounding box center [634, 451] width 263 height 29
click at [540, 501] on input "text" at bounding box center [634, 515] width 263 height 29
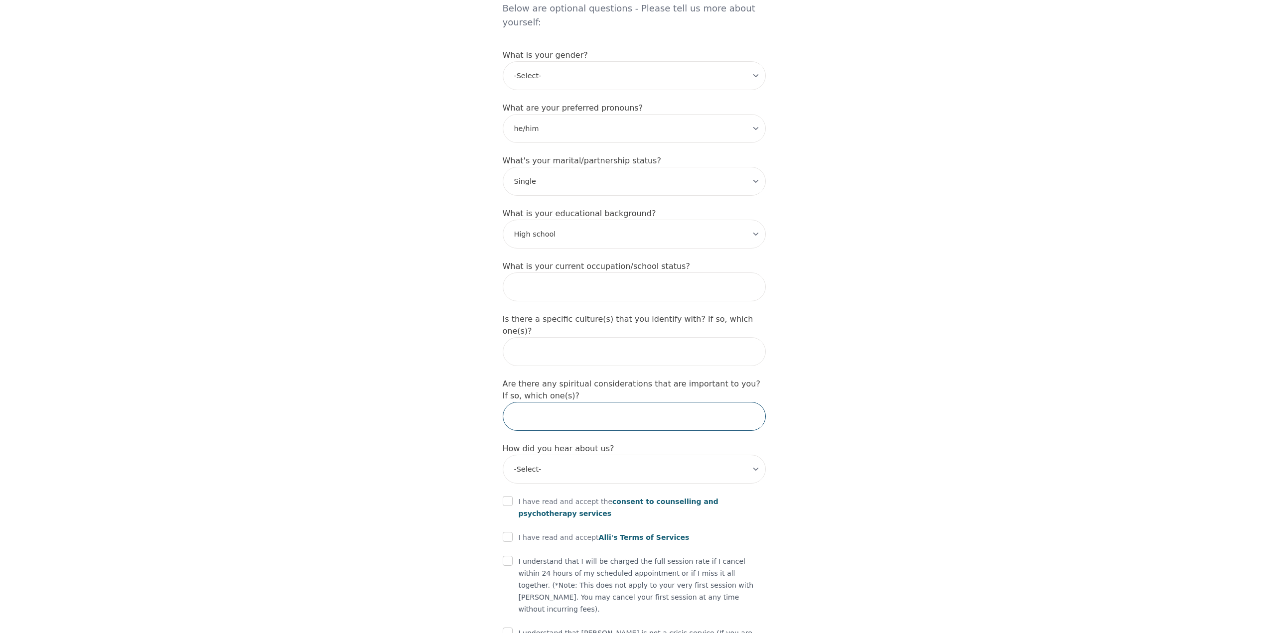
scroll to position [877, 0]
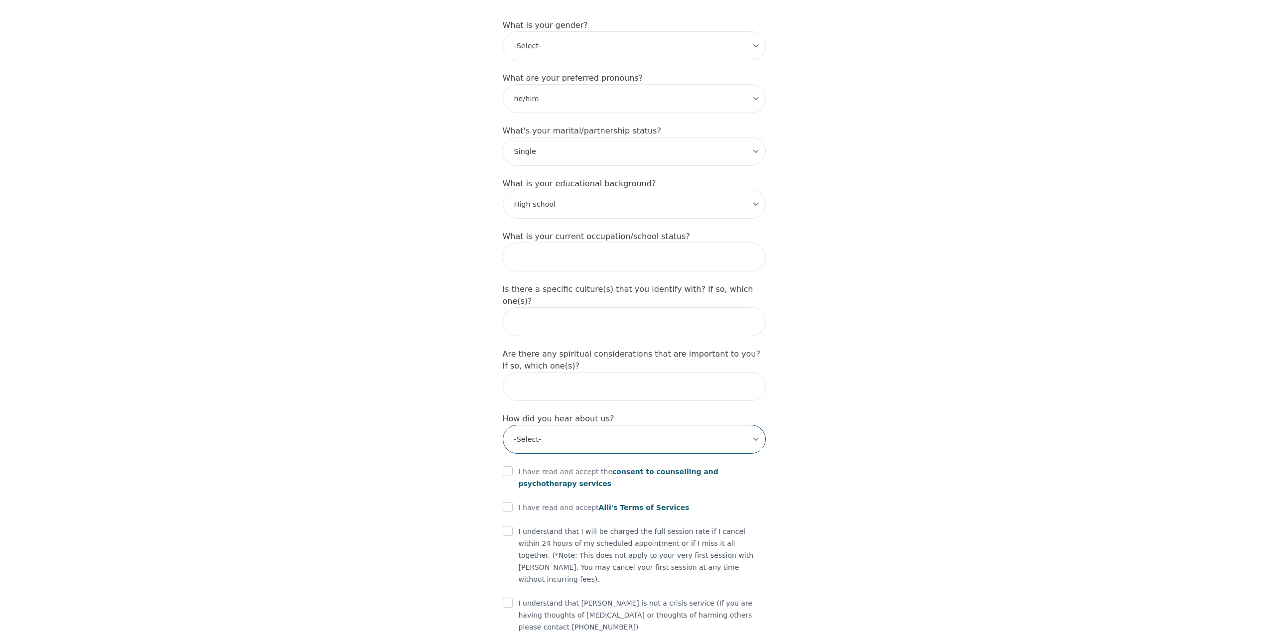
click at [606, 425] on select "-Select- Physician/Specialist Friend Facebook Instagram Google Search Google Ad…" at bounding box center [634, 439] width 263 height 29
select select "Google Search"
click at [503, 425] on select "-Select- Physician/Specialist Friend Facebook Instagram Google Search Google Ad…" at bounding box center [634, 439] width 263 height 29
click at [507, 466] on input "checkbox" at bounding box center [508, 471] width 10 height 10
checkbox input "true"
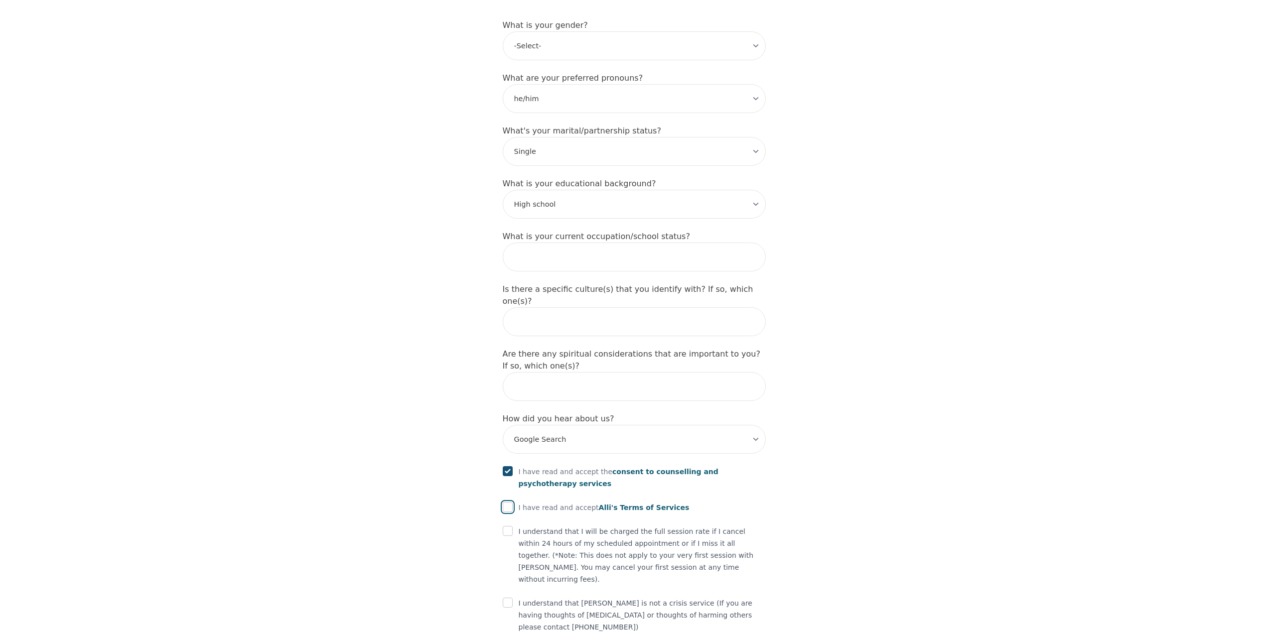
click at [506, 502] on input "checkbox" at bounding box center [508, 507] width 10 height 10
checkbox input "true"
click at [505, 526] on input "checkbox" at bounding box center [508, 531] width 10 height 10
checkbox input "true"
click at [508, 598] on input "checkbox" at bounding box center [508, 603] width 10 height 10
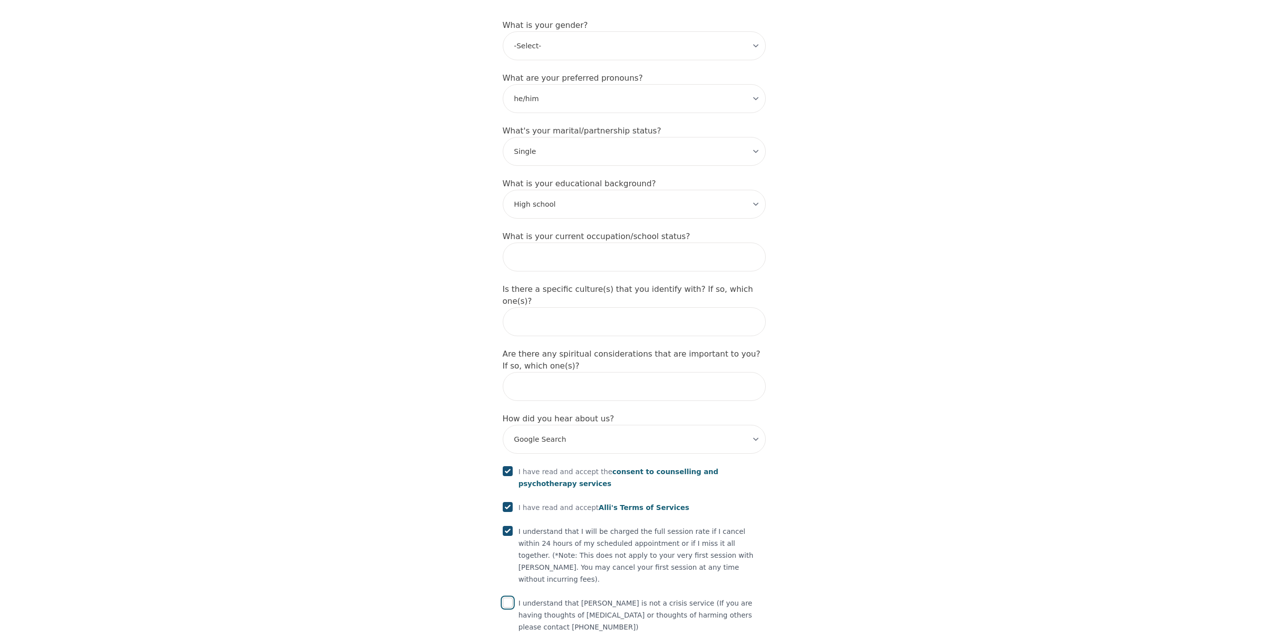
checkbox input "true"
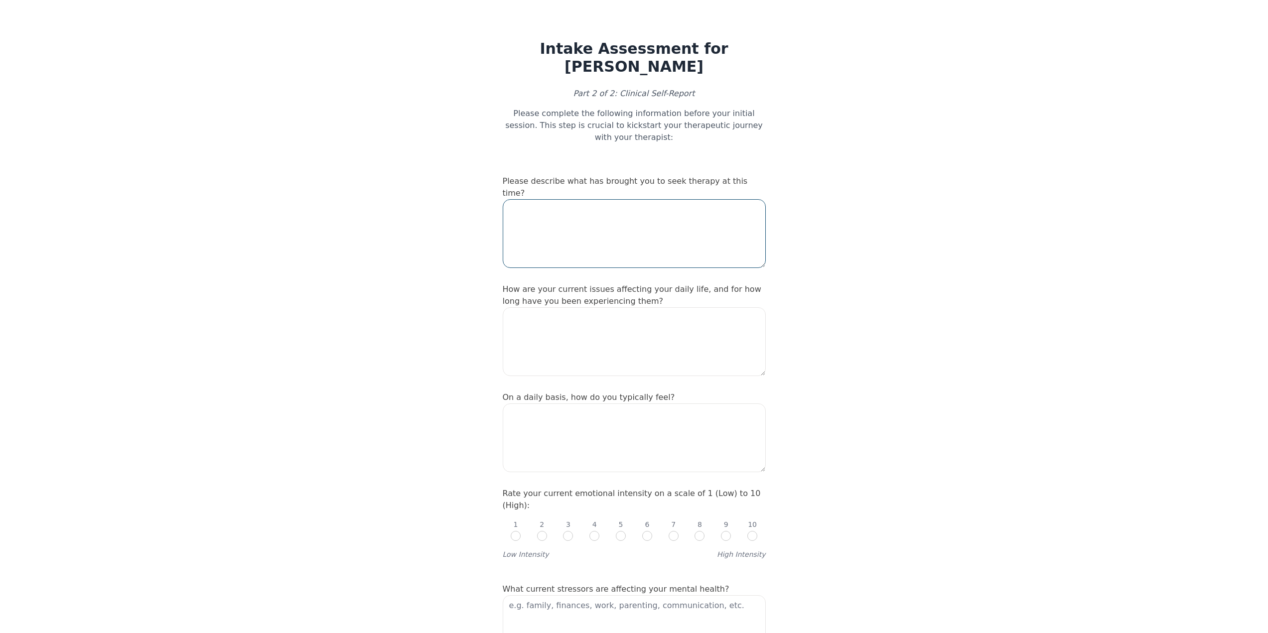
click at [564, 199] on textarea at bounding box center [634, 233] width 263 height 69
click at [638, 234] on textarea at bounding box center [634, 233] width 263 height 69
click at [551, 199] on textarea "i want to beter understand myself and grow as a person" at bounding box center [634, 233] width 263 height 69
click at [587, 335] on textarea at bounding box center [634, 341] width 263 height 69
click at [703, 308] on textarea at bounding box center [634, 341] width 263 height 69
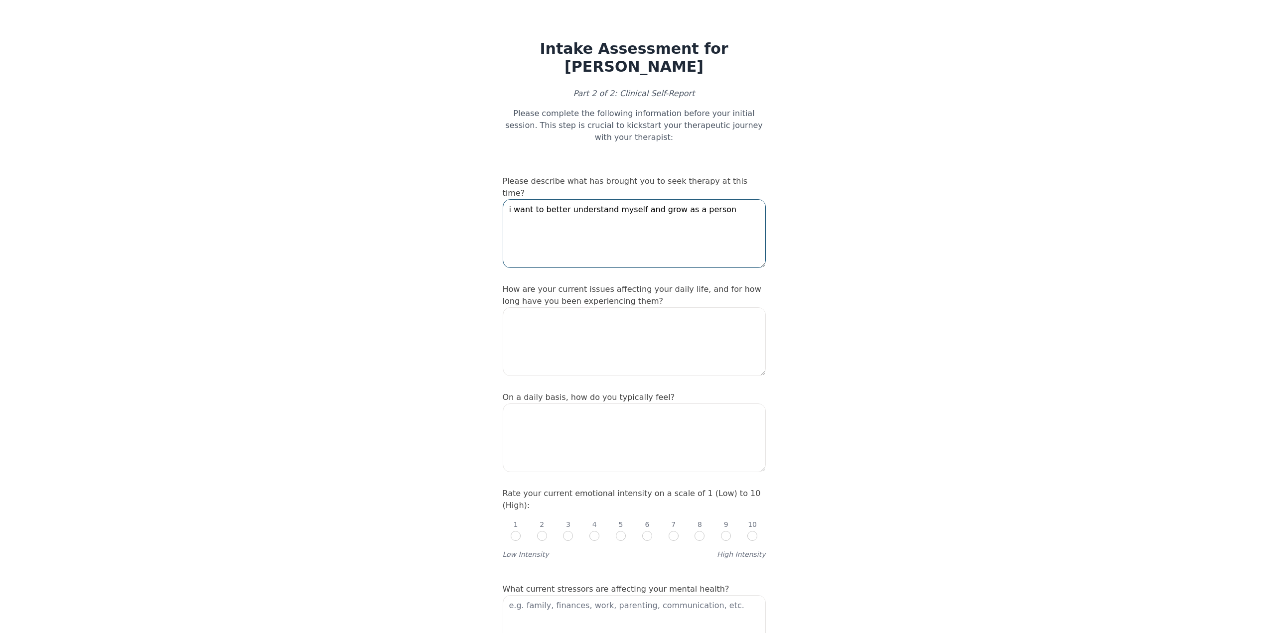
click at [705, 199] on textarea "i want to better understand myself and grow as a person" at bounding box center [634, 233] width 263 height 69
click at [710, 199] on textarea "i want to better understand myself and grow as a person" at bounding box center [634, 233] width 263 height 69
click at [508, 199] on textarea "i want to better understand myself and grow as a person" at bounding box center [634, 233] width 263 height 69
click at [552, 230] on textarea "i want to better understand myself and grow as a person" at bounding box center [634, 233] width 263 height 69
click at [710, 199] on textarea "i want to better understand myself and grow as a person" at bounding box center [634, 233] width 263 height 69
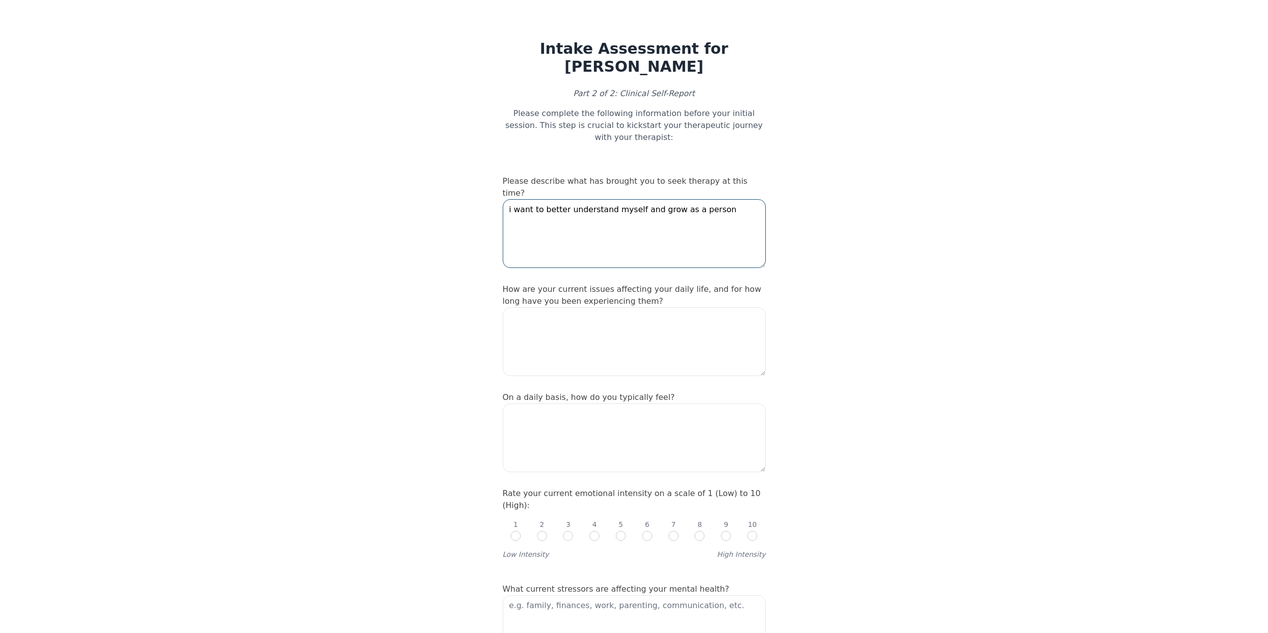
click at [508, 199] on textarea "i want to better understand myself and grow as a person" at bounding box center [634, 233] width 263 height 69
click at [556, 199] on textarea "i recently [MEDICAL_DATA] out of a relationship with my parter of 2 years. im t…" at bounding box center [634, 233] width 263 height 69
click at [575, 199] on textarea "i recently got out of a relationship with my parter of 2 years. im trying to he…" at bounding box center [634, 233] width 263 height 69
click at [572, 209] on textarea "i recently got out of a relationship with my parter of 2 years. im trying to he…" at bounding box center [634, 233] width 263 height 69
type textarea "i recently got out of a relationship with my parter of 2 years. im trying to he…"
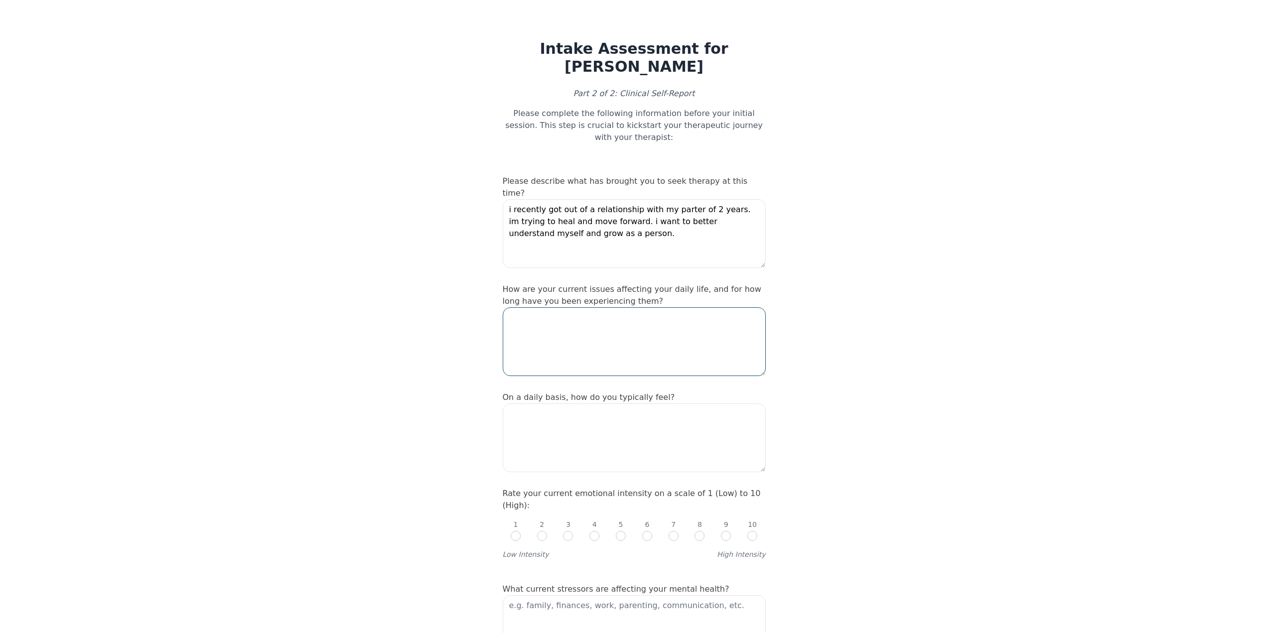
click at [576, 307] on textarea at bounding box center [634, 341] width 263 height 69
click at [514, 317] on textarea "my issues arent affecting my daily life in a huge way, but definitely catch mys…" at bounding box center [634, 341] width 263 height 69
click at [535, 319] on textarea "my issues arent affecting my daily life in a huge way, but definitely catch mys…" at bounding box center [634, 341] width 263 height 69
click at [554, 319] on textarea "my issues arent affecting my daily life in a huge way, but definitely catch mys…" at bounding box center [634, 341] width 263 height 69
click at [591, 325] on textarea "my issues arent affecting my daily life in a huge way, but definitely catch mys…" at bounding box center [634, 341] width 263 height 69
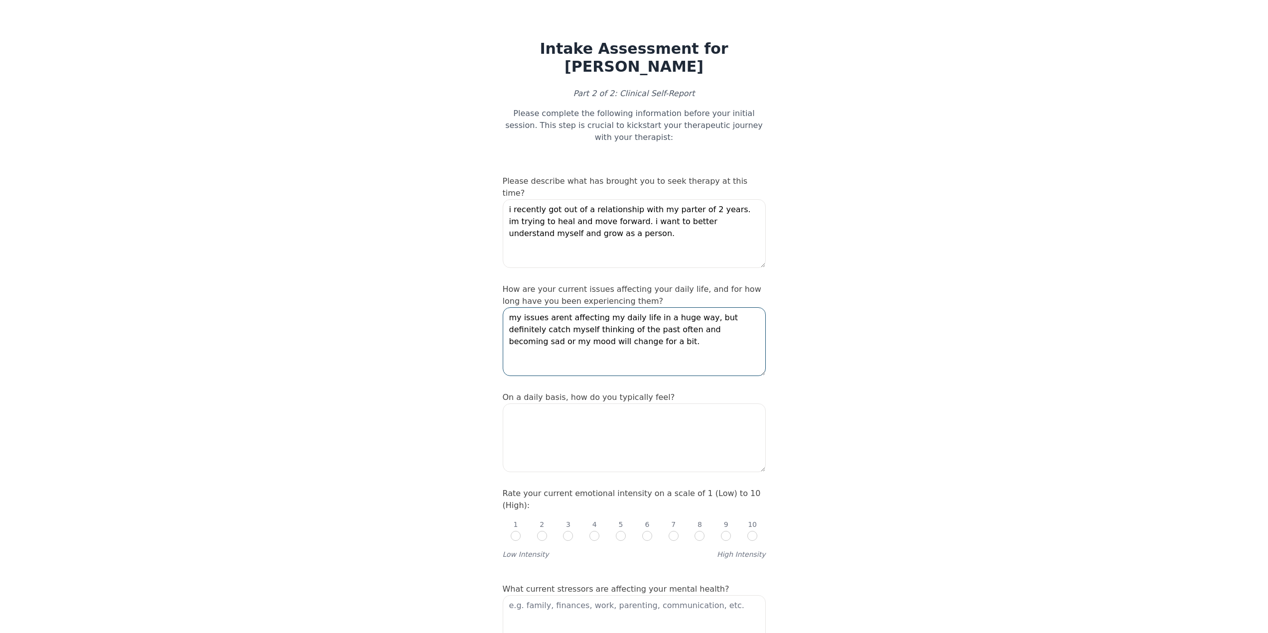
type textarea "my issues arent affecting my daily life in a huge way, but definitely catch mys…"
click at [547, 419] on textarea at bounding box center [634, 438] width 263 height 69
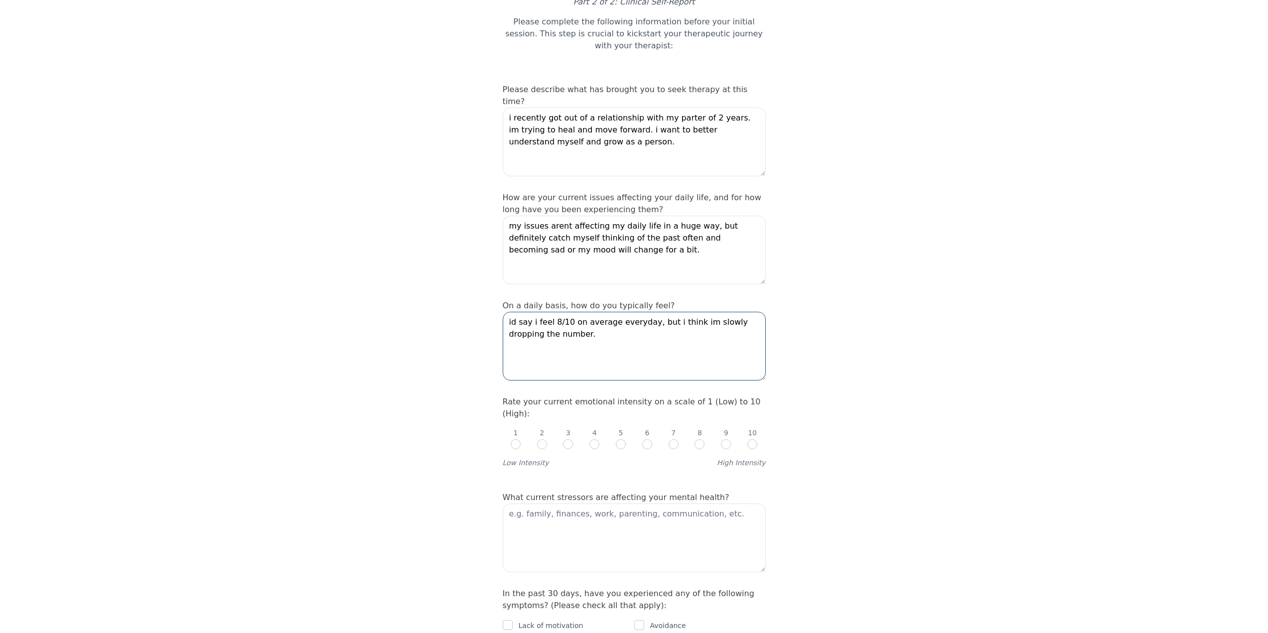
scroll to position [100, 0]
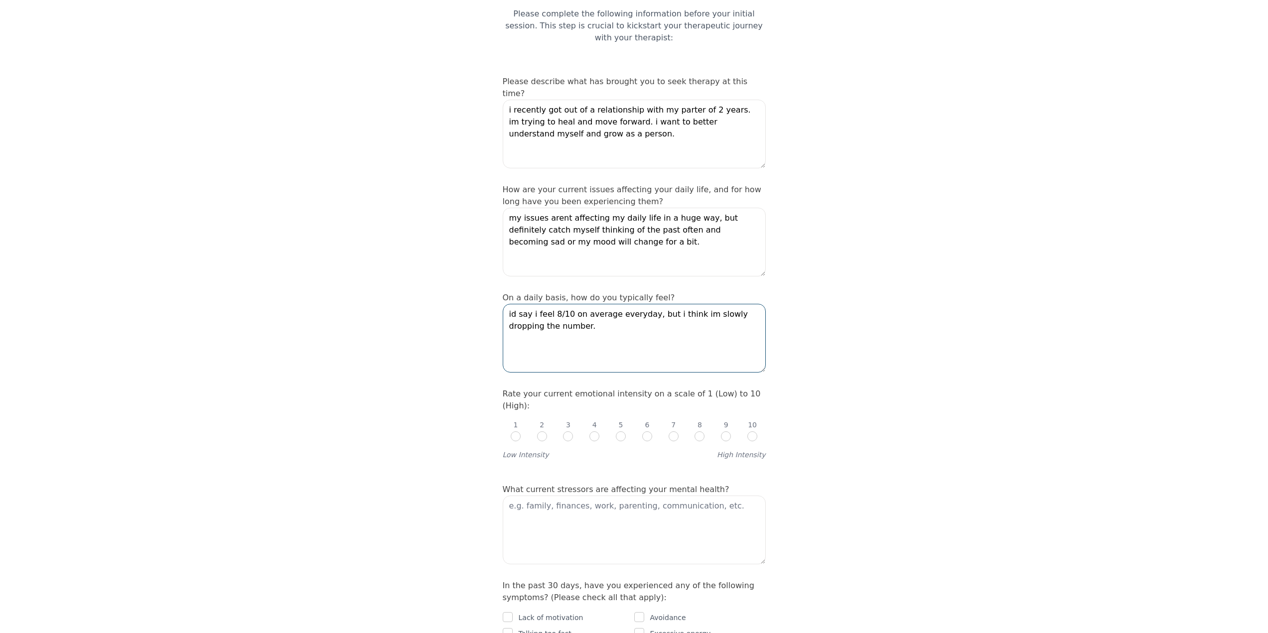
type textarea "id say i feel 8/10 on average everyday, but i think im slowly dropping the numb…"
click at [697, 432] on input "radio" at bounding box center [700, 437] width 10 height 10
radio input "true"
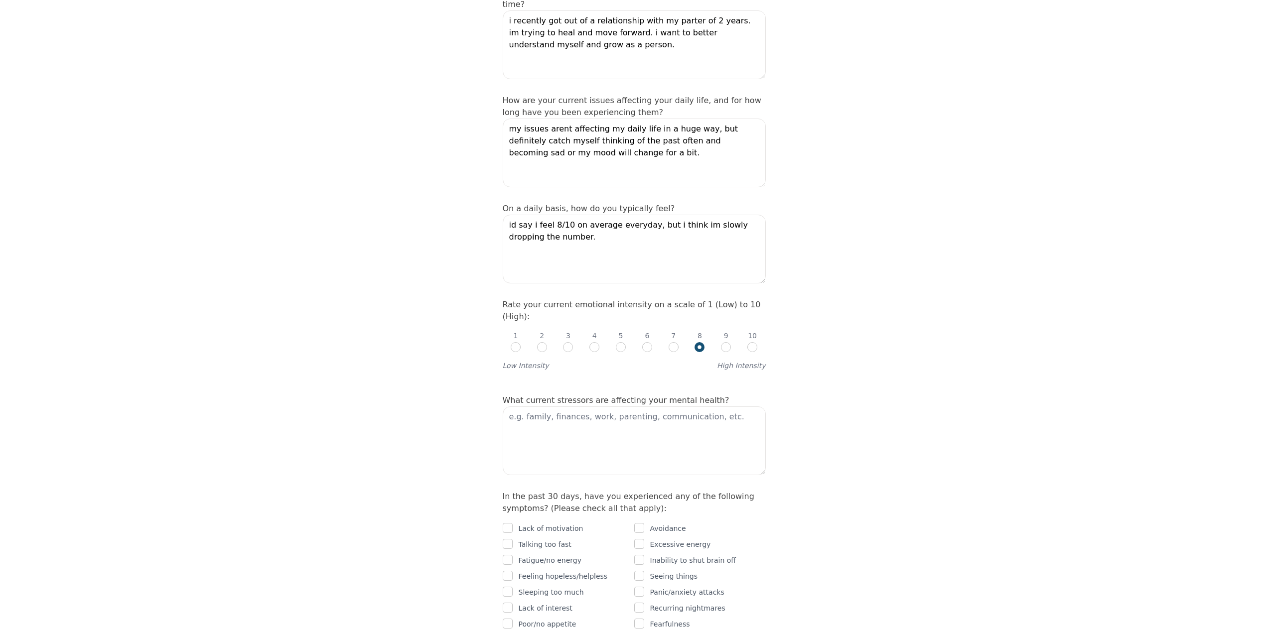
scroll to position [199, 0]
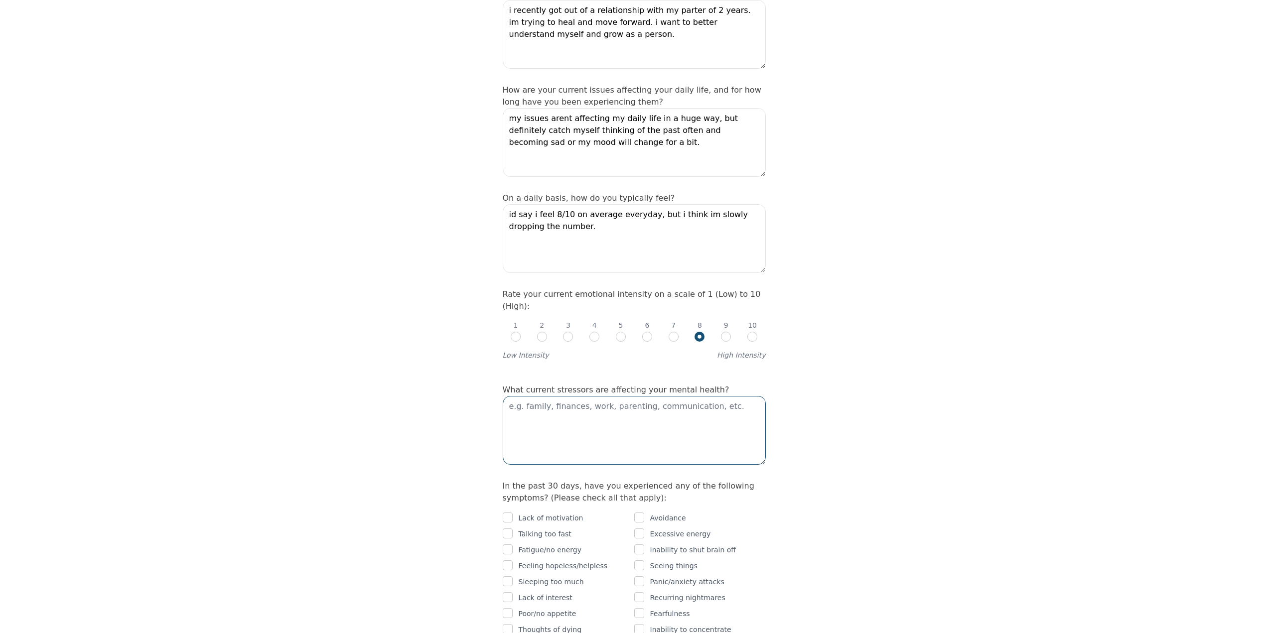
click at [601, 402] on textarea at bounding box center [634, 430] width 263 height 69
click at [589, 396] on textarea "replaying memories [PERSON_NAME] my head of my past relationship, wishing i did…" at bounding box center [634, 430] width 263 height 69
click at [590, 396] on textarea "replaying memories in my head of my past relationship, wishing i did things dif…" at bounding box center [634, 430] width 263 height 69
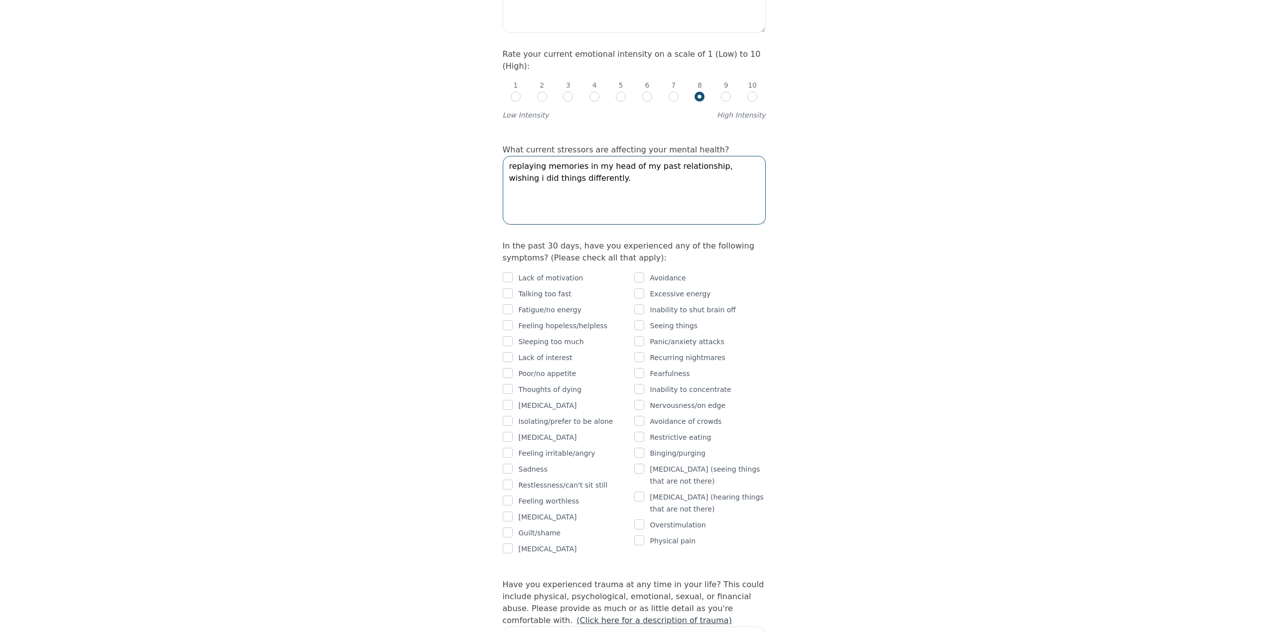
scroll to position [449, 0]
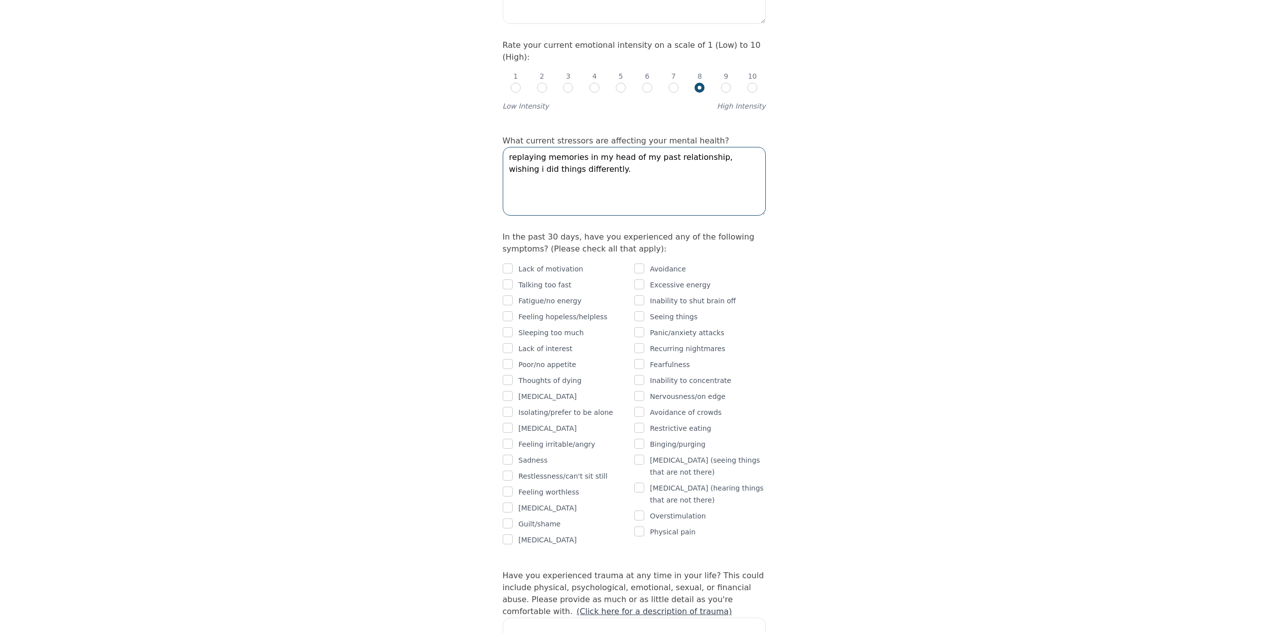
type textarea "replaying memories in my head of my past relationship, wishing i did things dif…"
click at [509, 455] on input "checkbox" at bounding box center [508, 460] width 10 height 10
checkbox input "true"
click at [510, 471] on input "checkbox" at bounding box center [508, 476] width 10 height 10
checkbox input "true"
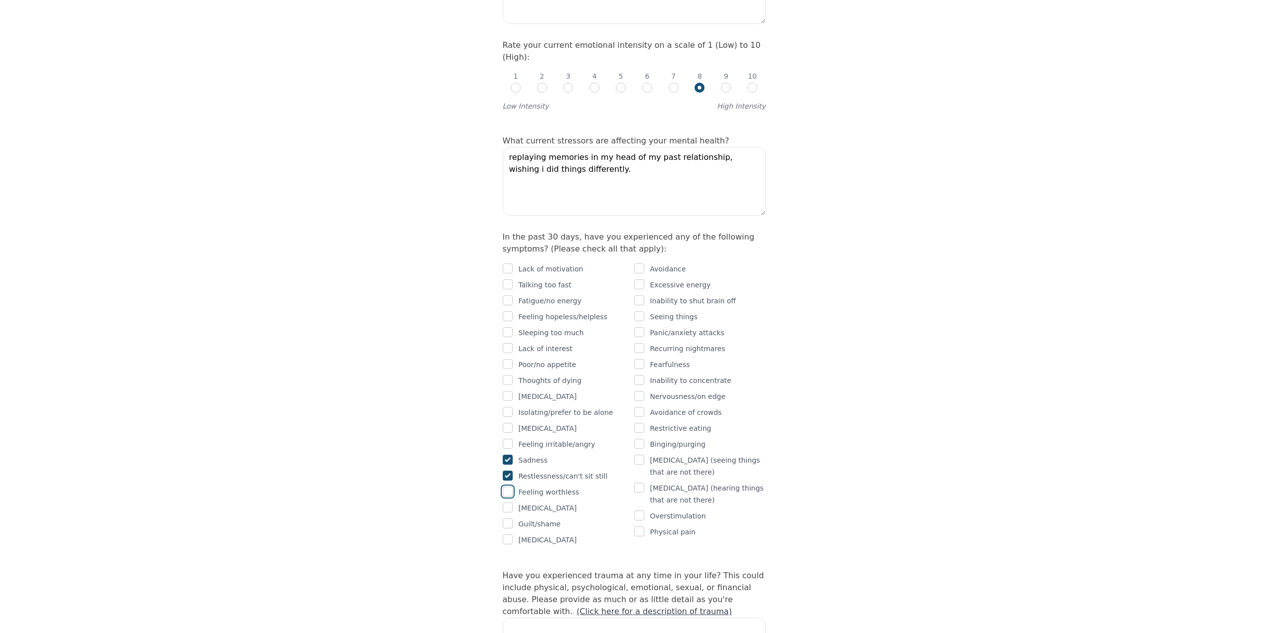
click at [507, 487] on input "checkbox" at bounding box center [508, 492] width 10 height 10
checkbox input "true"
click at [639, 264] on input "checkbox" at bounding box center [639, 269] width 10 height 10
checkbox input "true"
click at [640, 296] on input "checkbox" at bounding box center [639, 301] width 10 height 10
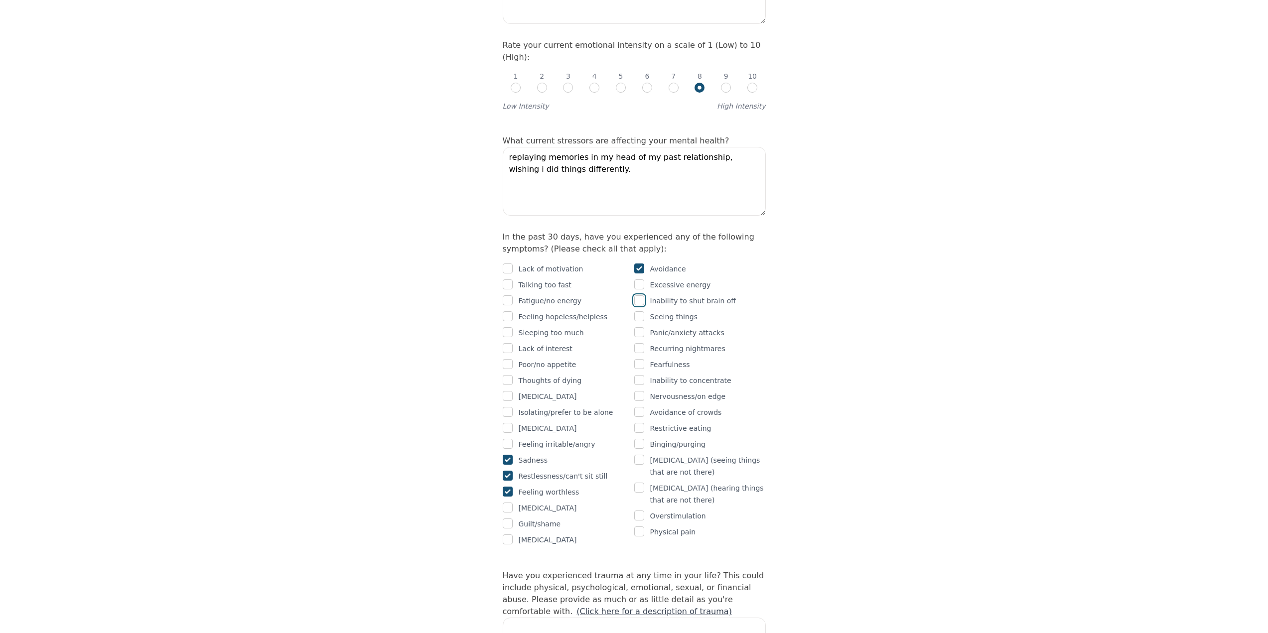
checkbox input "true"
click at [640, 391] on input "checkbox" at bounding box center [639, 396] width 10 height 10
checkbox input "true"
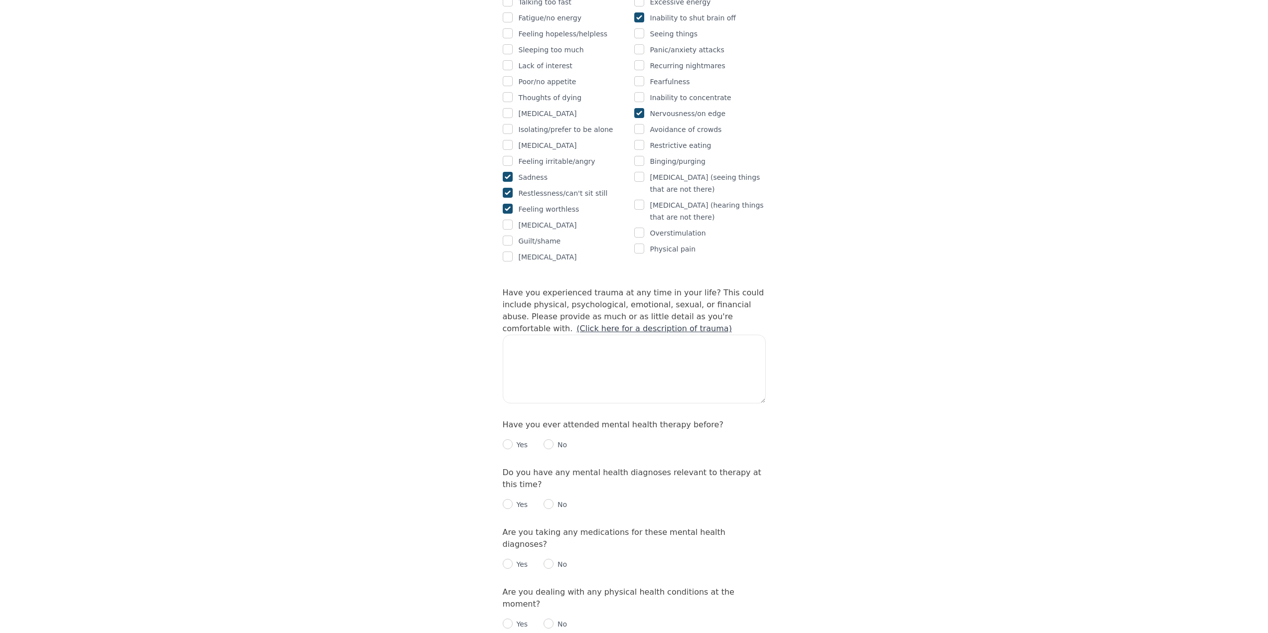
scroll to position [748, 0]
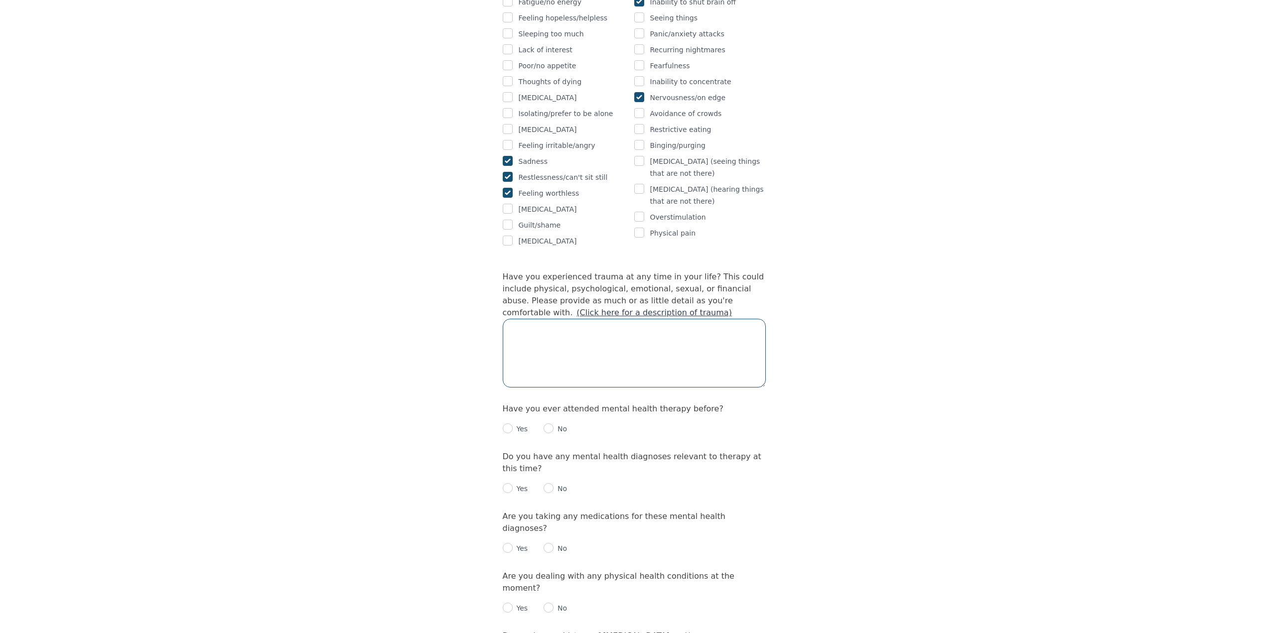
click at [722, 335] on textarea at bounding box center [634, 353] width 263 height 69
click at [732, 308] on link "(Click here for a description of trauma)" at bounding box center [654, 312] width 155 height 9
click at [555, 319] on textarea at bounding box center [634, 353] width 263 height 69
click at [705, 324] on textarea at bounding box center [634, 353] width 263 height 69
click at [586, 319] on textarea at bounding box center [634, 353] width 263 height 69
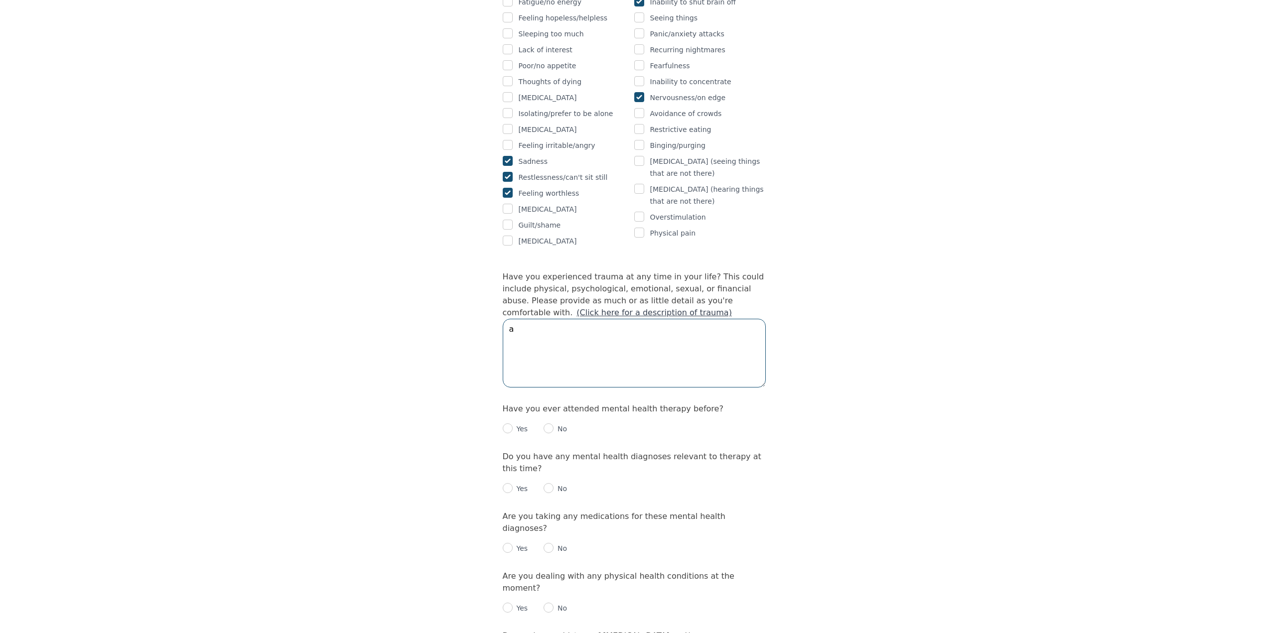
type textarea "a"
click at [636, 319] on textarea "[DATE] i had i partner who had BPD (" at bounding box center [634, 353] width 263 height 69
click at [726, 319] on textarea "[DATE] i had i partner who had an extreme case of BPD (" at bounding box center [634, 353] width 263 height 69
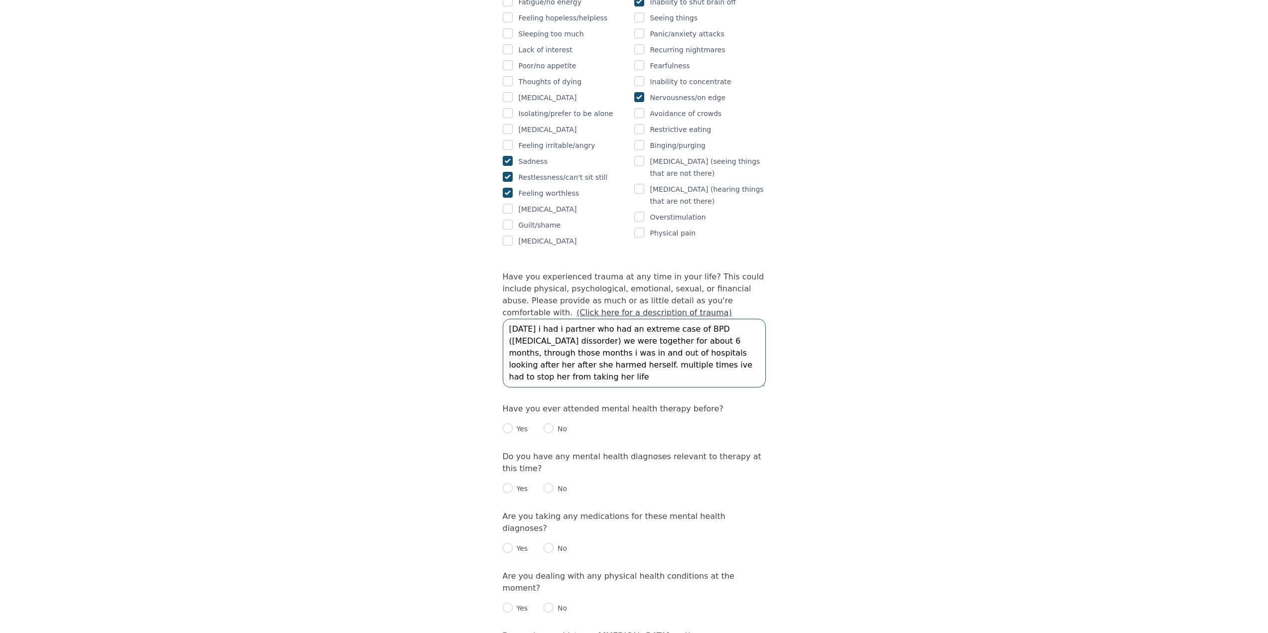
drag, startPoint x: 830, startPoint y: 228, endPoint x: 607, endPoint y: 345, distance: 251.7
click at [607, 345] on textarea "[DATE] i had i partner who had an extreme case of BPD ([MEDICAL_DATA] dissorder…" at bounding box center [634, 353] width 263 height 69
click at [582, 338] on textarea "[DATE] i had i partner who had an extreme case of BPD ([MEDICAL_DATA] dissorder…" at bounding box center [634, 353] width 263 height 69
type textarea "[DATE] i had i partner who had an extreme case of BPD ([MEDICAL_DATA] dissorder…"
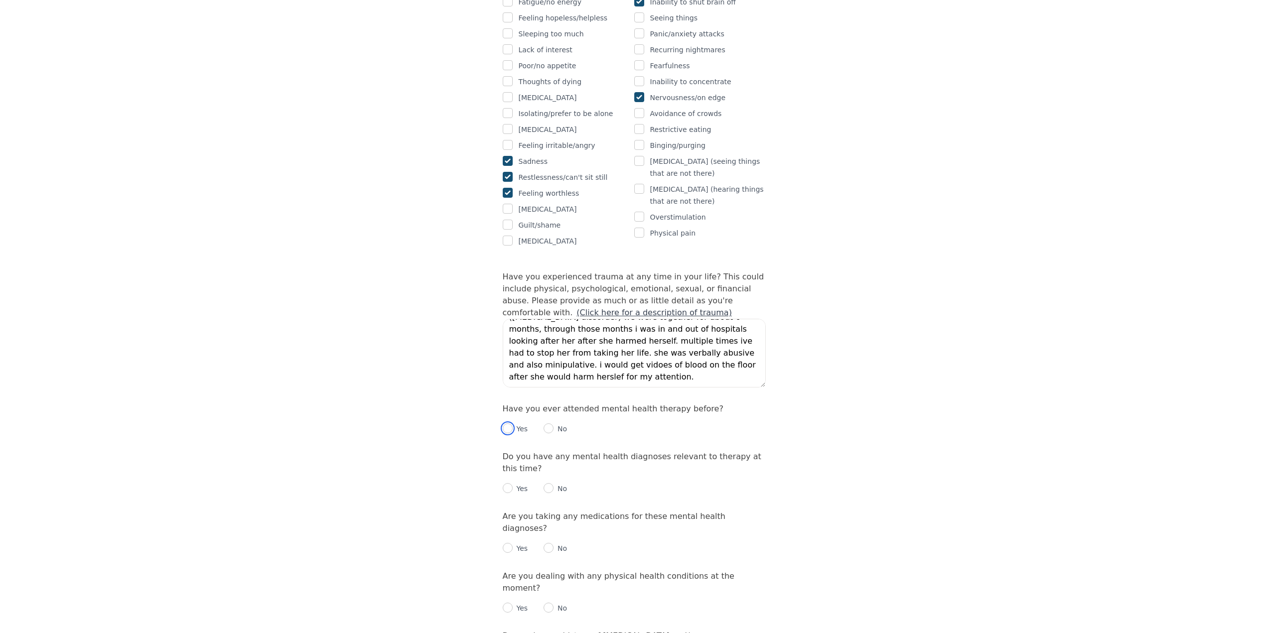
click at [505, 424] on input "radio" at bounding box center [508, 429] width 10 height 10
radio input "true"
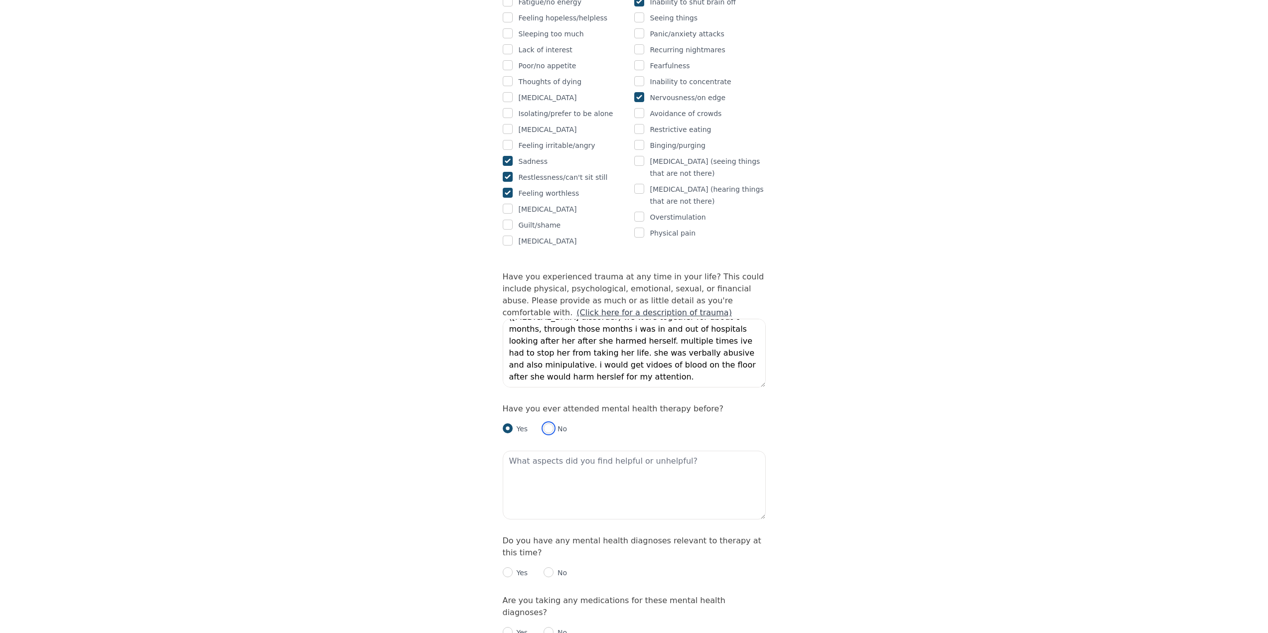
click at [548, 424] on input "radio" at bounding box center [549, 429] width 10 height 10
radio input "true"
radio input "false"
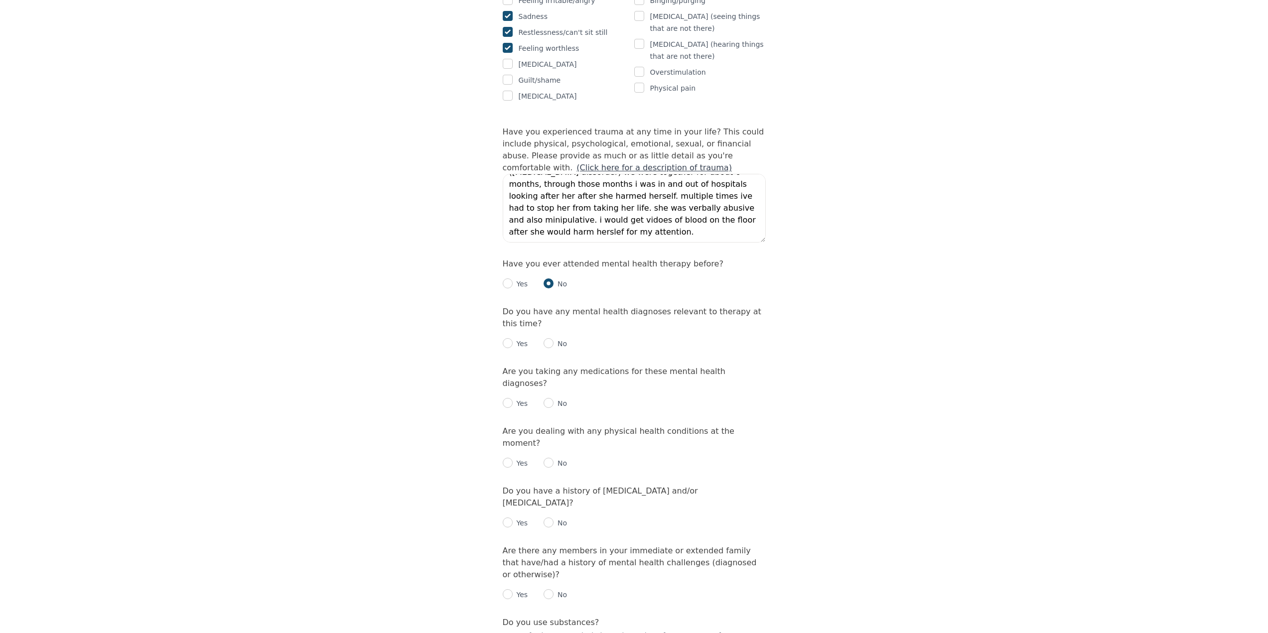
scroll to position [897, 0]
click at [551, 334] on input "radio" at bounding box center [549, 339] width 10 height 10
radio input "true"
click at [547, 394] on input "radio" at bounding box center [549, 399] width 10 height 10
radio input "true"
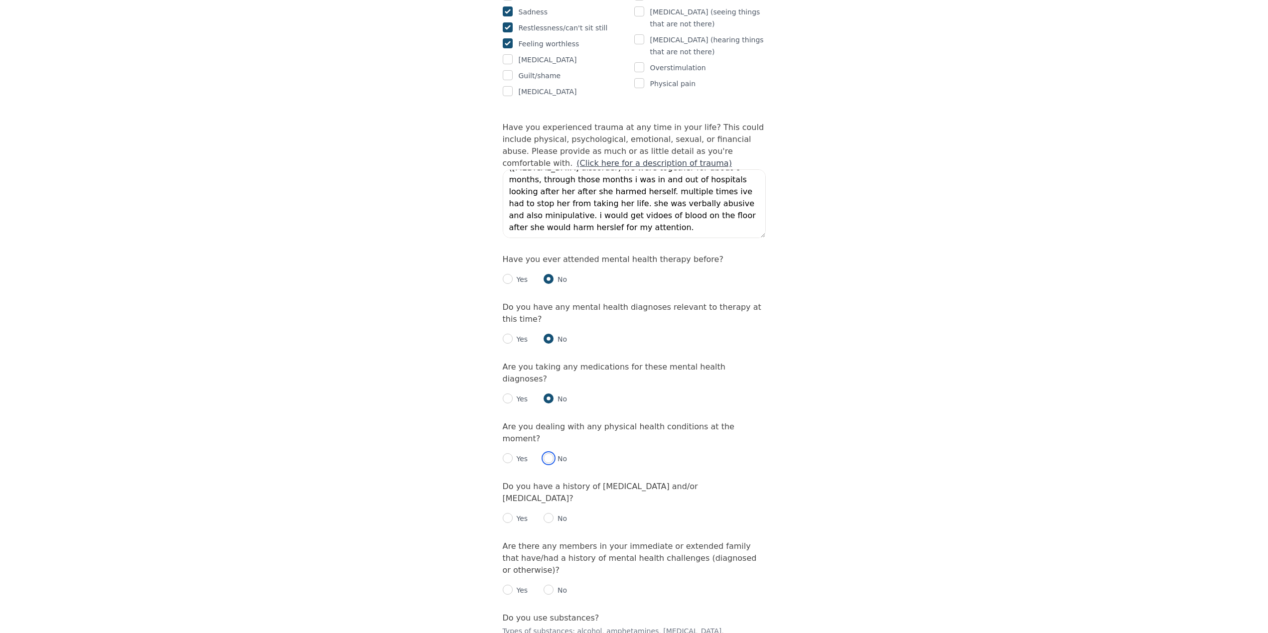
click at [548, 453] on input "radio" at bounding box center [549, 458] width 10 height 10
radio input "true"
click at [549, 513] on input "radio" at bounding box center [549, 518] width 10 height 10
radio input "true"
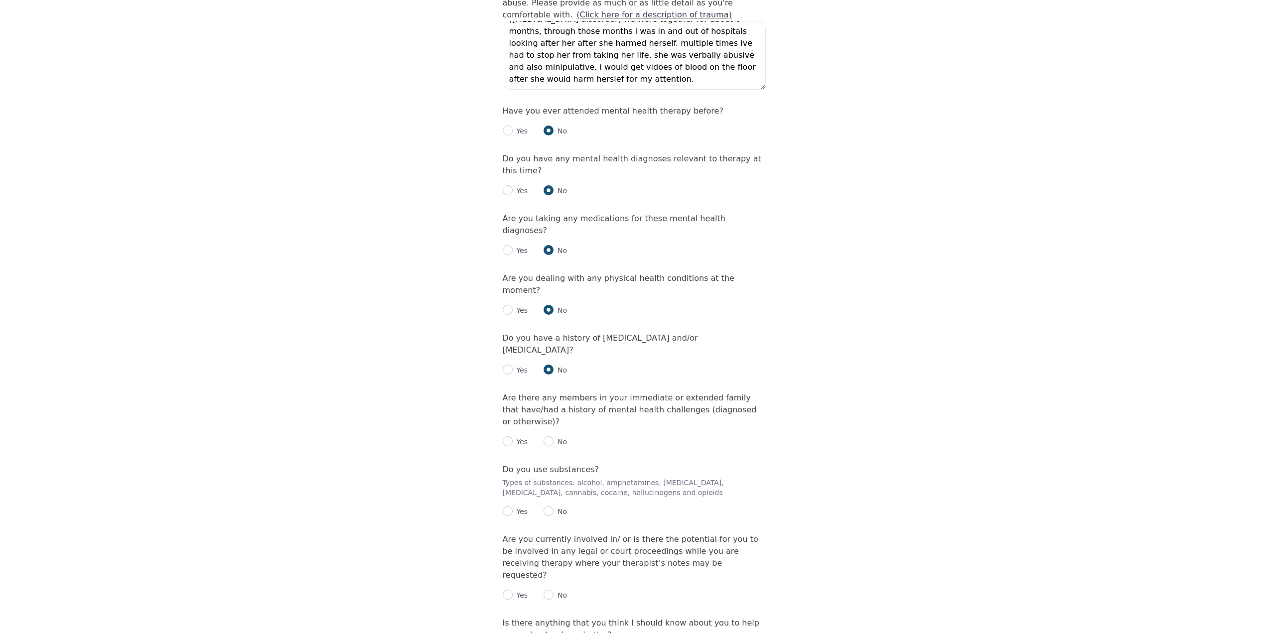
scroll to position [1047, 0]
click at [508, 436] on input "radio" at bounding box center [508, 441] width 10 height 10
radio input "true"
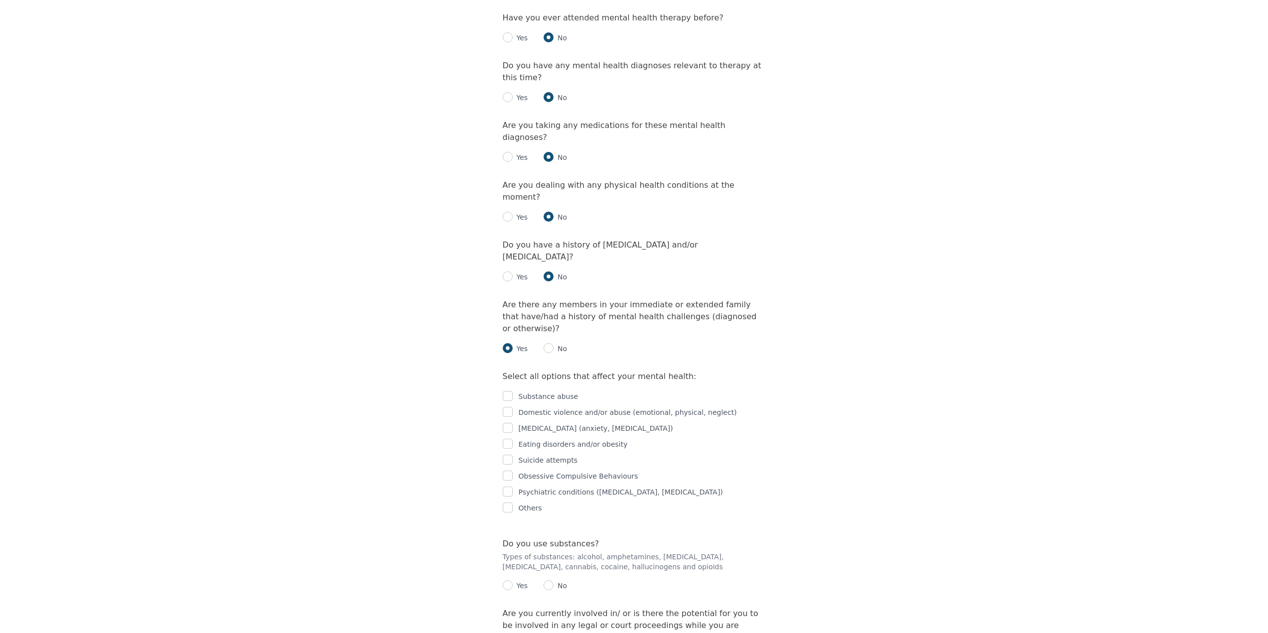
scroll to position [1146, 0]
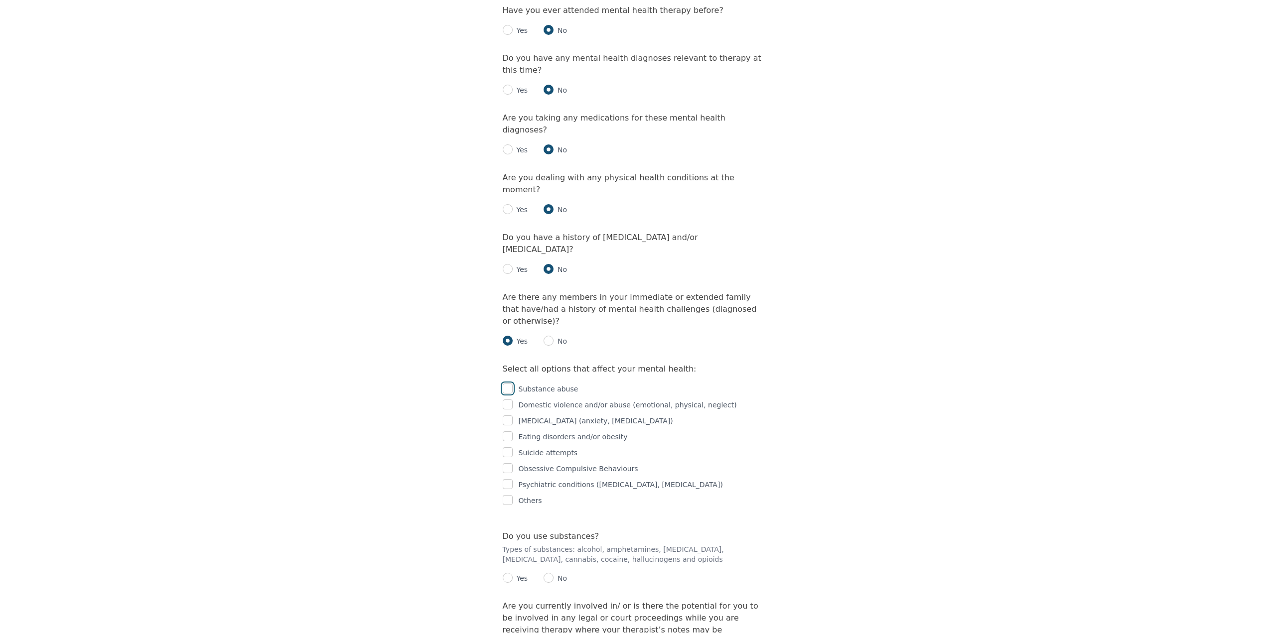
click at [509, 384] on input "checkbox" at bounding box center [508, 389] width 10 height 10
checkbox input "true"
click at [512, 495] on input "checkbox" at bounding box center [508, 500] width 10 height 10
checkbox input "true"
click at [508, 479] on input "checkbox" at bounding box center [508, 484] width 10 height 10
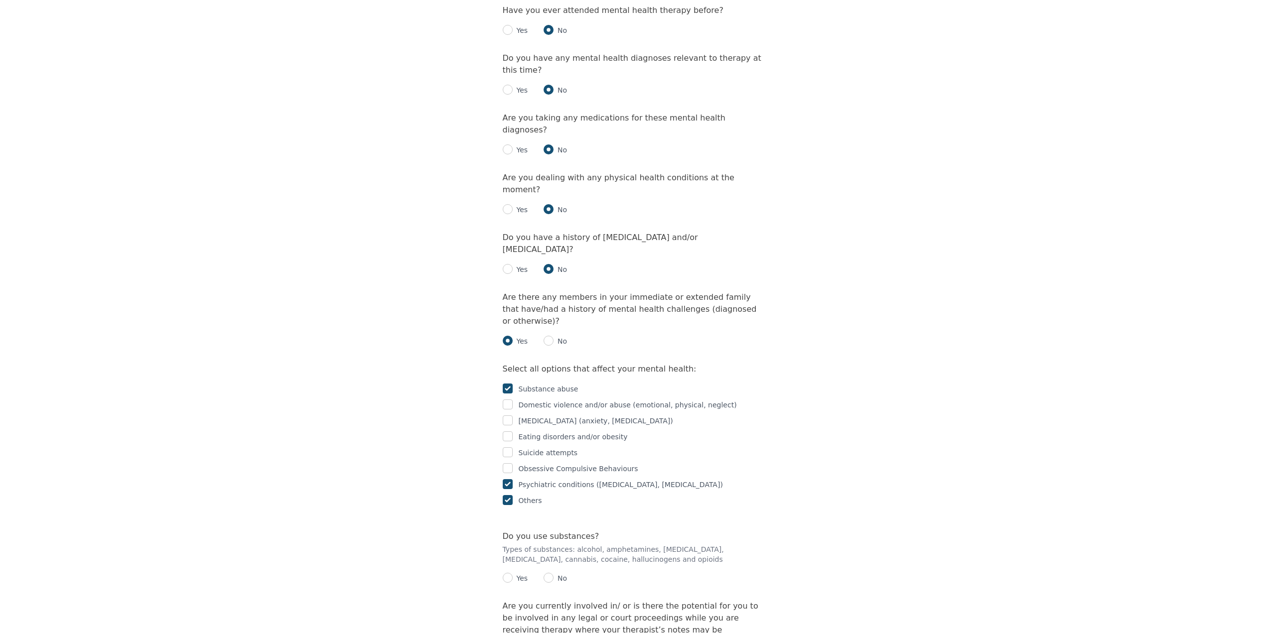
checkbox input "true"
click at [510, 495] on input "checkbox" at bounding box center [508, 500] width 10 height 10
checkbox input "false"
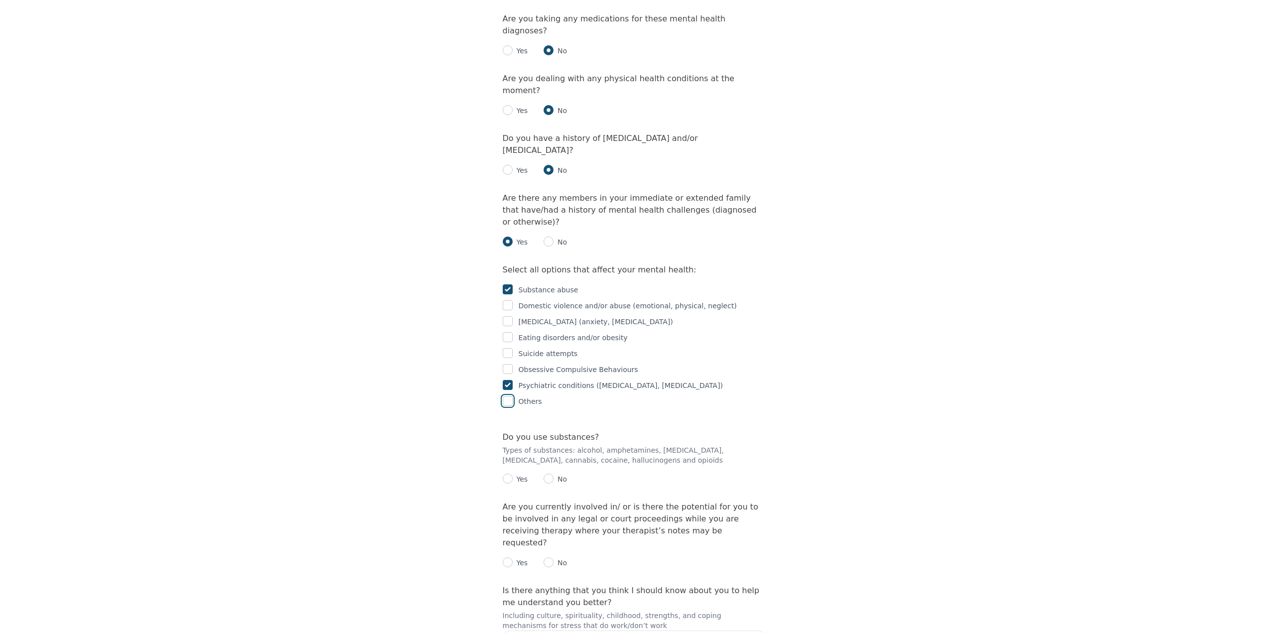
scroll to position [1246, 0]
click at [508, 473] on input "radio" at bounding box center [508, 478] width 10 height 10
radio input "true"
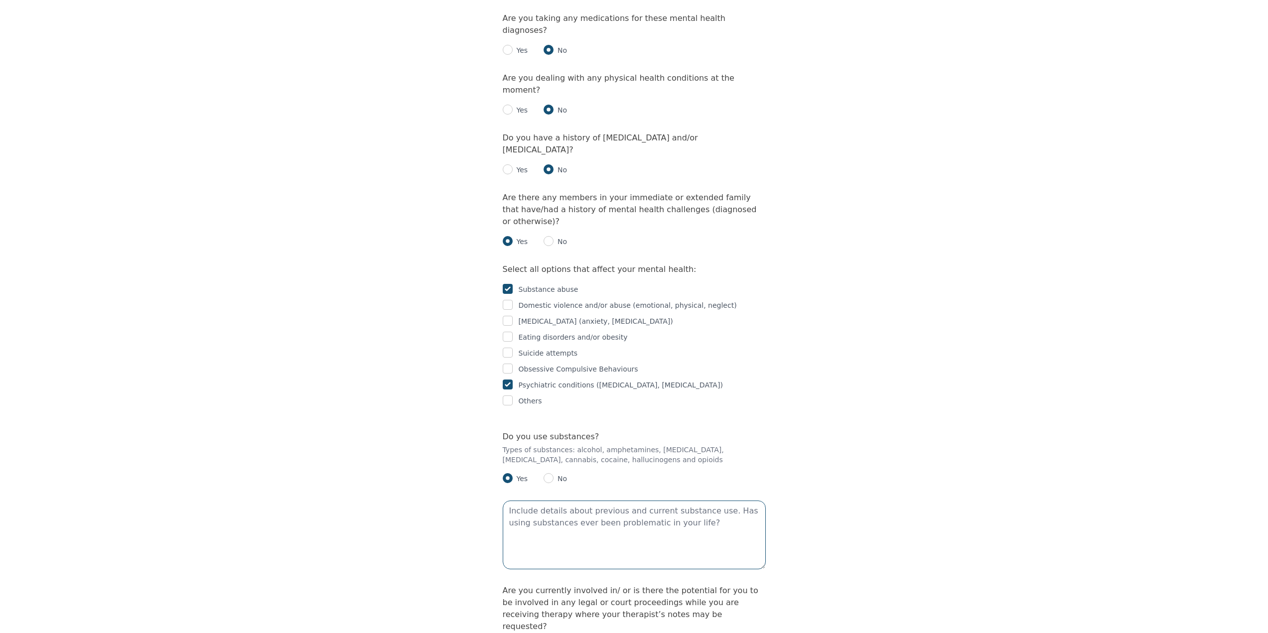
click at [589, 501] on textarea at bounding box center [634, 535] width 263 height 69
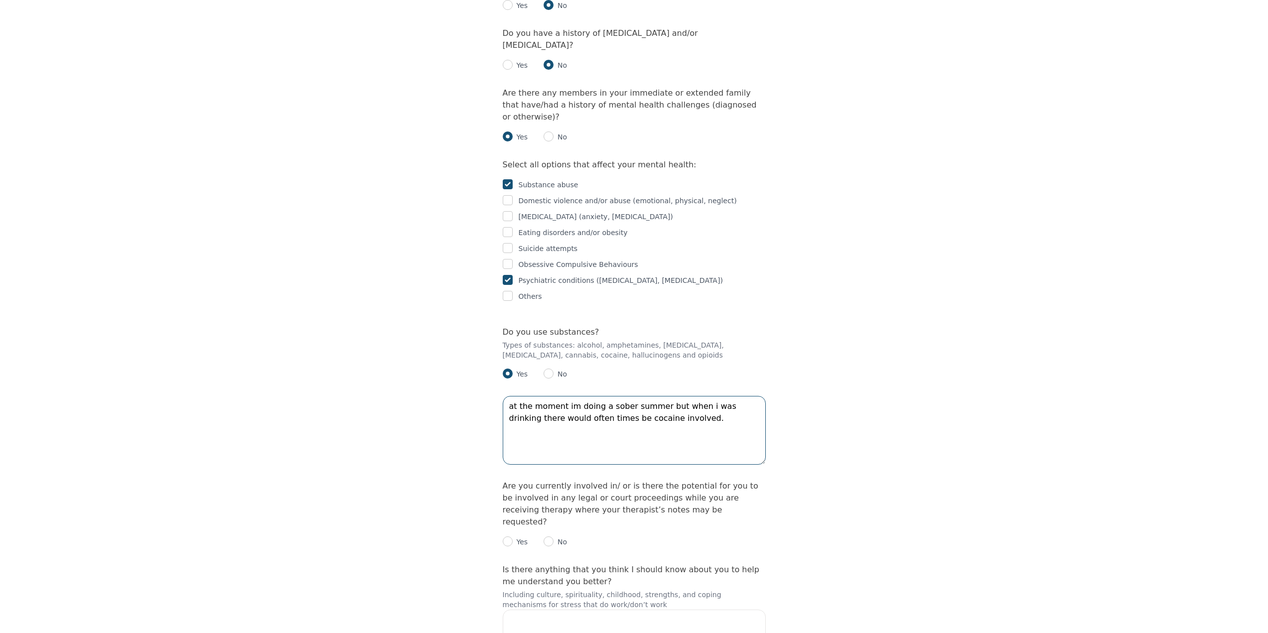
scroll to position [1395, 0]
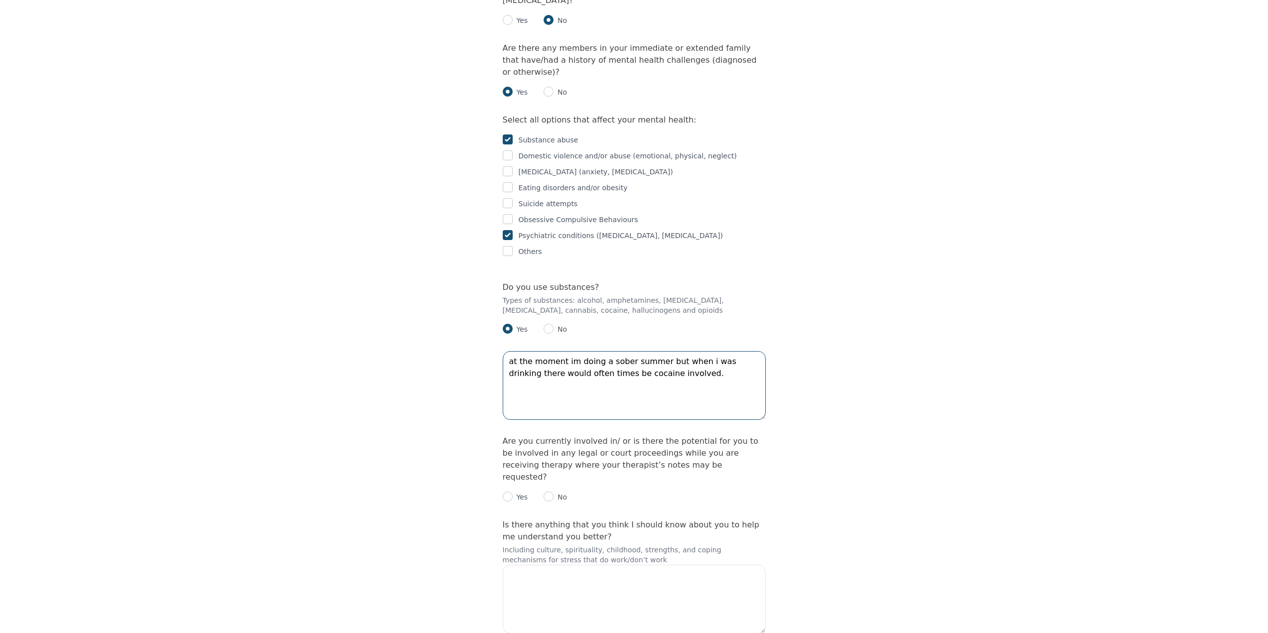
type textarea "at the moment im doing a sober summer but when i was drinking there would often…"
click at [545, 492] on input "radio" at bounding box center [549, 497] width 10 height 10
radio input "true"
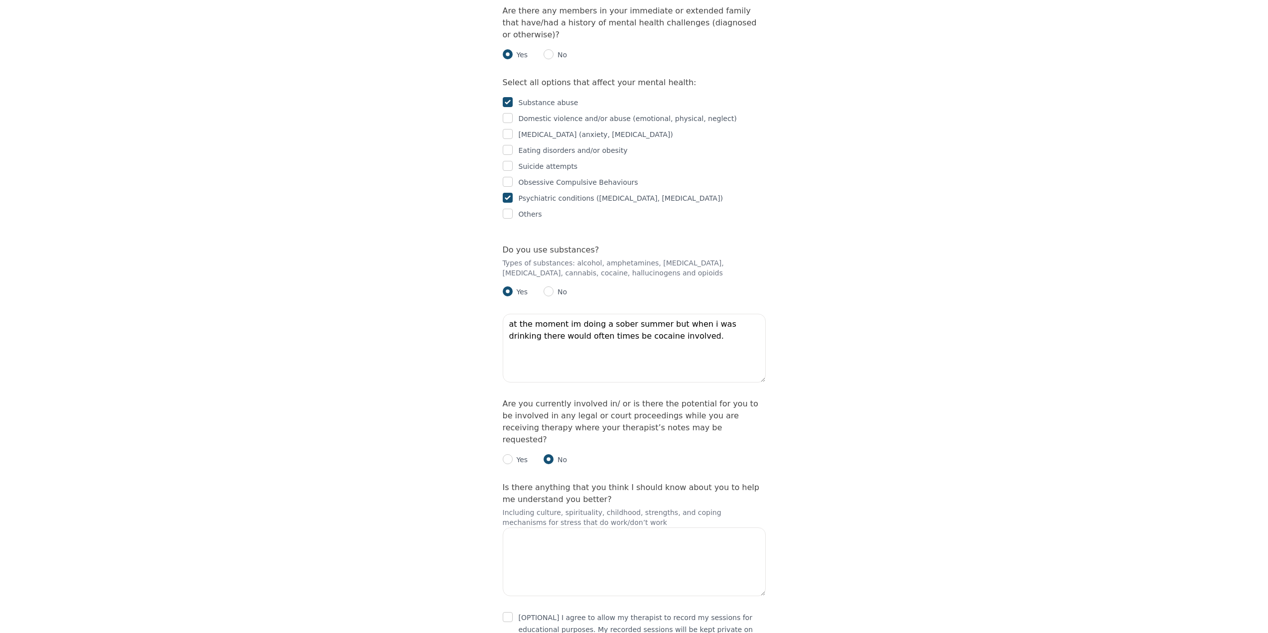
scroll to position [1434, 0]
click at [510, 611] on input "checkbox" at bounding box center [508, 616] width 10 height 10
checkbox input "true"
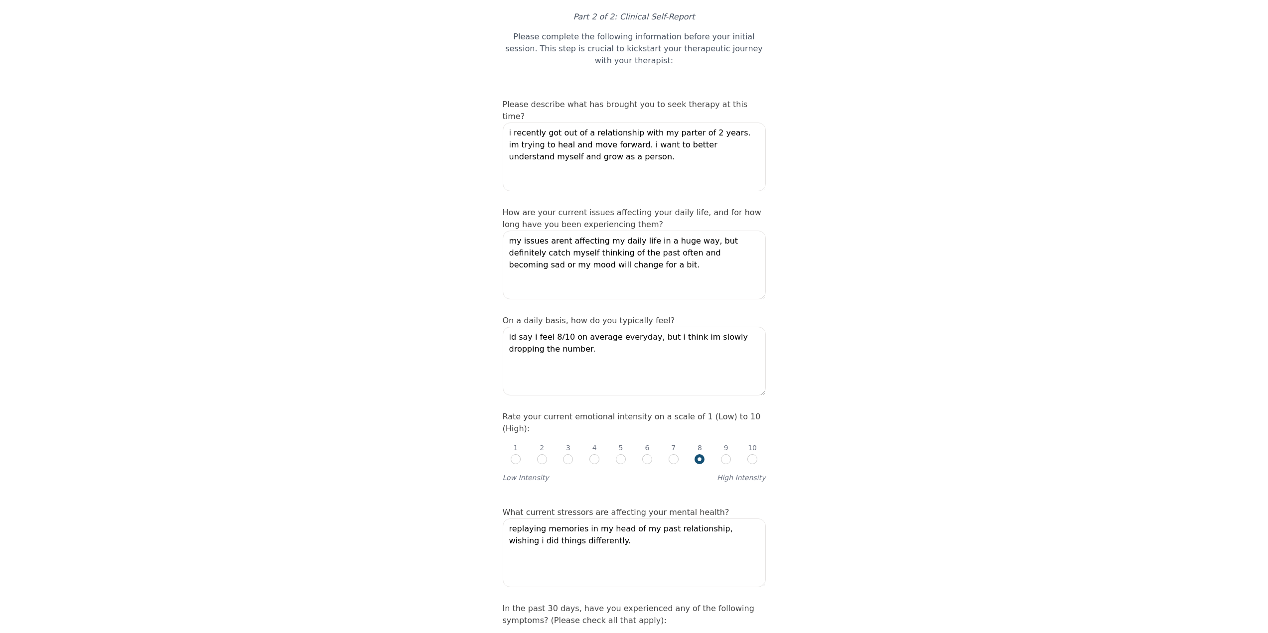
scroll to position [0, 0]
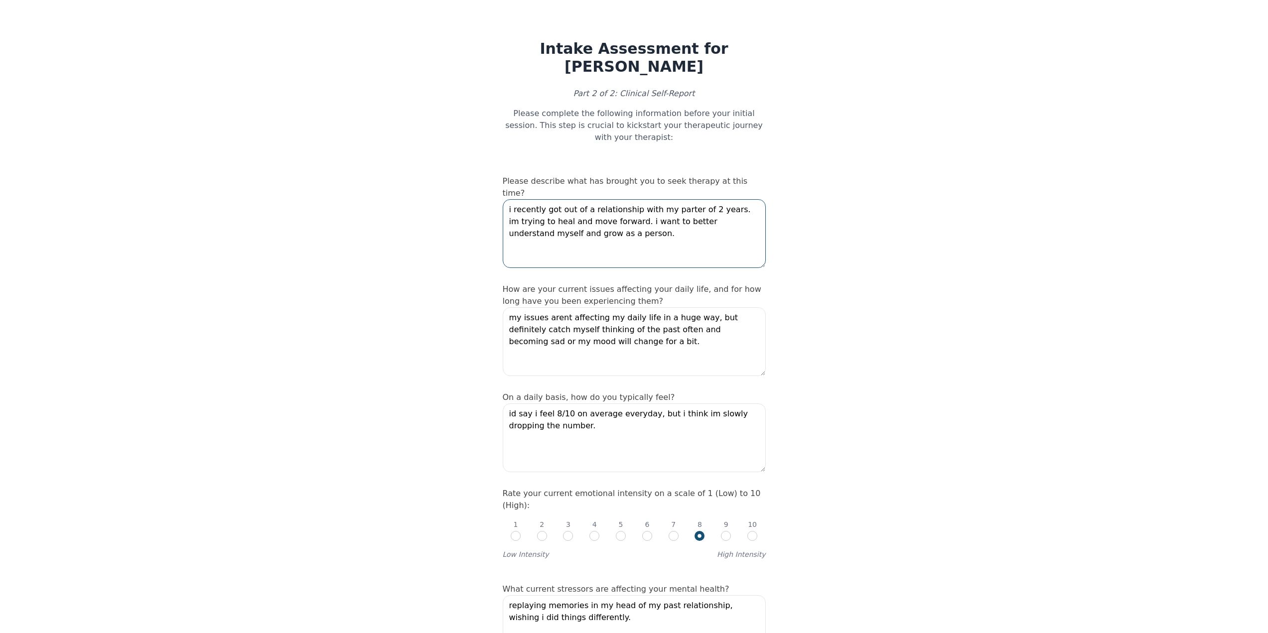
click at [605, 217] on textarea "i recently got out of a relationship with my parter of 2 years. im trying to he…" at bounding box center [634, 233] width 263 height 69
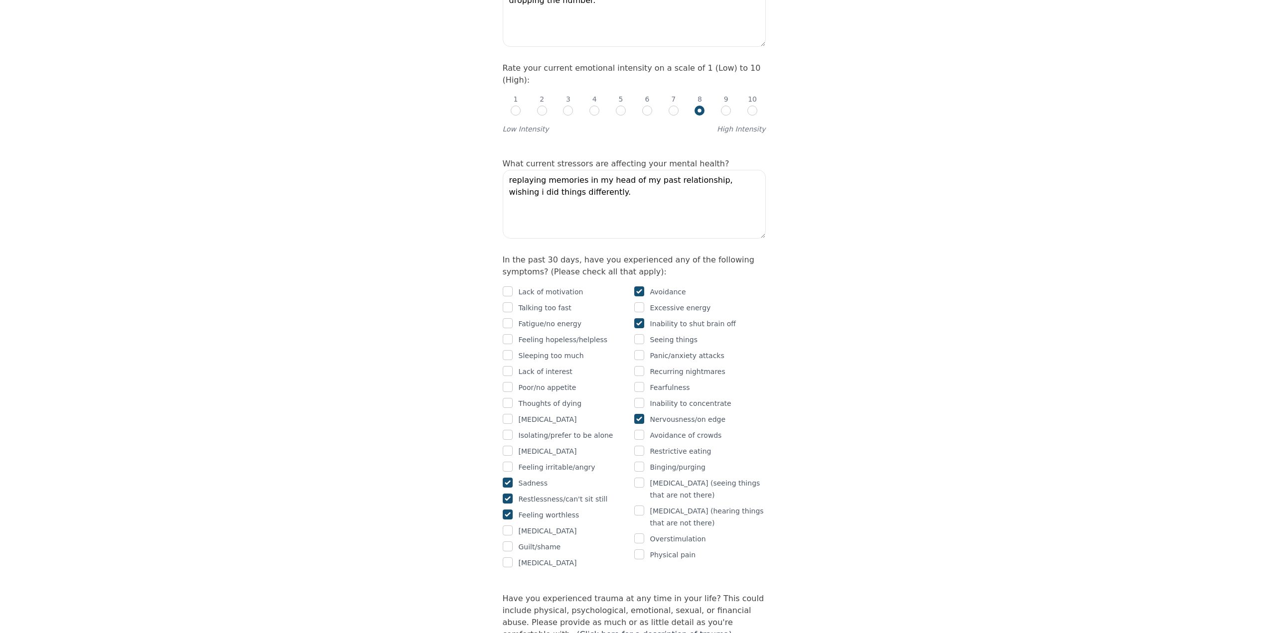
scroll to position [498, 0]
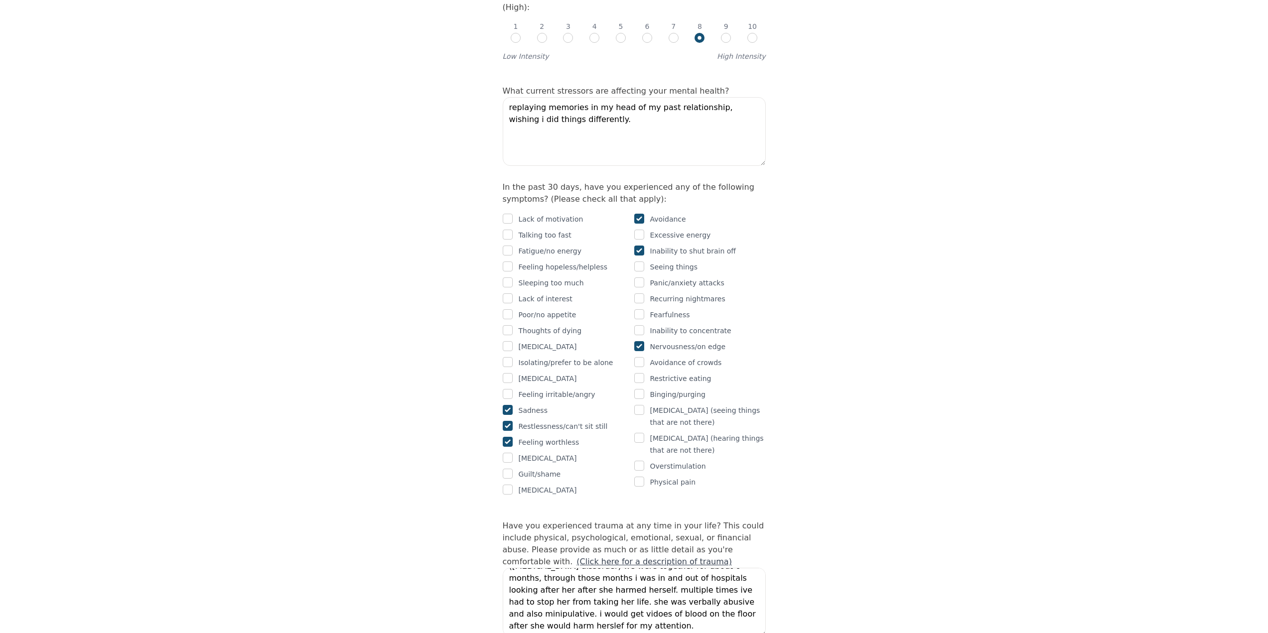
click at [641, 341] on input "checkbox" at bounding box center [639, 346] width 10 height 10
checkbox input "false"
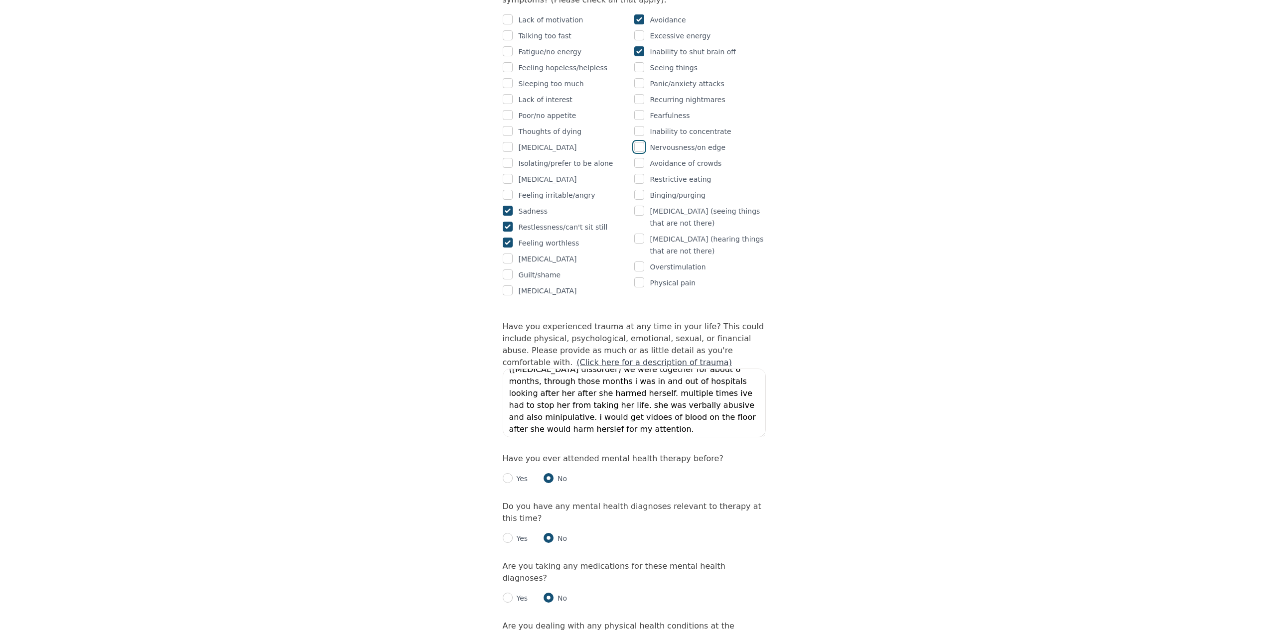
scroll to position [24, 0]
click at [575, 369] on textarea "[DATE] i had i partner who had an extreme case of BPD ([MEDICAL_DATA] dissorder…" at bounding box center [634, 403] width 263 height 69
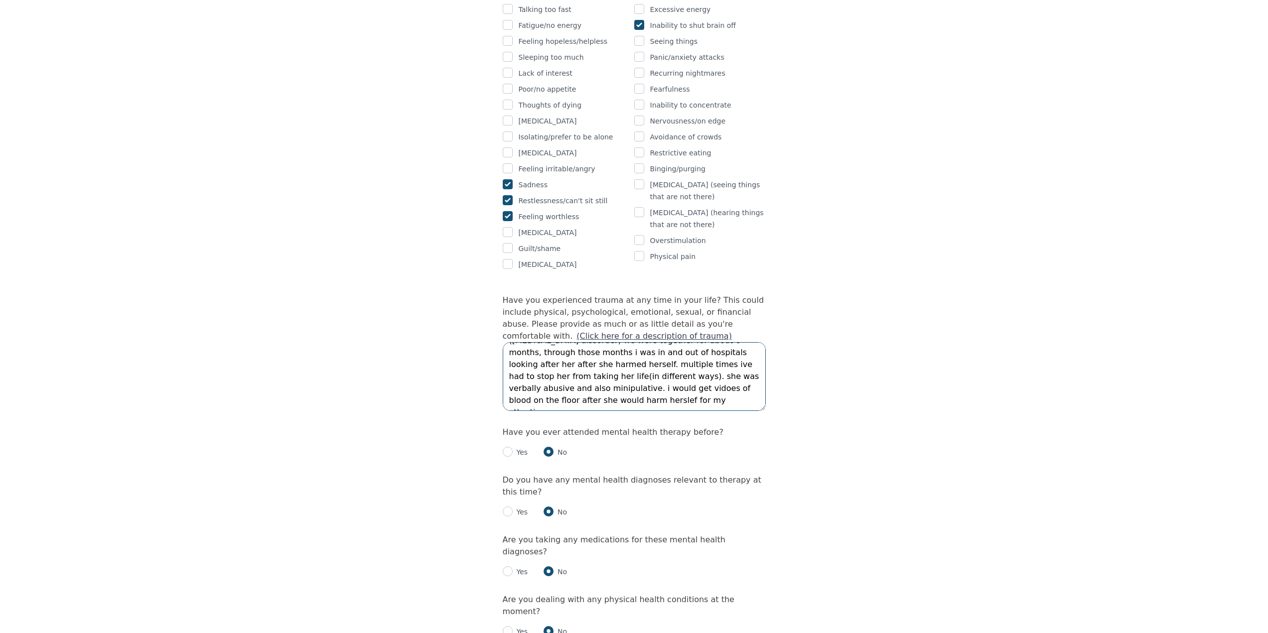
scroll to position [698, 0]
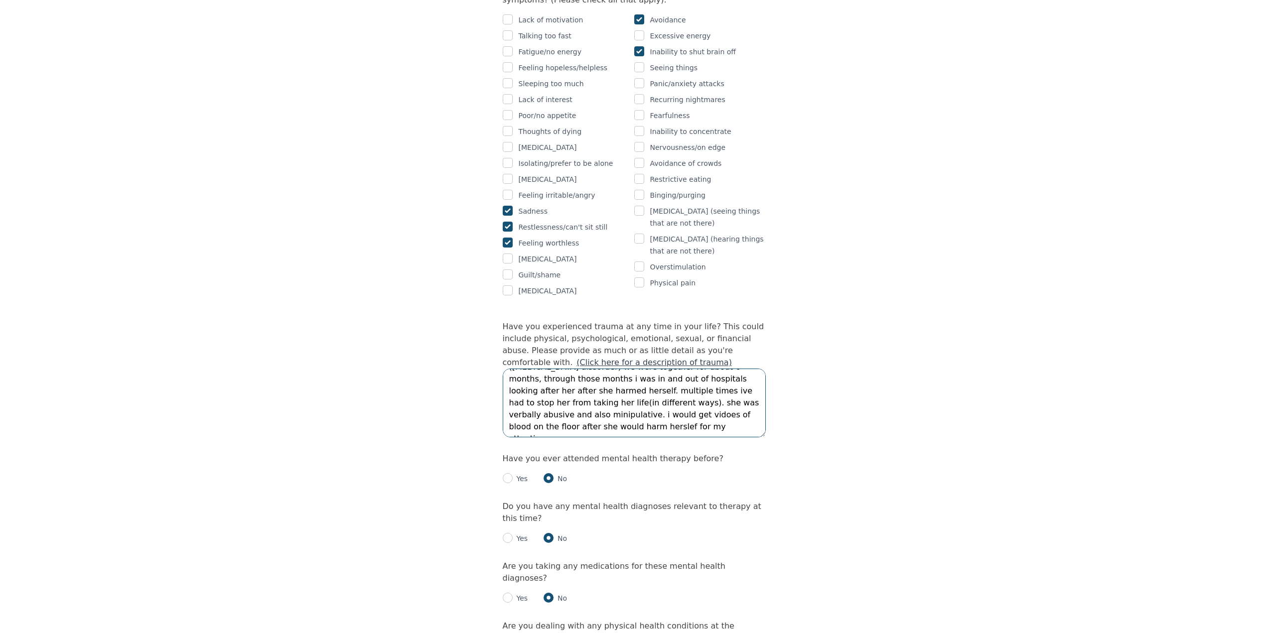
click at [659, 396] on textarea "[DATE] i had i partner who had an extreme case of BPD ([MEDICAL_DATA] dissorder…" at bounding box center [634, 403] width 263 height 69
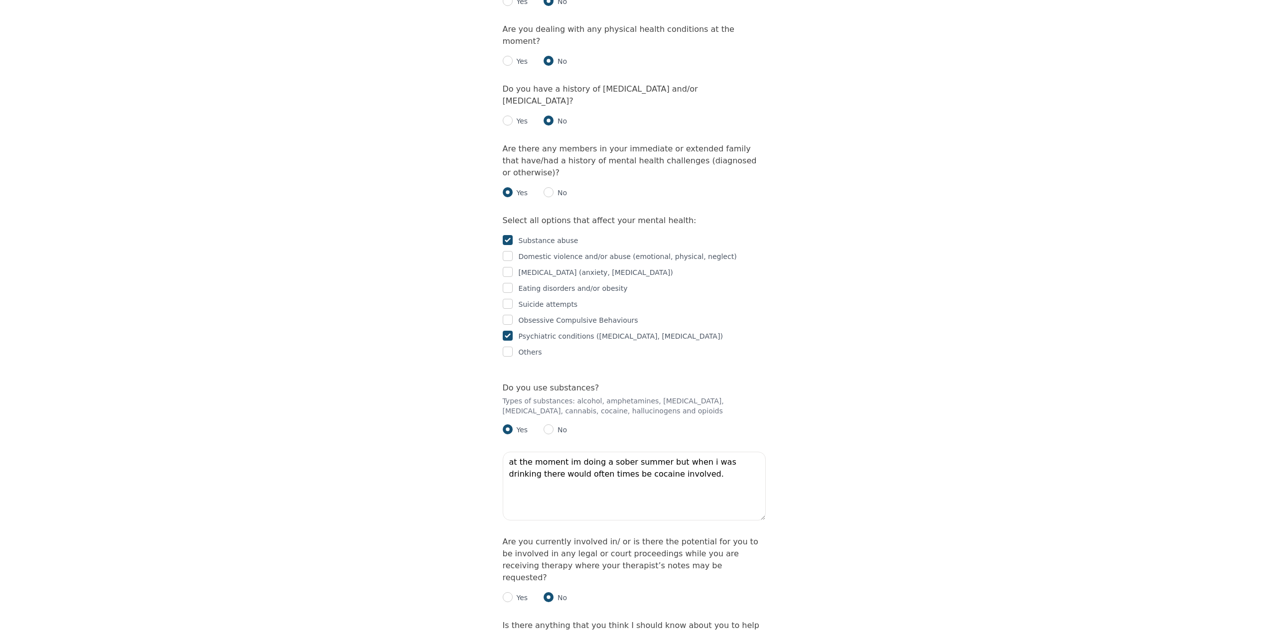
scroll to position [1296, 0]
type textarea "[DATE] i had i partner who had an extreme case of BPD ([MEDICAL_DATA] dissorder…"
click at [624, 451] on textarea "at the moment im doing a sober summer but when i was drinking there would often…" at bounding box center [634, 485] width 263 height 69
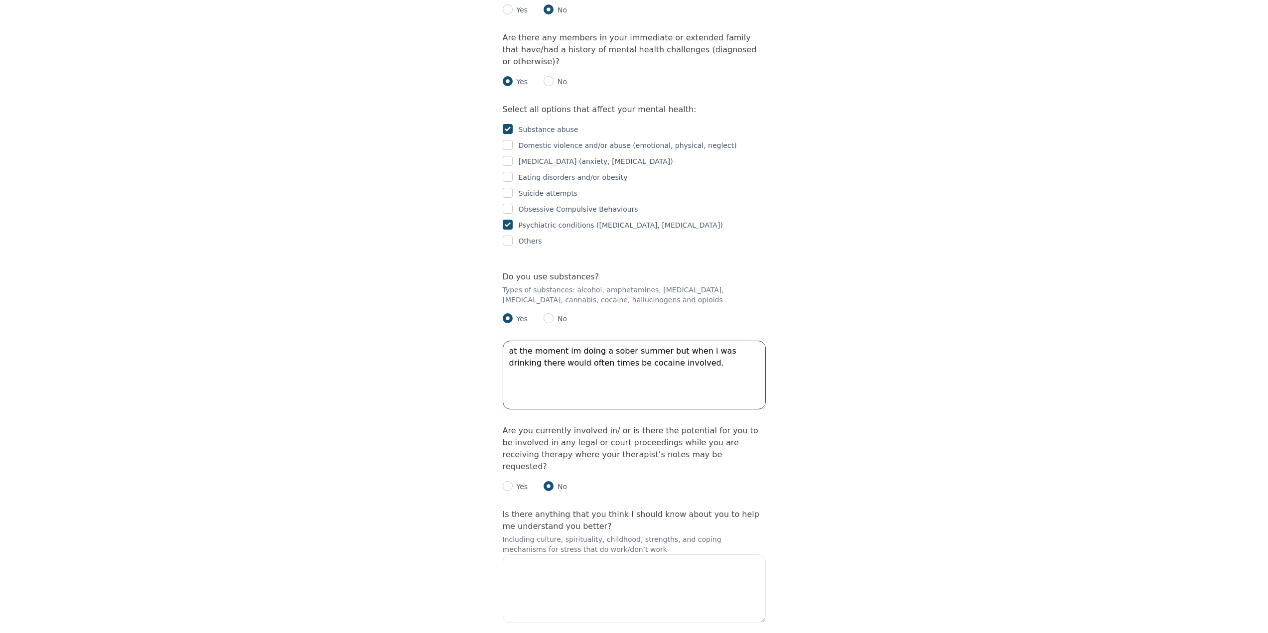
scroll to position [1434, 0]
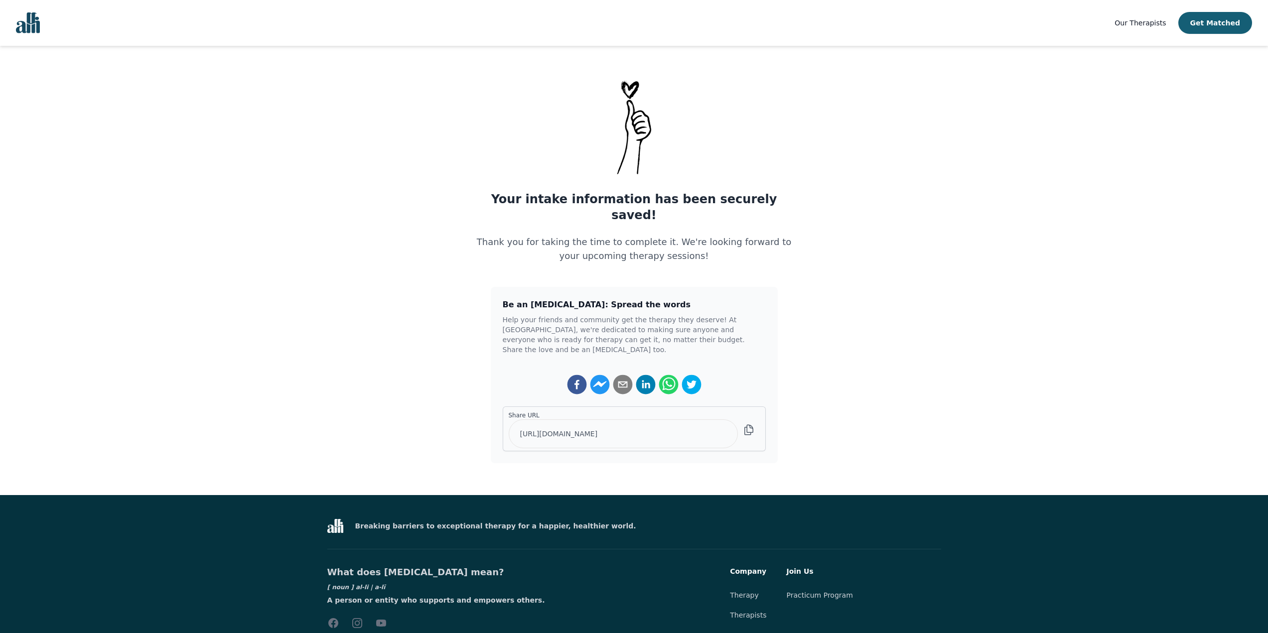
click at [673, 198] on h1 "Your intake information has been securely saved!" at bounding box center [634, 207] width 335 height 32
click at [648, 135] on img at bounding box center [634, 127] width 51 height 98
click at [639, 131] on img at bounding box center [634, 127] width 51 height 98
click at [39, 30] on img "Global" at bounding box center [28, 22] width 24 height 21
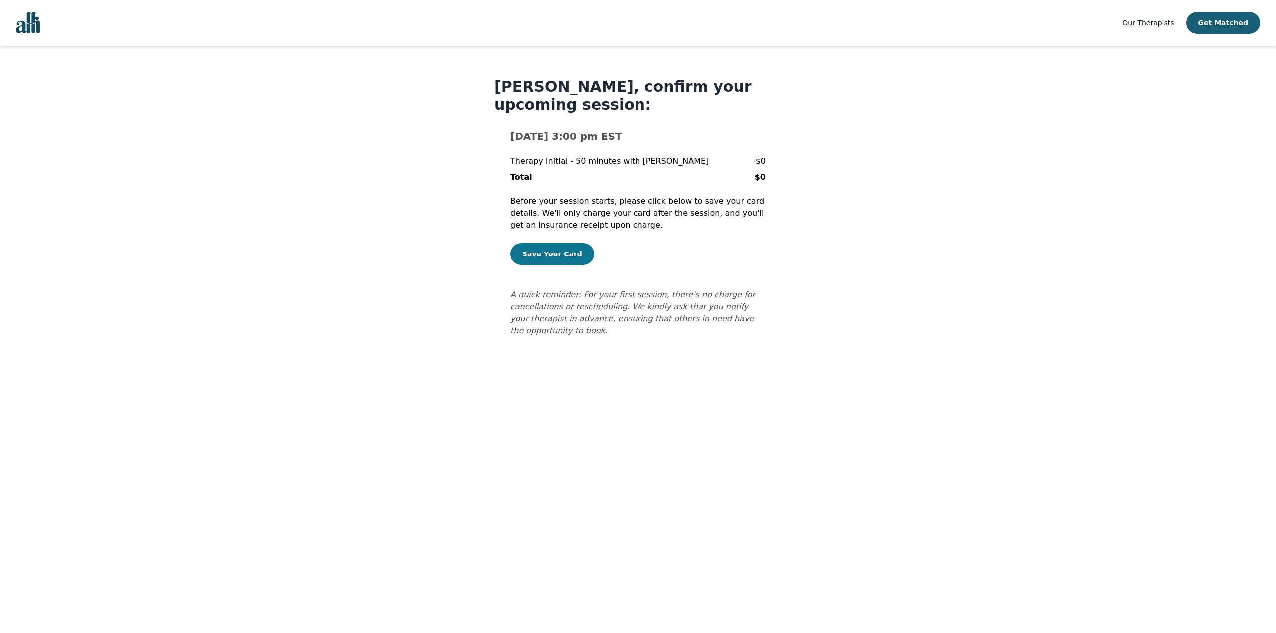
click at [551, 265] on button "Save Your Card" at bounding box center [552, 254] width 84 height 22
